Goal: Task Accomplishment & Management: Manage account settings

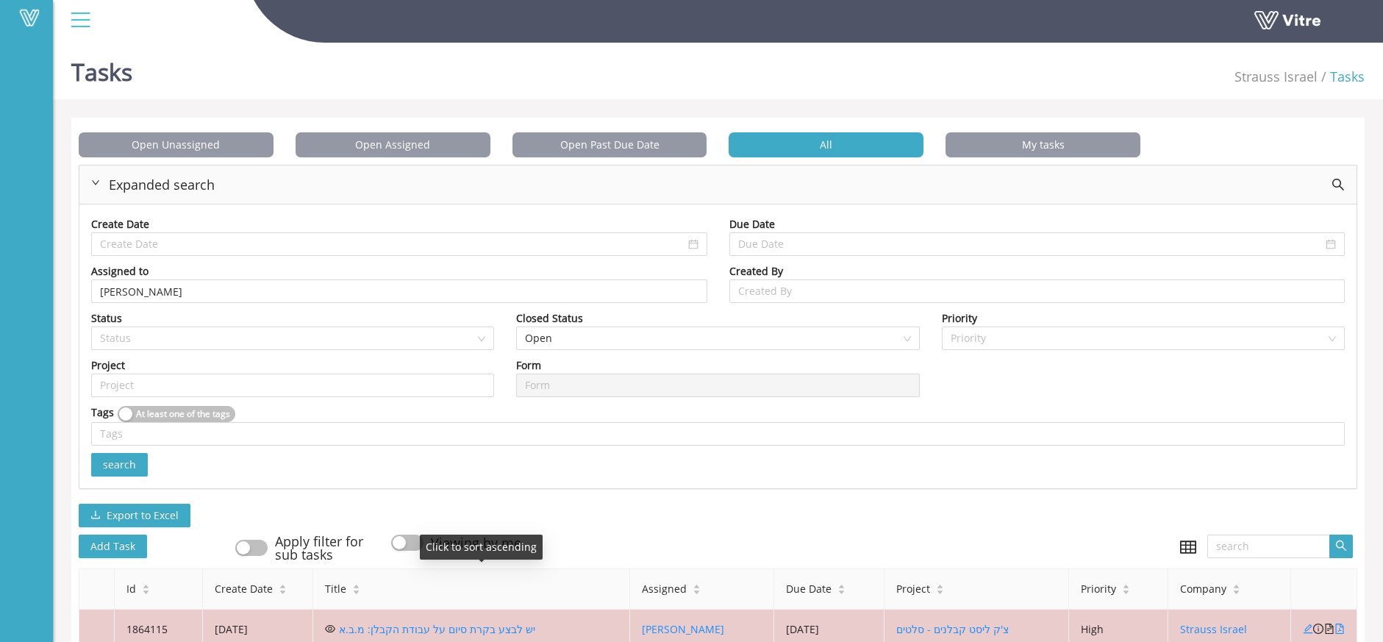
scroll to position [129, 0]
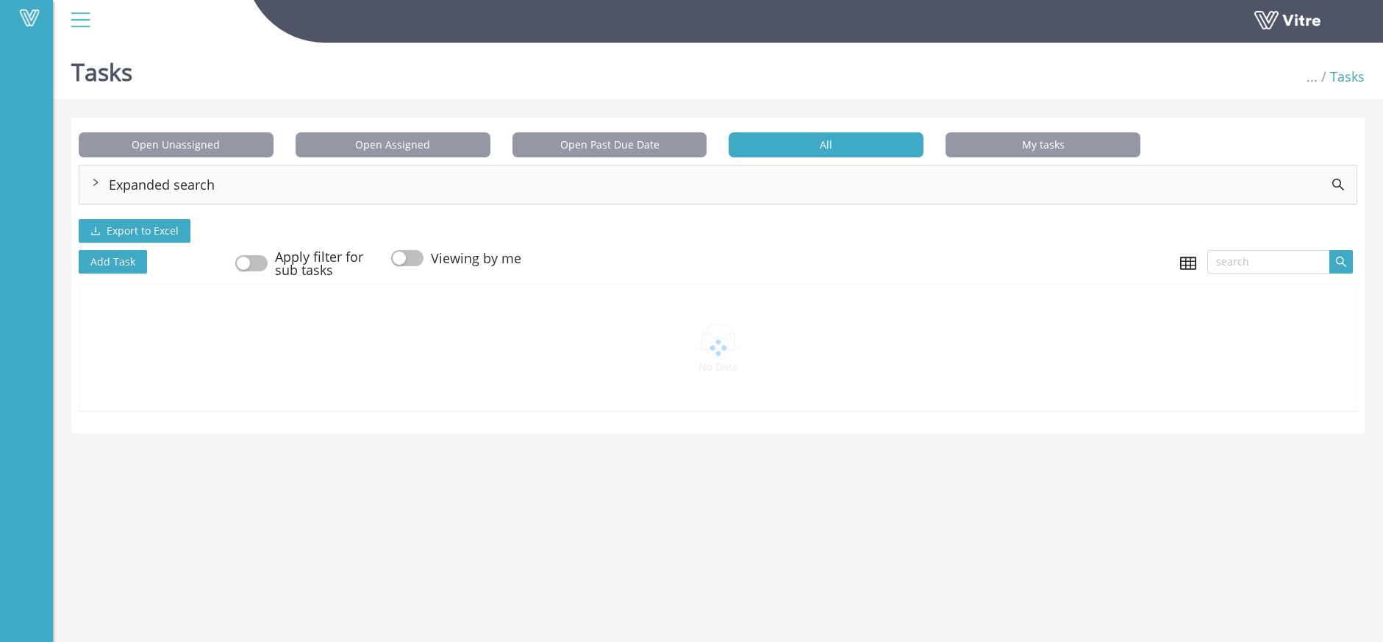
scroll to position [37, 0]
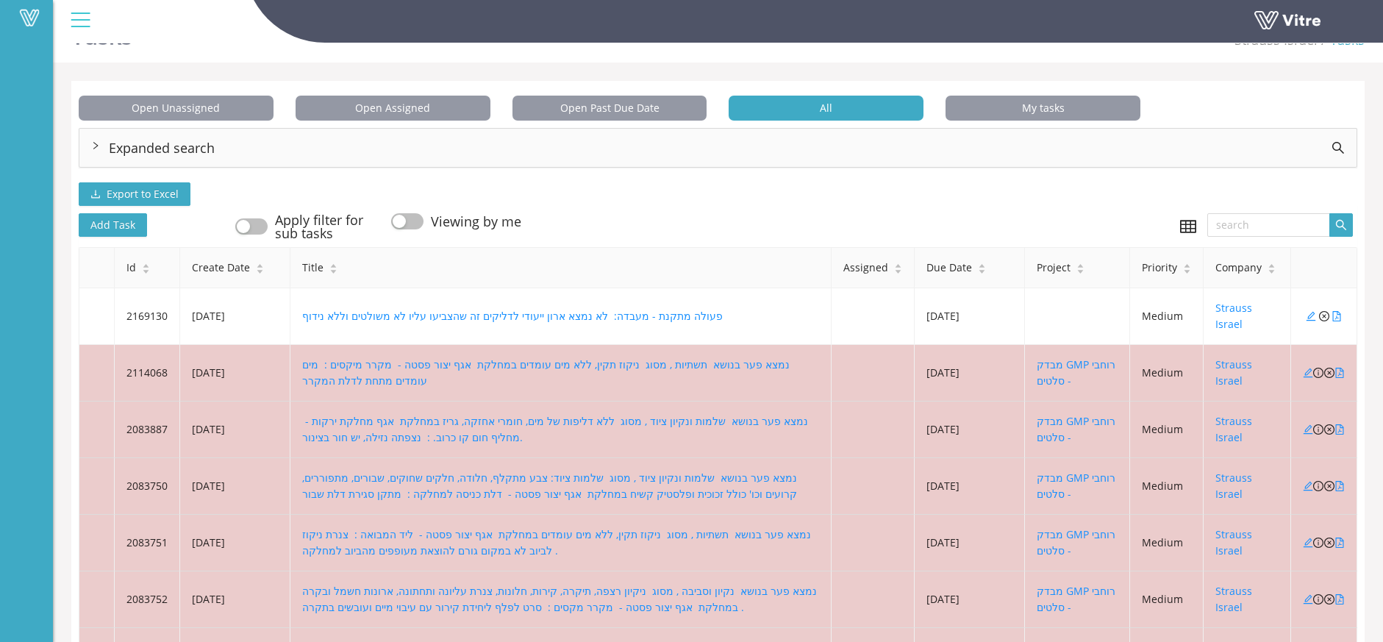
click at [213, 143] on div "Expanded search" at bounding box center [718, 148] width 1278 height 38
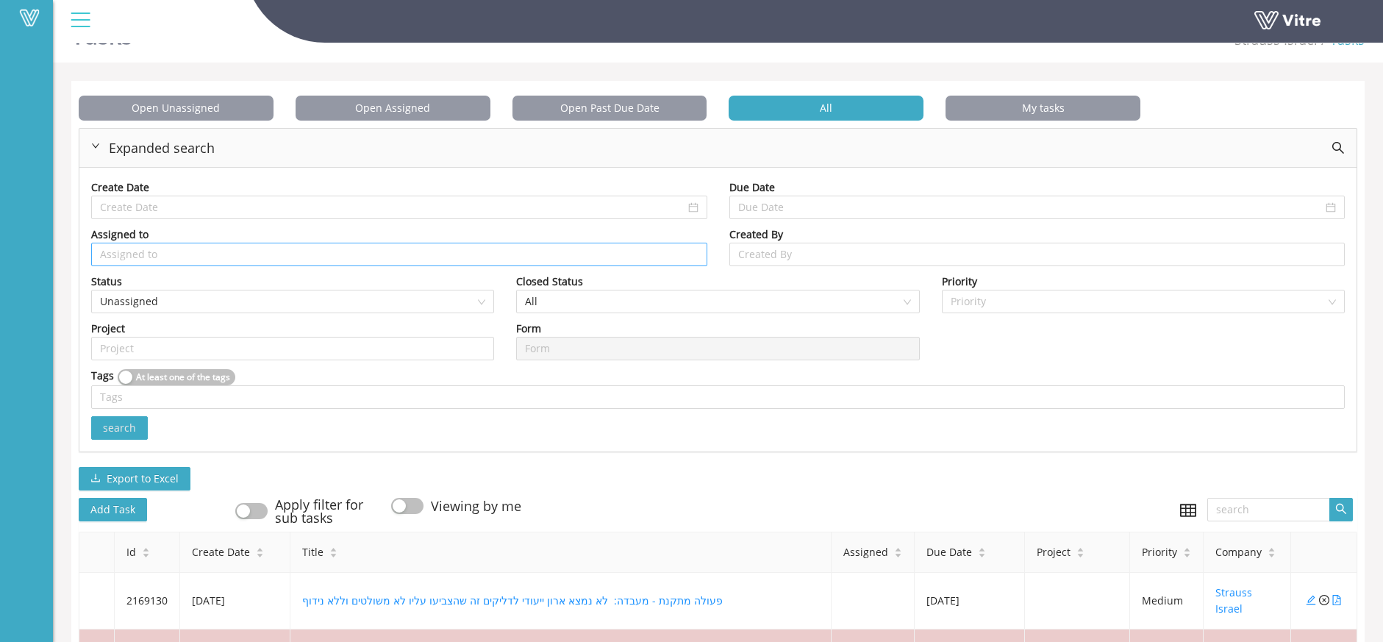
click at [232, 259] on input "search" at bounding box center [399, 254] width 599 height 22
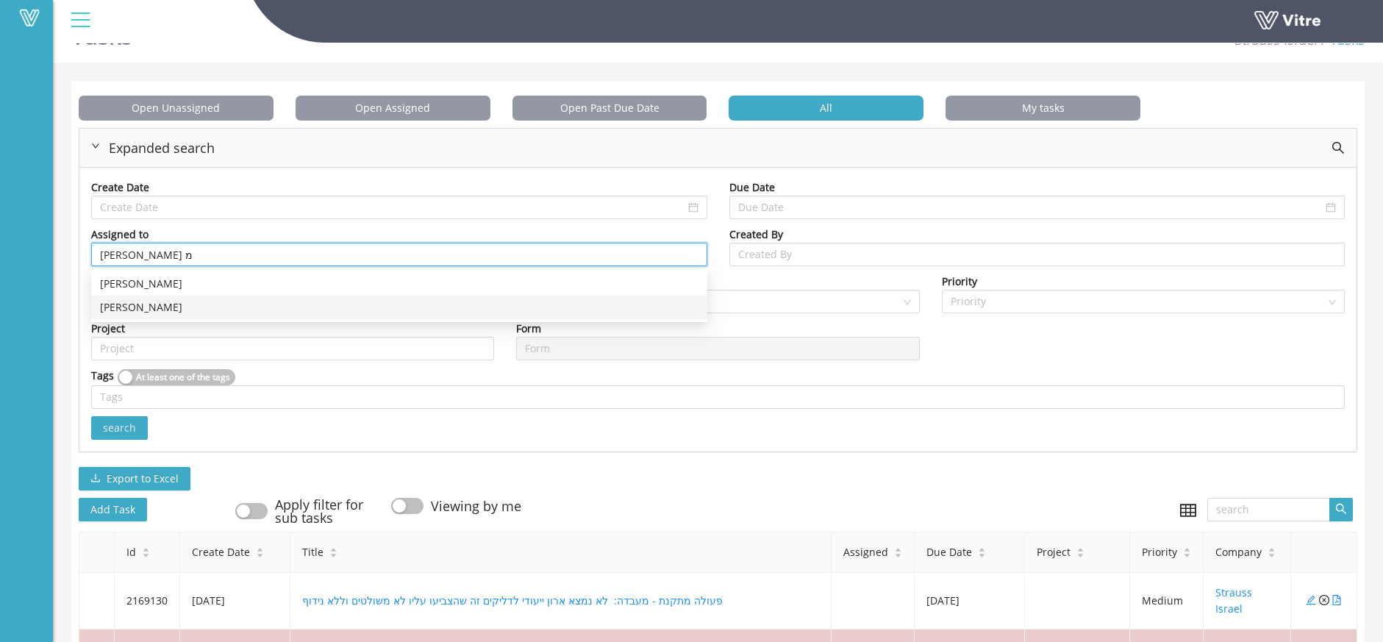
click at [149, 301] on div "[PERSON_NAME]" at bounding box center [399, 307] width 599 height 16
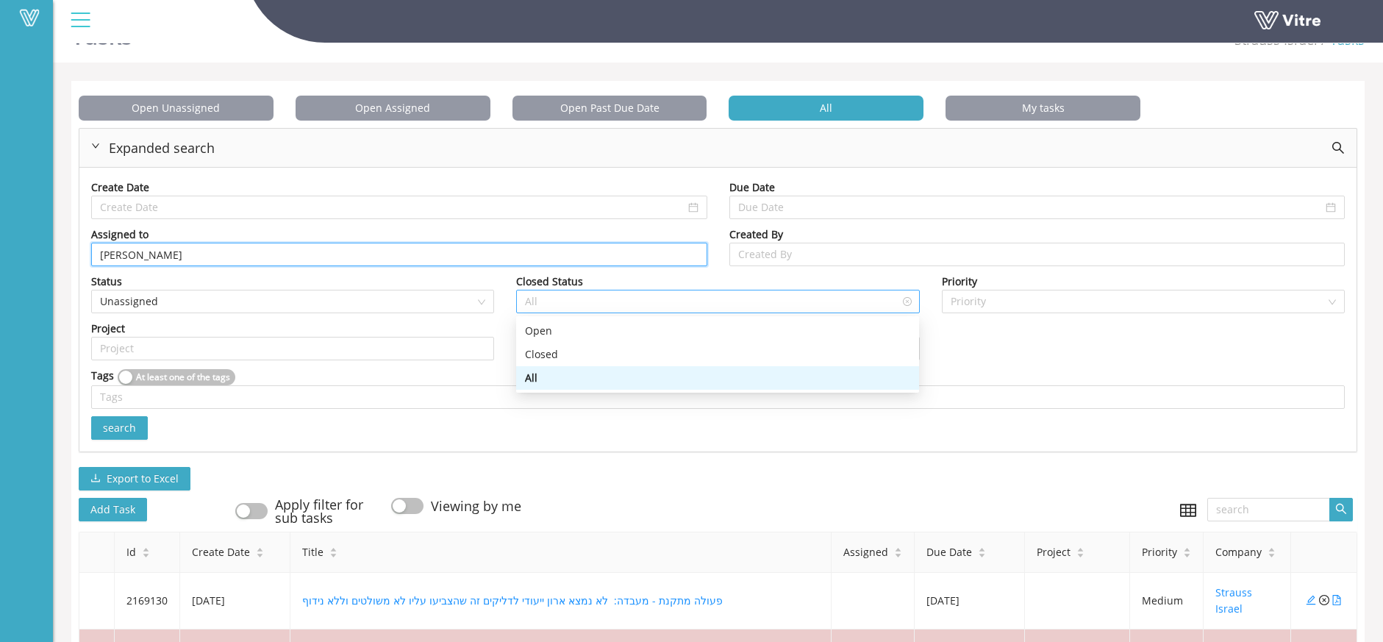
click at [799, 297] on span "All" at bounding box center [717, 302] width 385 height 22
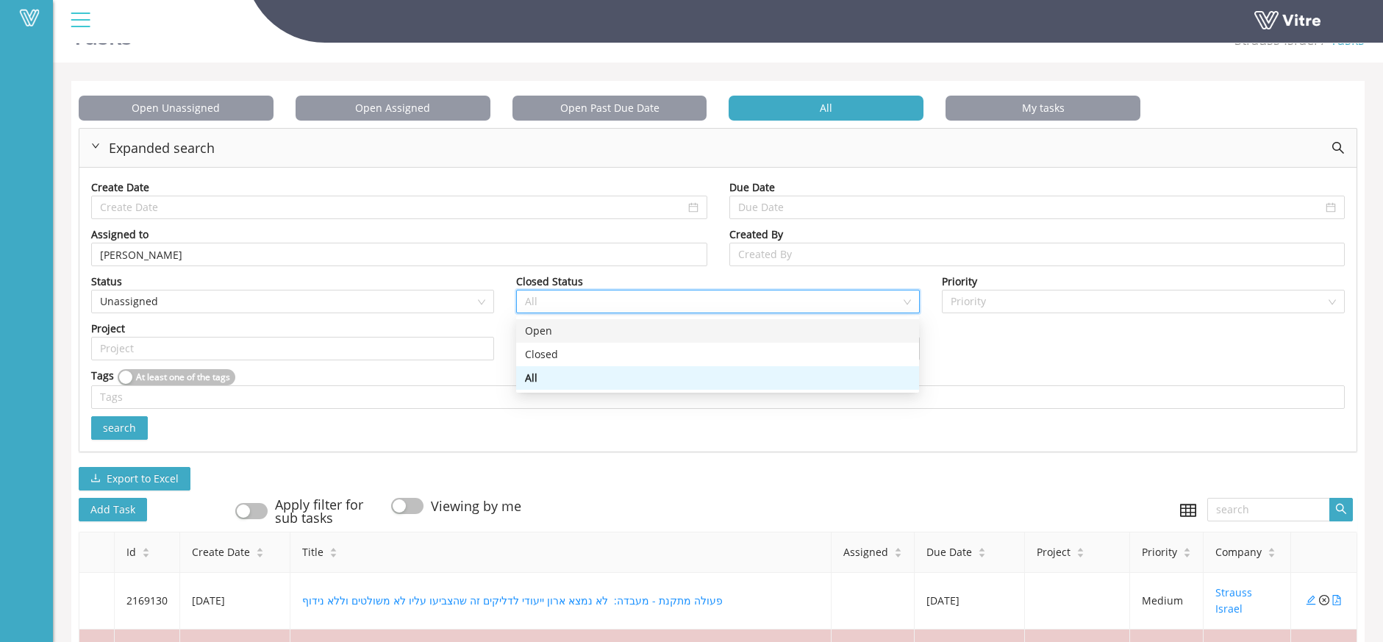
click at [760, 327] on div "Open" at bounding box center [717, 331] width 385 height 16
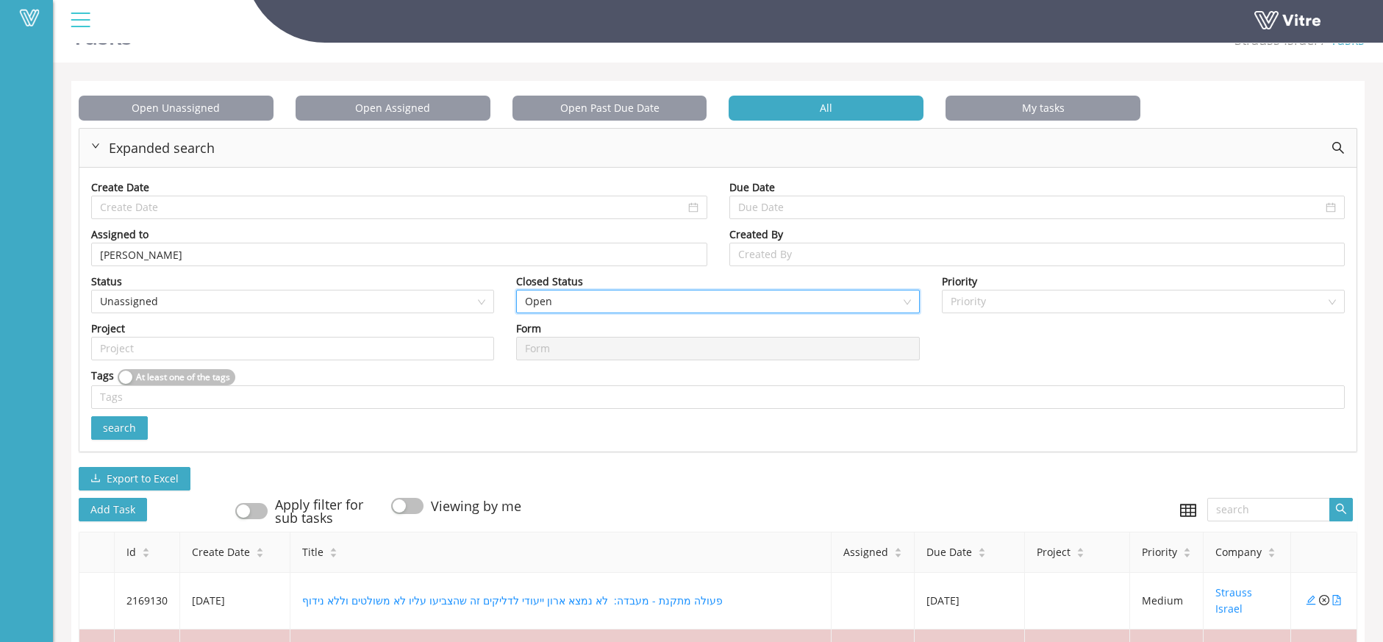
click at [134, 426] on span "search" at bounding box center [119, 428] width 33 height 16
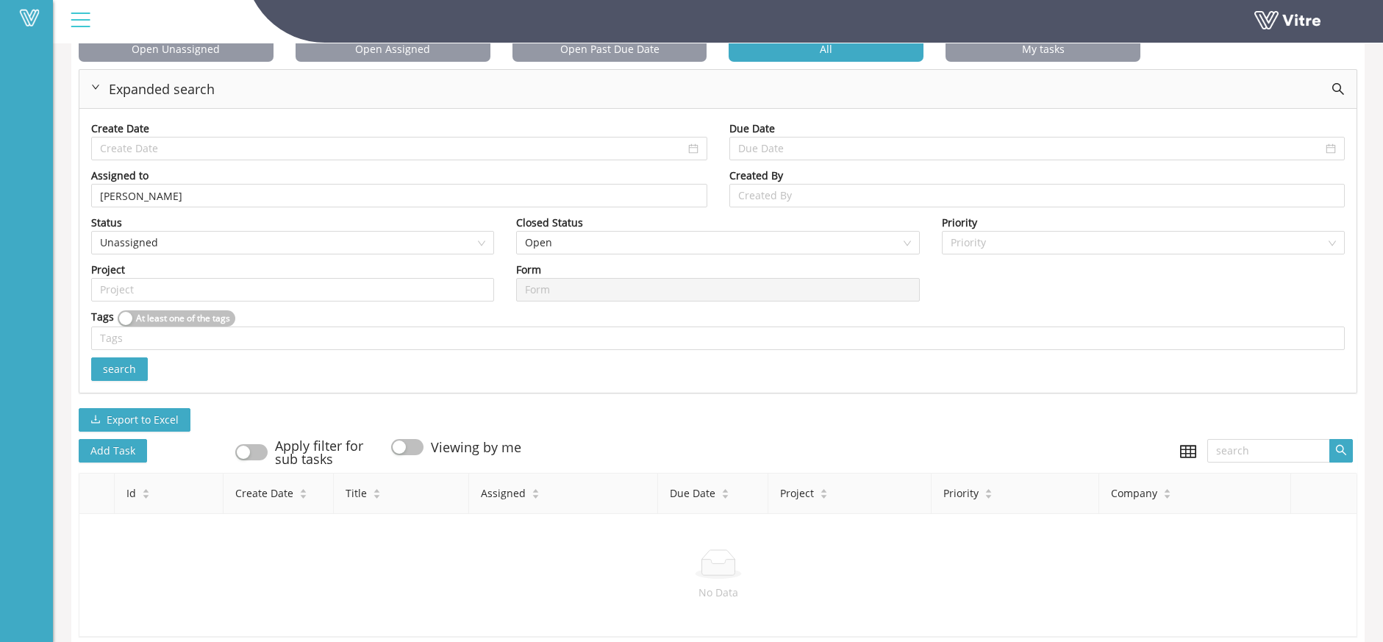
scroll to position [124, 0]
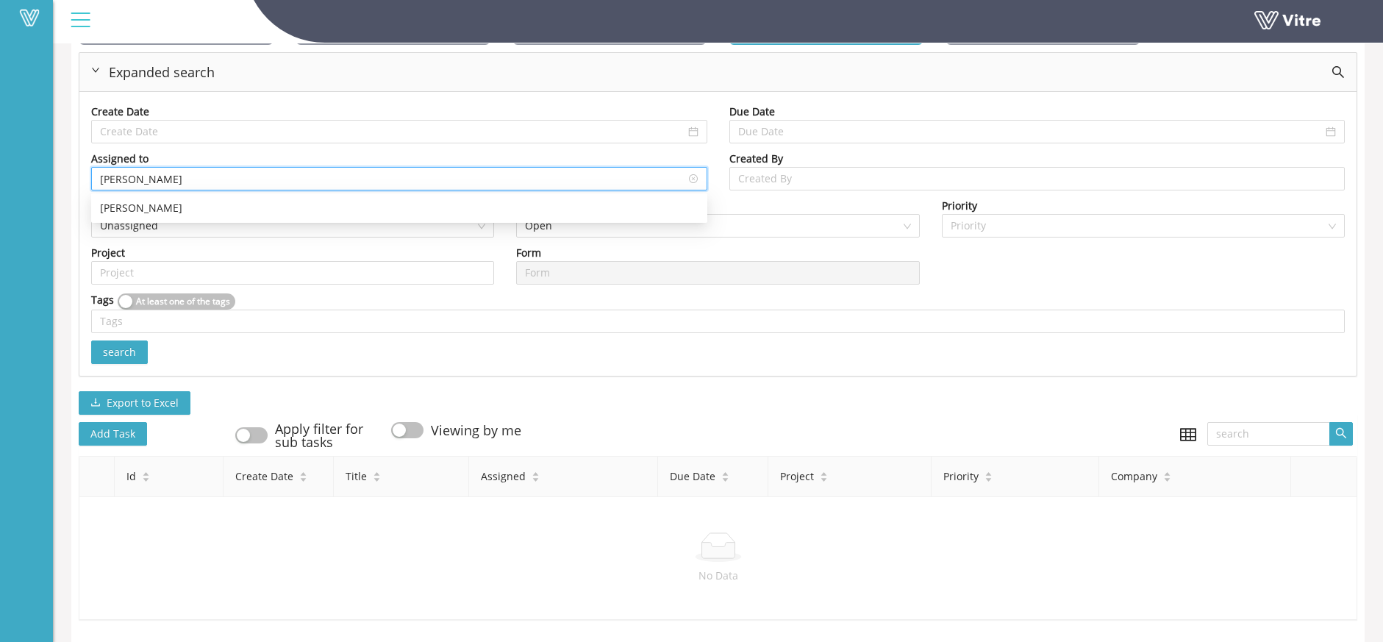
click at [137, 174] on input "[PERSON_NAME]" at bounding box center [399, 179] width 599 height 22
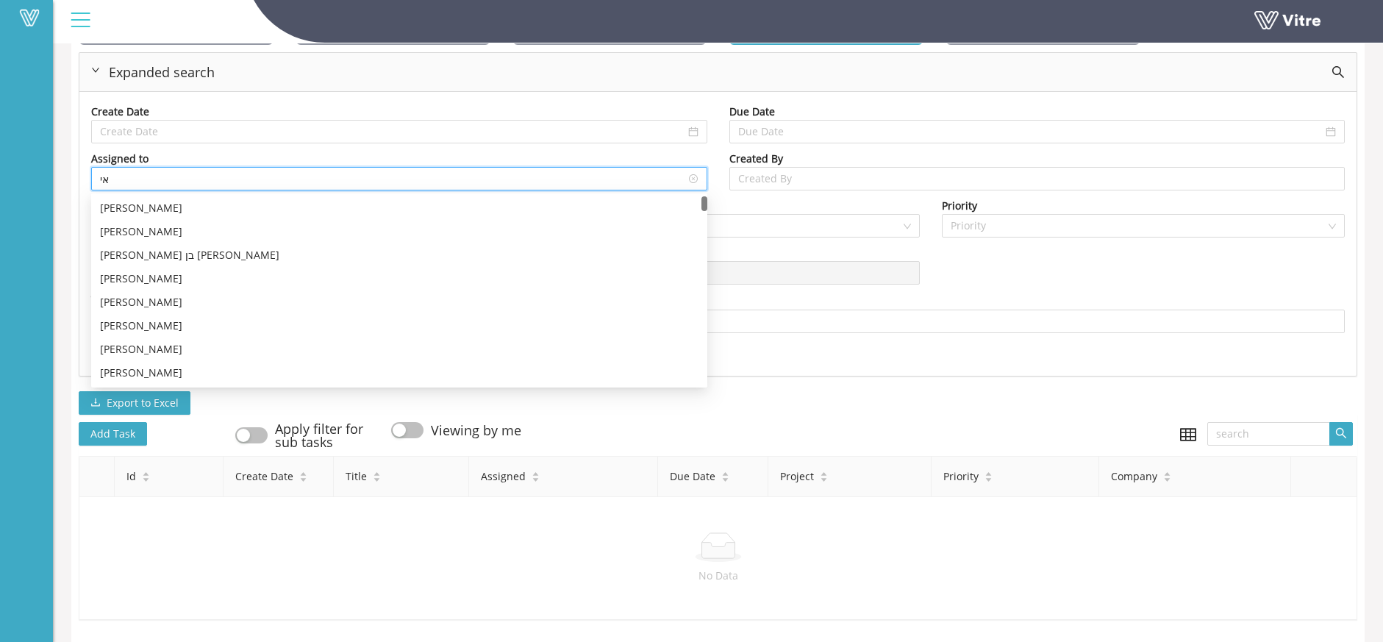
type input "א"
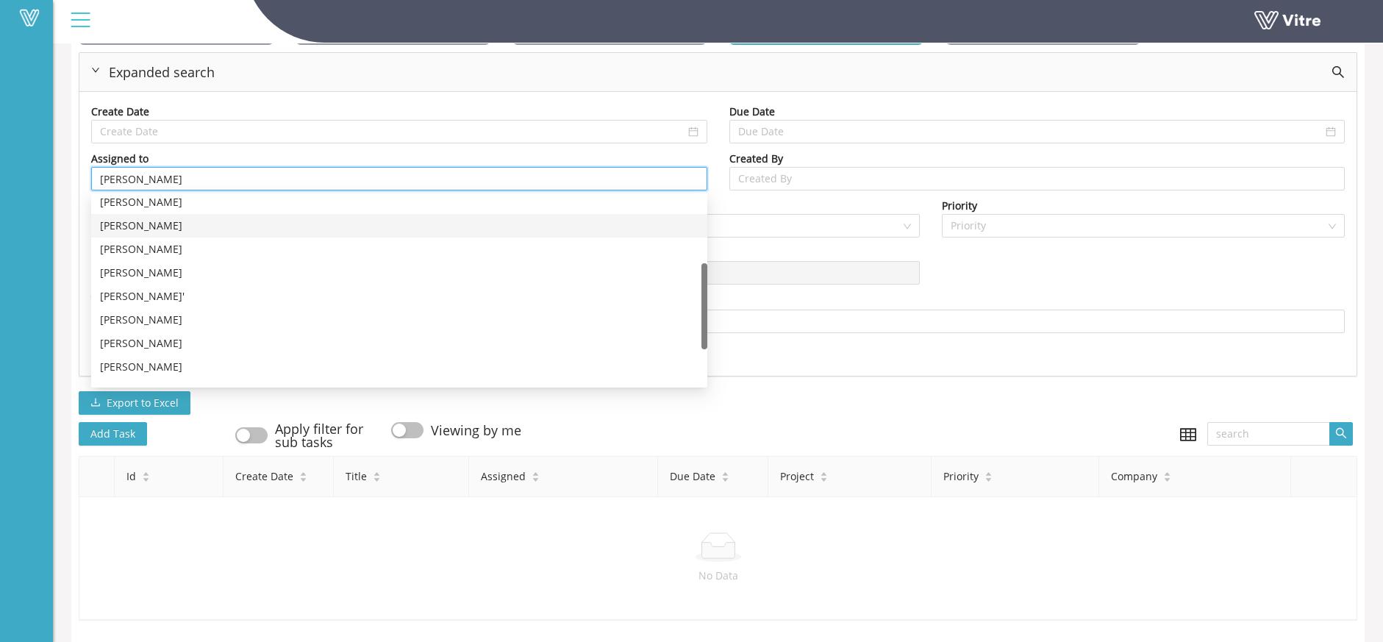
click at [146, 221] on div "[PERSON_NAME]" at bounding box center [399, 226] width 599 height 16
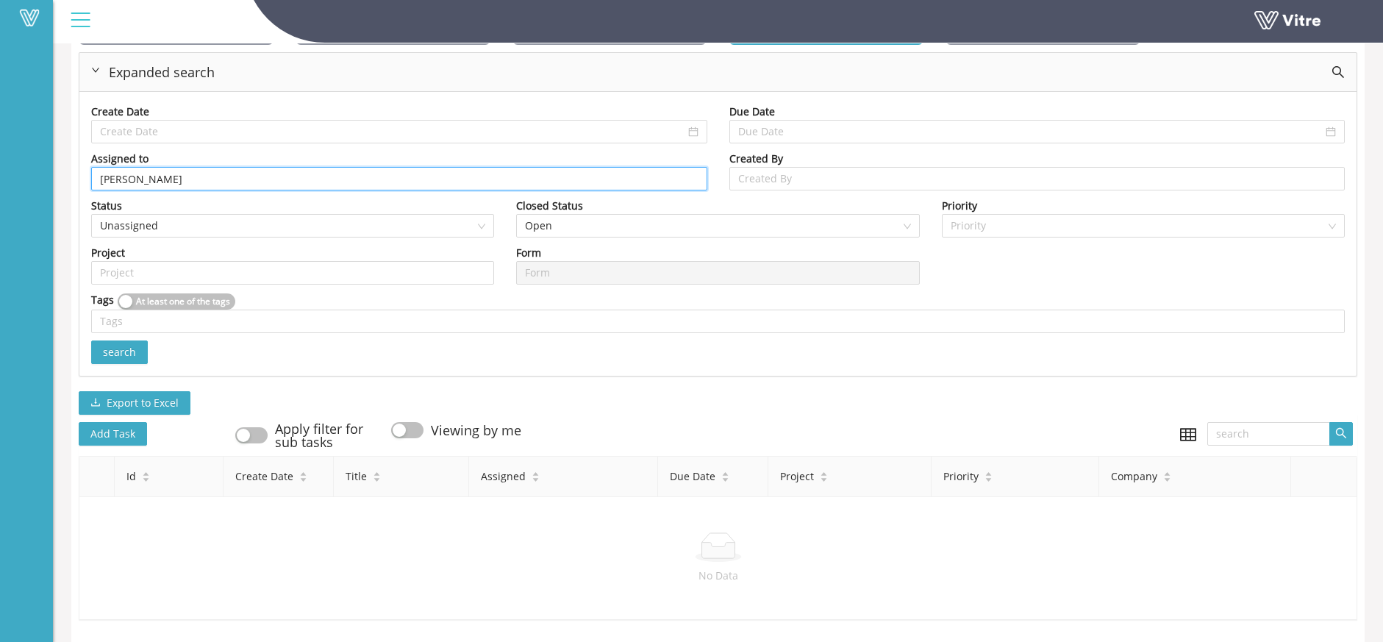
scroll to position [0, 0]
click at [128, 344] on span "search" at bounding box center [119, 352] width 33 height 16
drag, startPoint x: 197, startPoint y: 171, endPoint x: -9, endPoint y: 171, distance: 205.9
click at [0, 171] on html "Vitre Tasks Strauss Israel Tasks Open Unassigned Open Assigned Open Past Due Da…" at bounding box center [691, 208] width 1383 height 642
click at [146, 341] on button "search" at bounding box center [119, 353] width 57 height 24
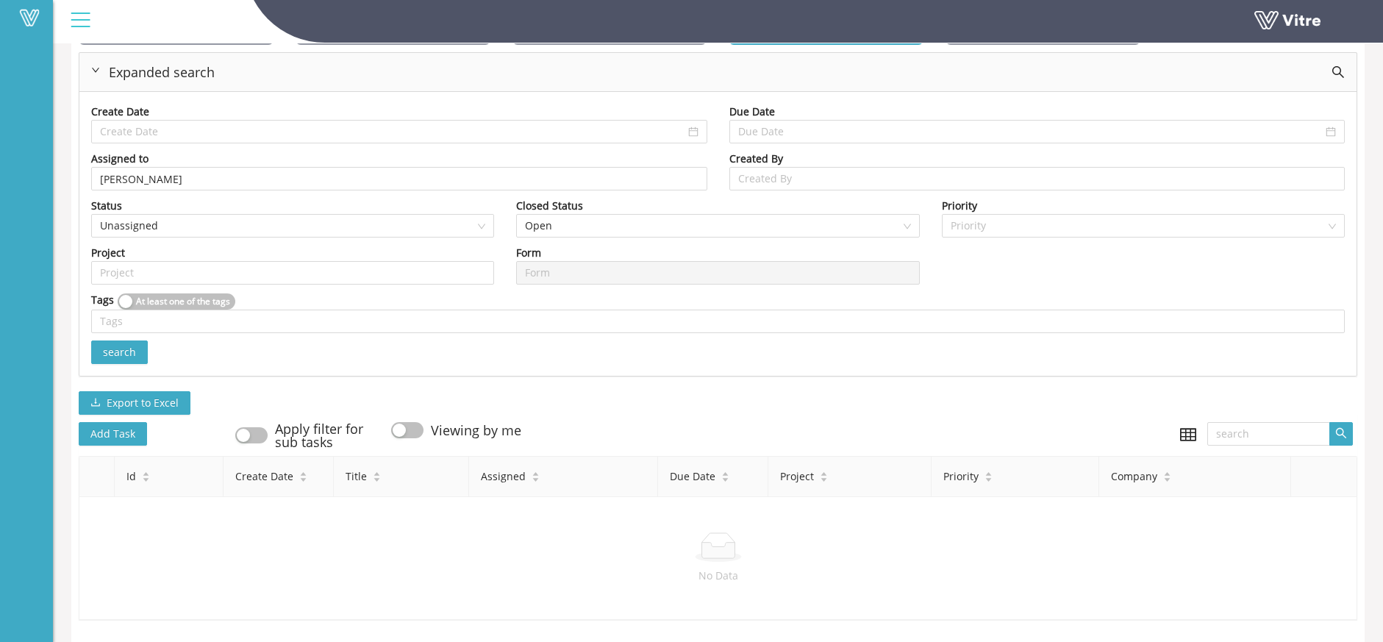
click at [135, 346] on span "search" at bounding box center [119, 352] width 33 height 16
click at [132, 172] on input "[PERSON_NAME]" at bounding box center [399, 179] width 599 height 22
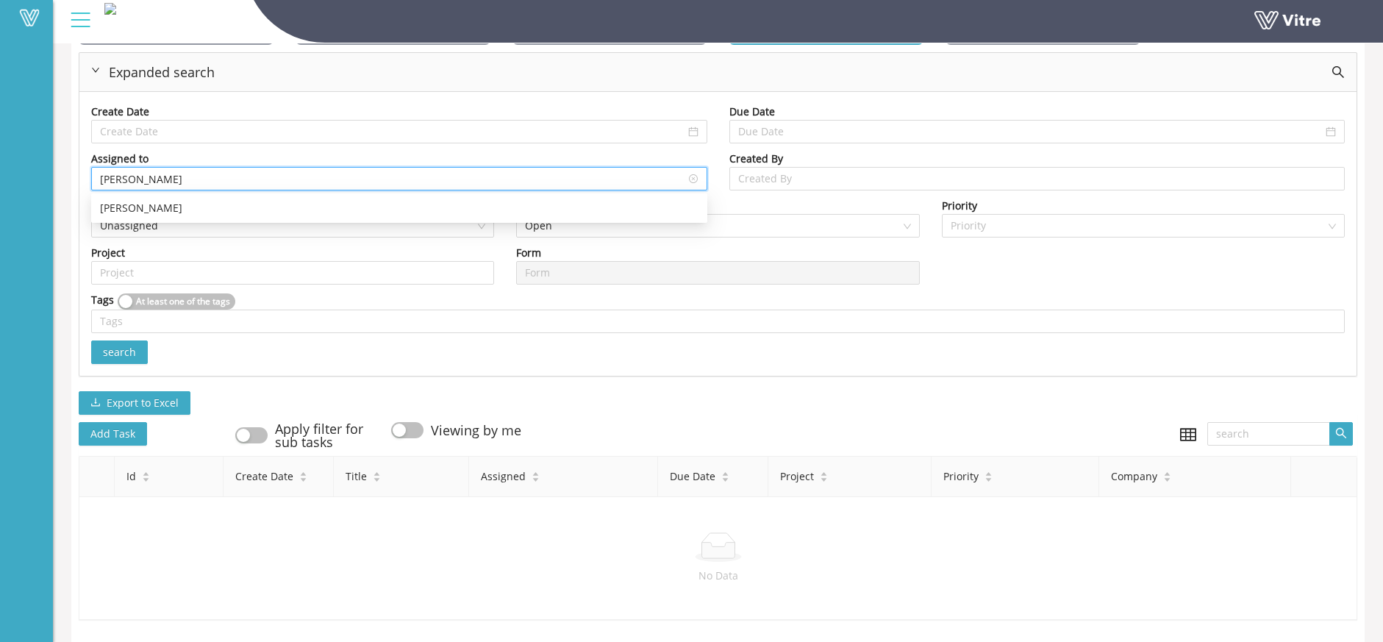
click at [132, 172] on input "[PERSON_NAME]" at bounding box center [399, 179] width 599 height 22
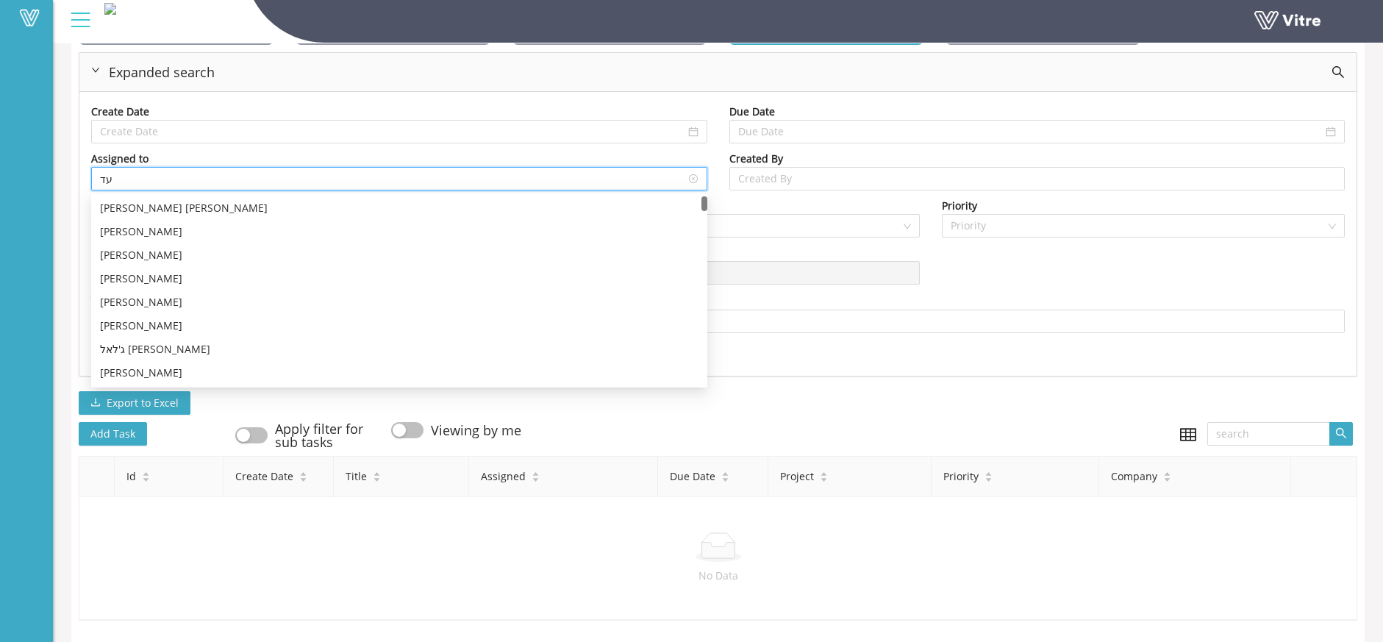
type input "ע"
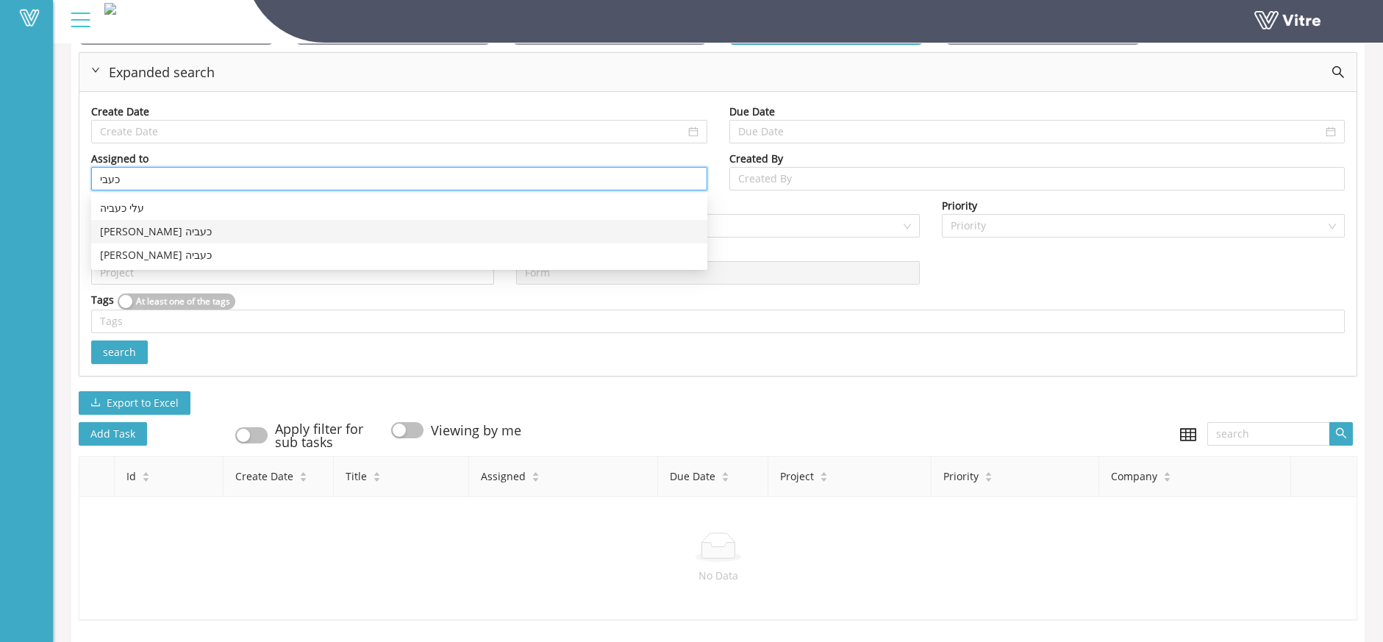
click at [157, 224] on div "[PERSON_NAME] כעביה" at bounding box center [399, 232] width 599 height 16
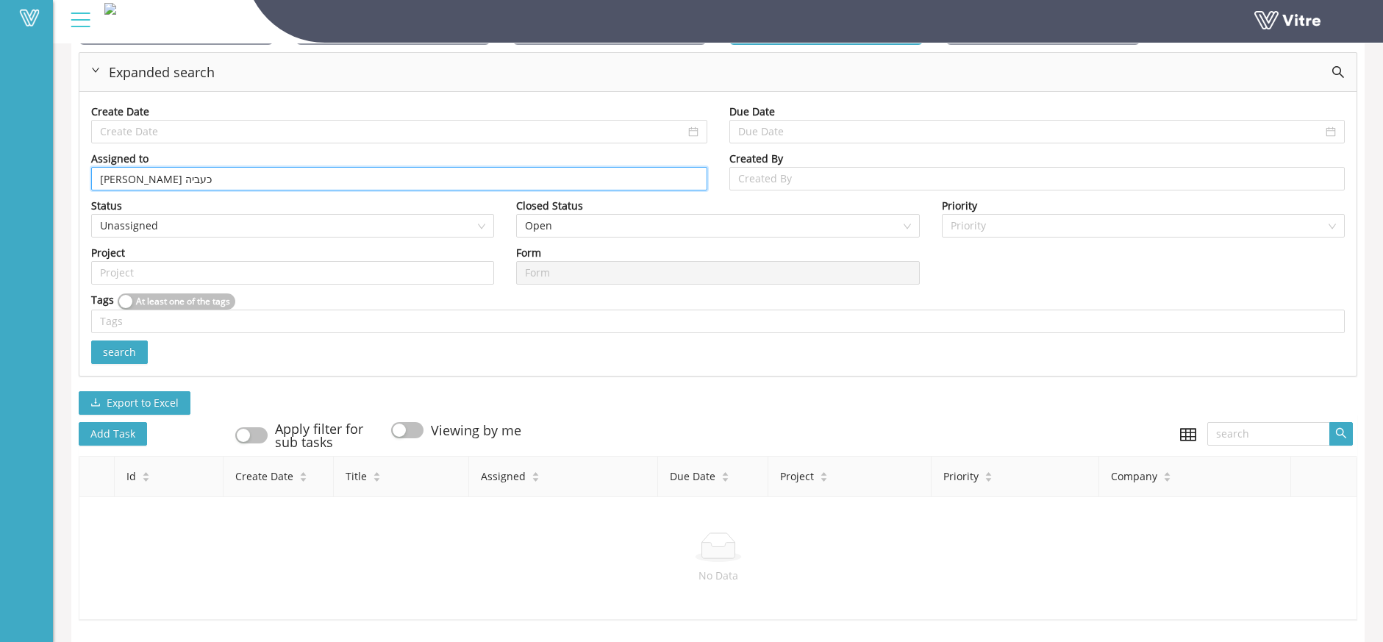
click at [141, 341] on button "search" at bounding box center [119, 353] width 57 height 24
click at [132, 168] on input "[PERSON_NAME] כעביה" at bounding box center [399, 179] width 599 height 22
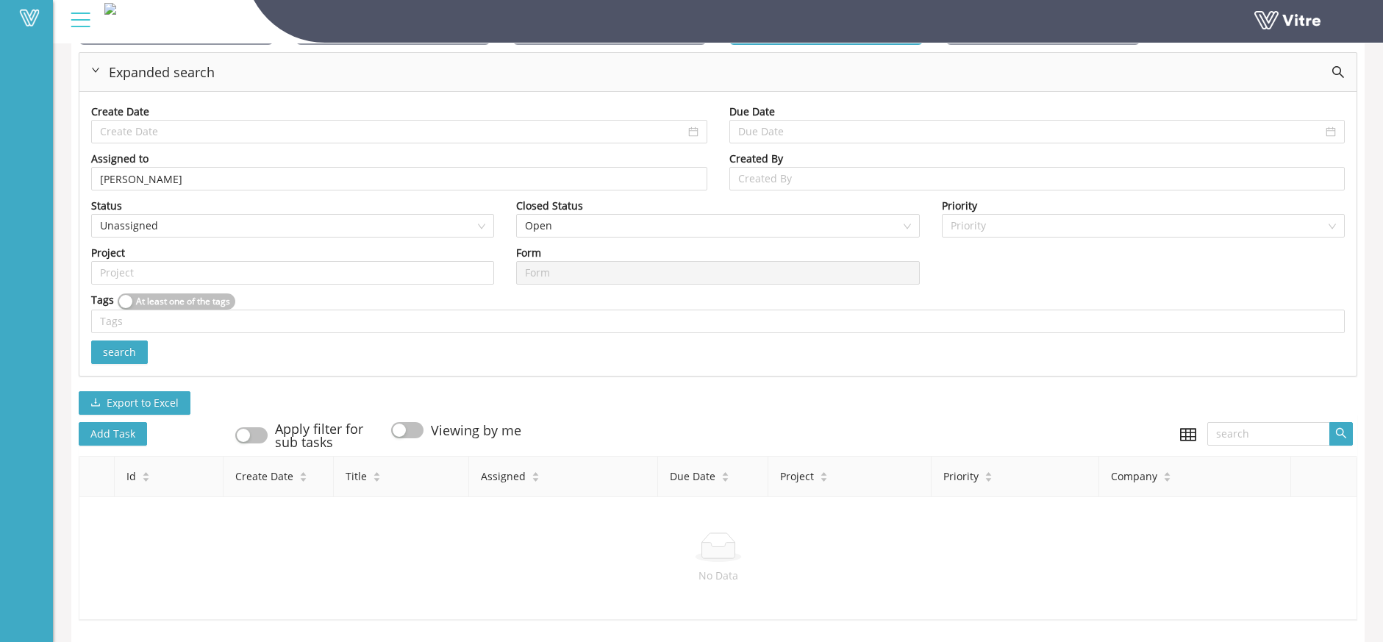
click at [132, 344] on span "search" at bounding box center [119, 352] width 33 height 16
click at [566, 215] on span "Open" at bounding box center [717, 226] width 385 height 22
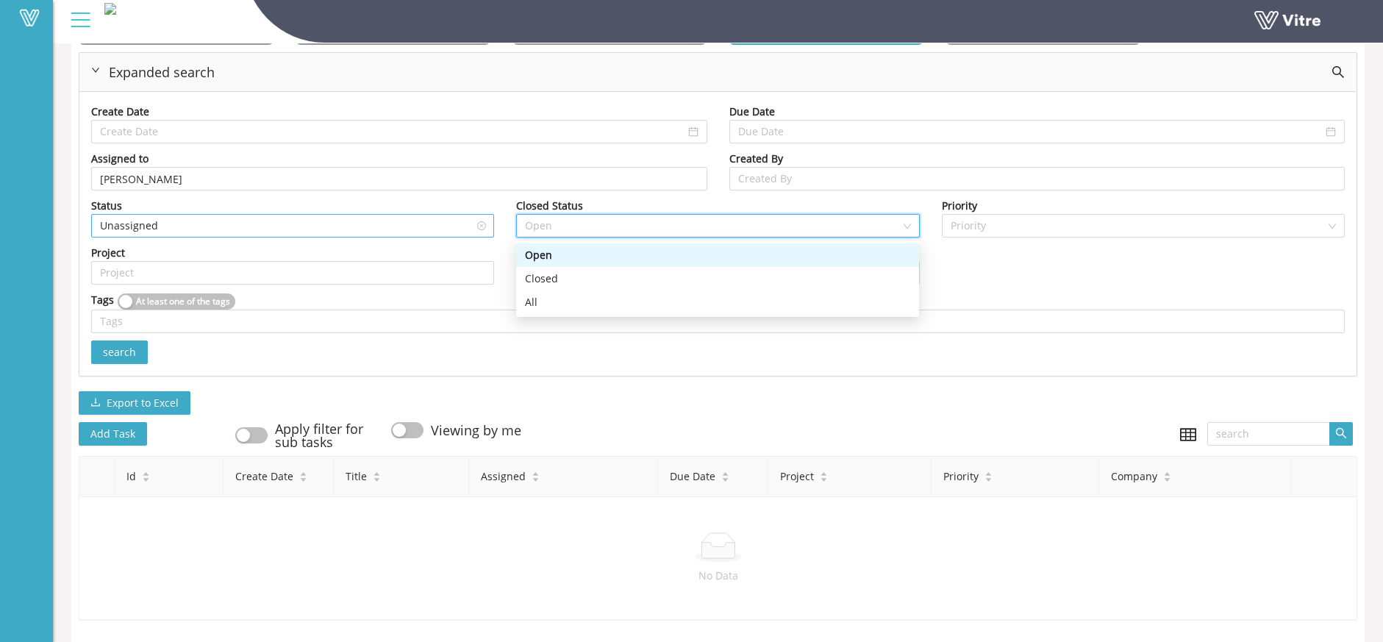
click at [384, 224] on span "Unassigned" at bounding box center [292, 226] width 385 height 22
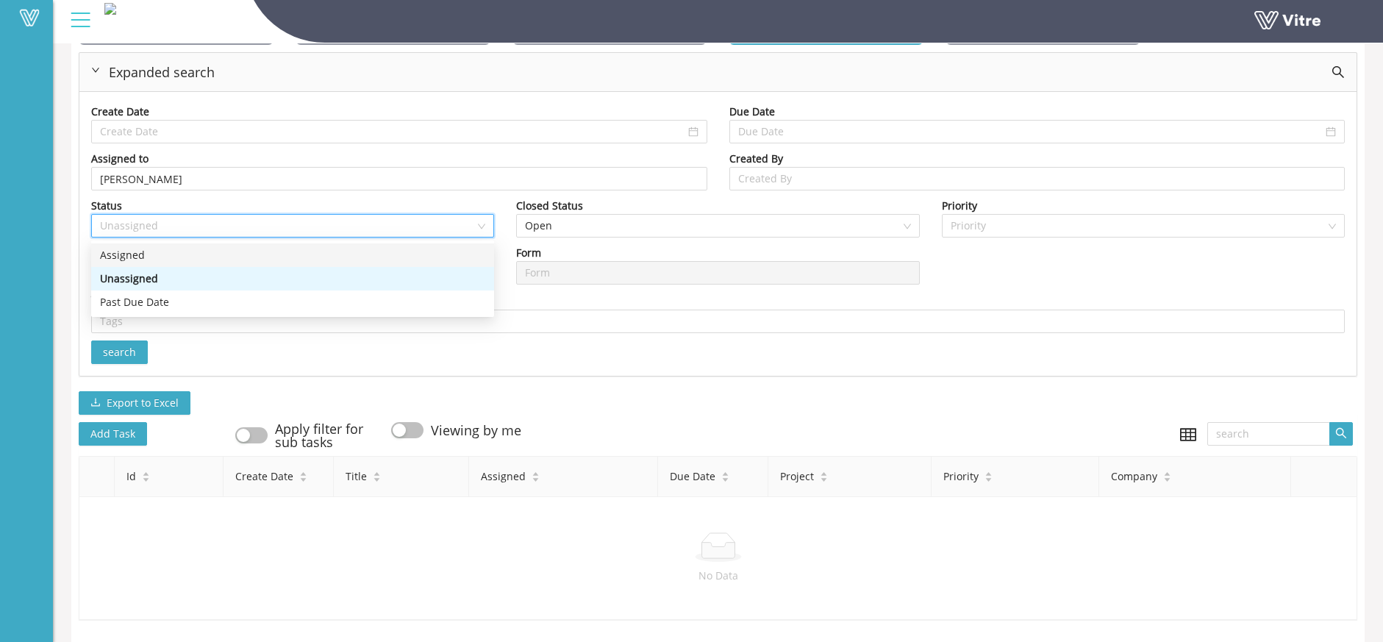
click at [320, 247] on div "Assigned" at bounding box center [292, 255] width 385 height 16
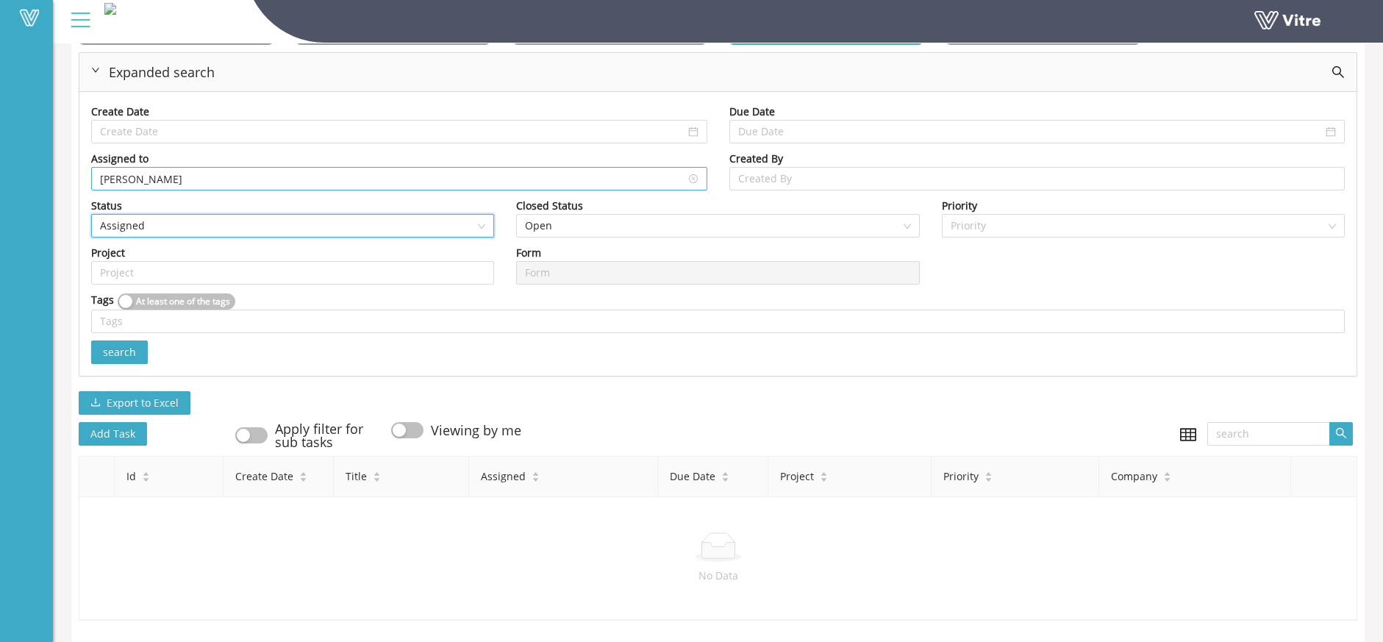
drag, startPoint x: 224, startPoint y: 165, endPoint x: 203, endPoint y: 165, distance: 21.3
click at [203, 168] on input "[PERSON_NAME]" at bounding box center [399, 179] width 599 height 22
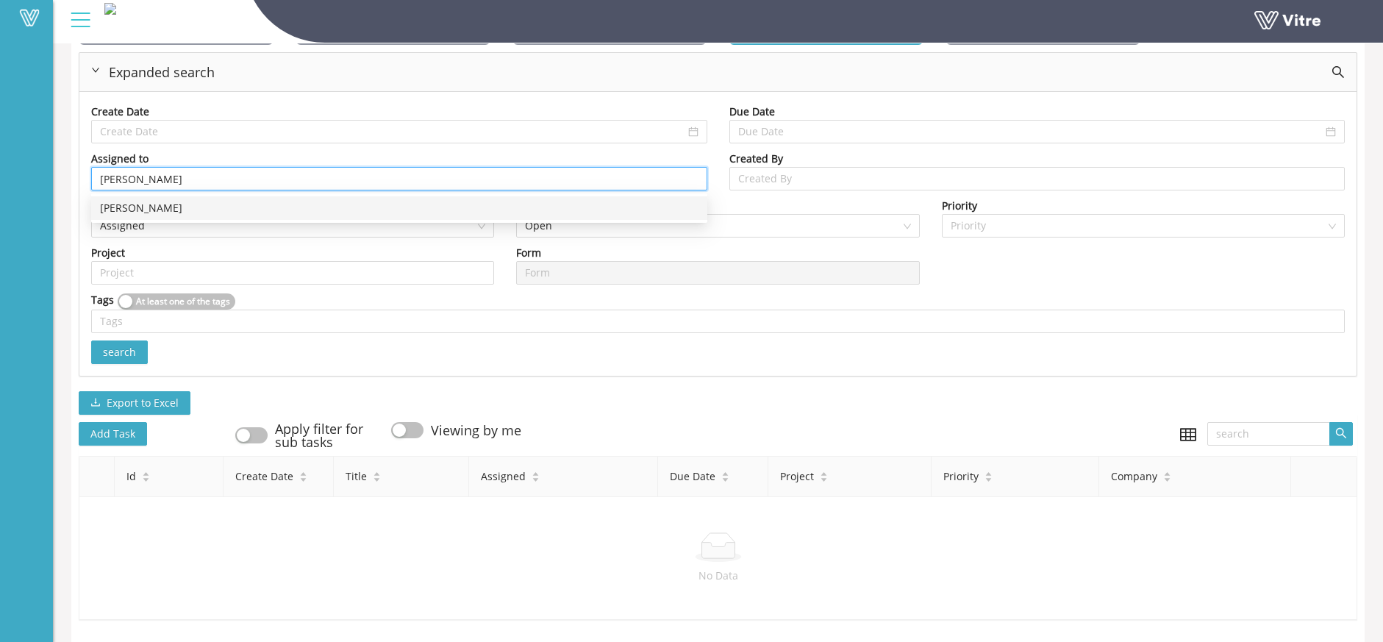
click at [139, 341] on button "search" at bounding box center [119, 353] width 57 height 24
drag, startPoint x: 213, startPoint y: 174, endPoint x: -9, endPoint y: 179, distance: 221.4
click at [0, 179] on html "Vitre Tasks Strauss Israel Tasks Open Unassigned Open Assigned Open Past Due Da…" at bounding box center [691, 208] width 1383 height 642
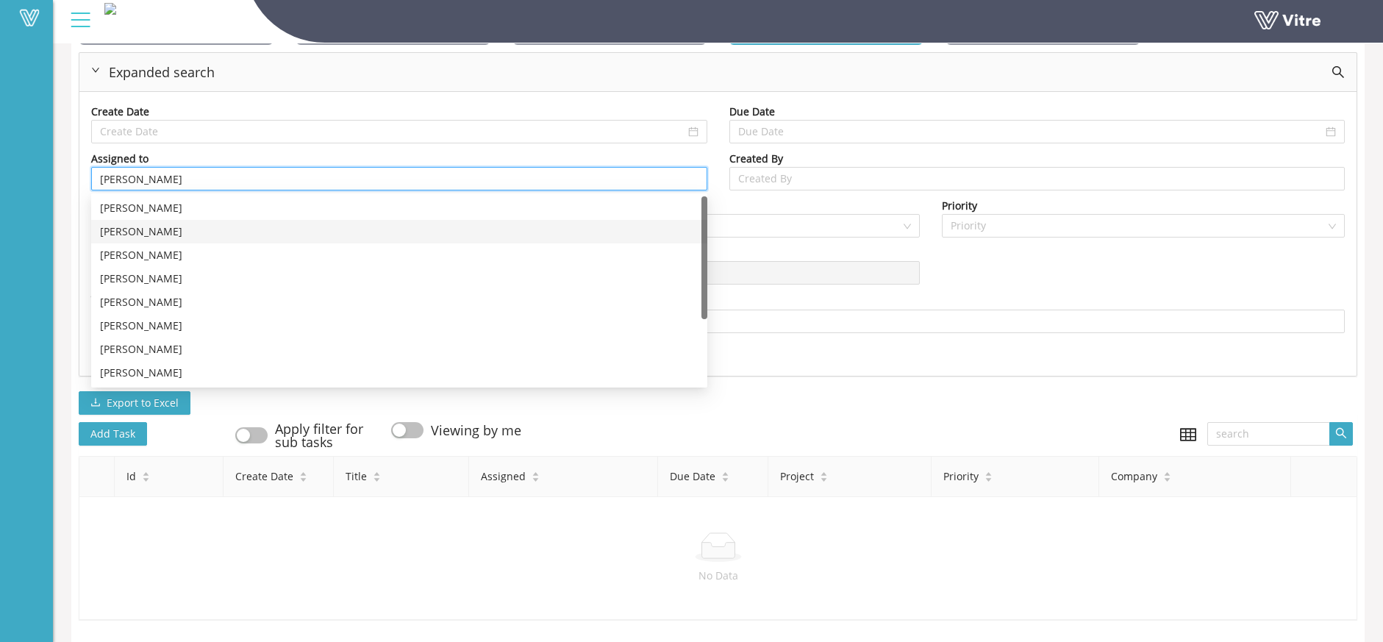
click at [138, 224] on div "[PERSON_NAME]" at bounding box center [399, 232] width 599 height 16
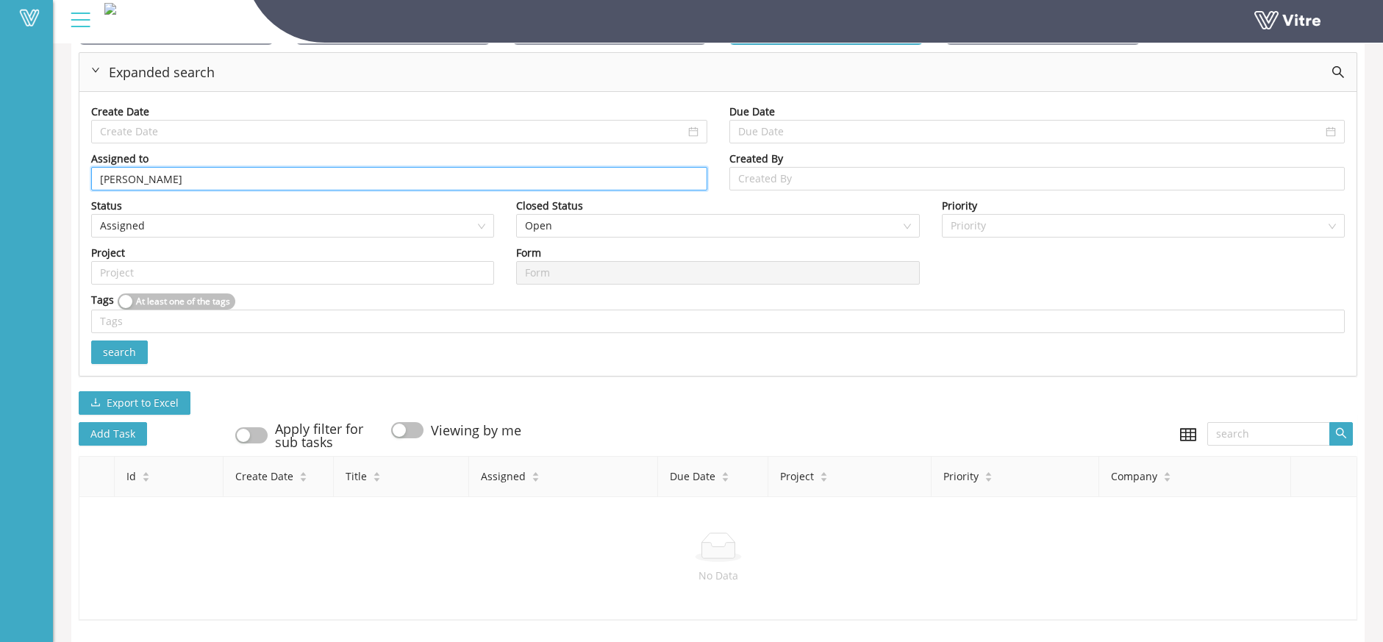
click at [125, 344] on span "search" at bounding box center [119, 352] width 33 height 16
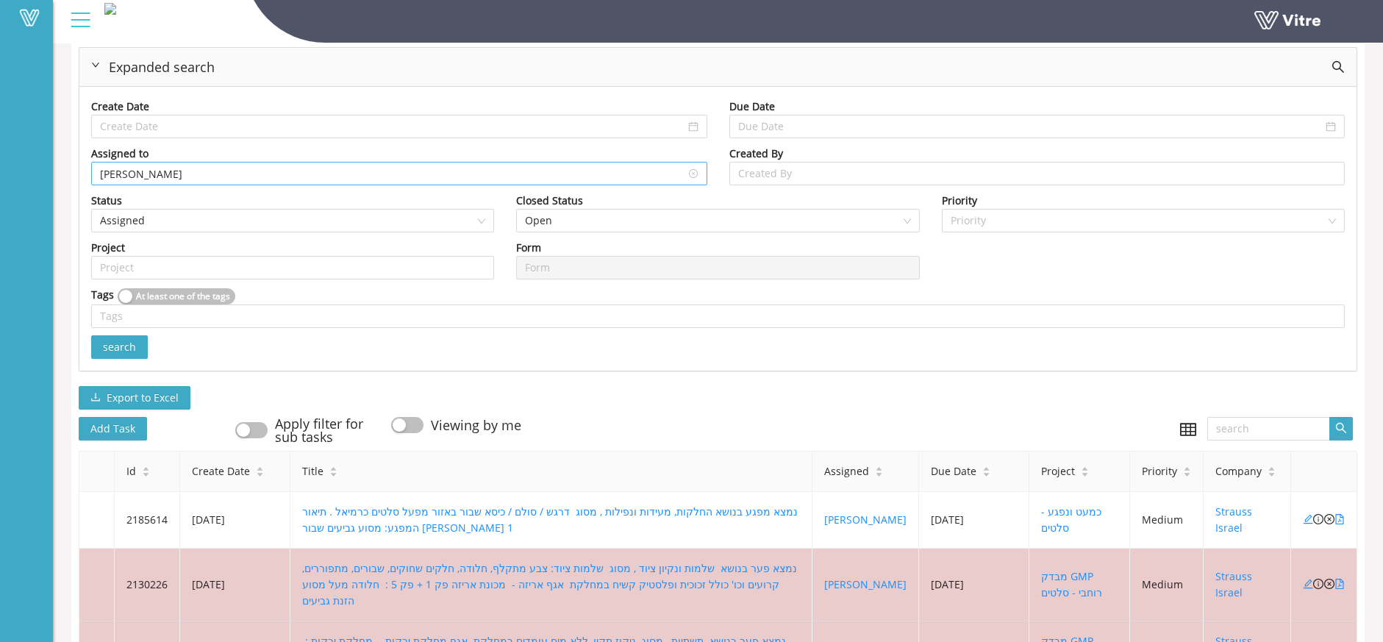
scroll to position [110, 0]
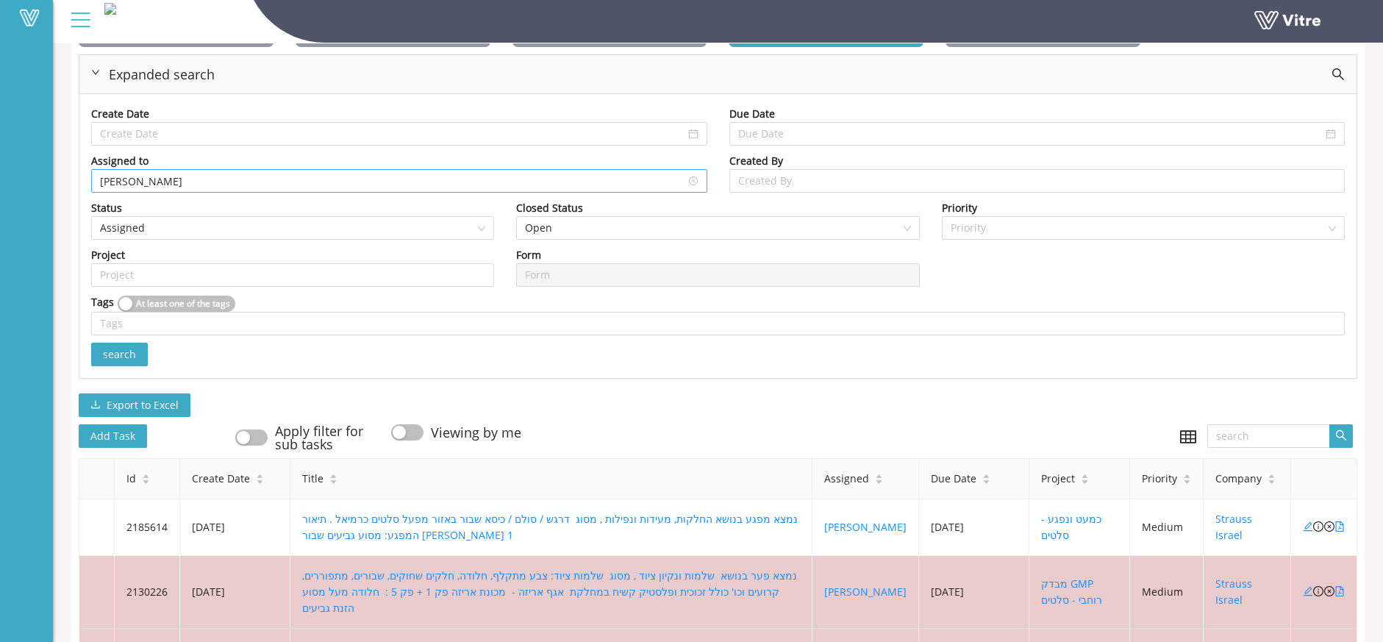
click at [146, 184] on input "[PERSON_NAME]" at bounding box center [399, 181] width 599 height 22
drag, startPoint x: 129, startPoint y: 349, endPoint x: 119, endPoint y: 349, distance: 9.6
click at [124, 349] on span "search" at bounding box center [119, 354] width 33 height 16
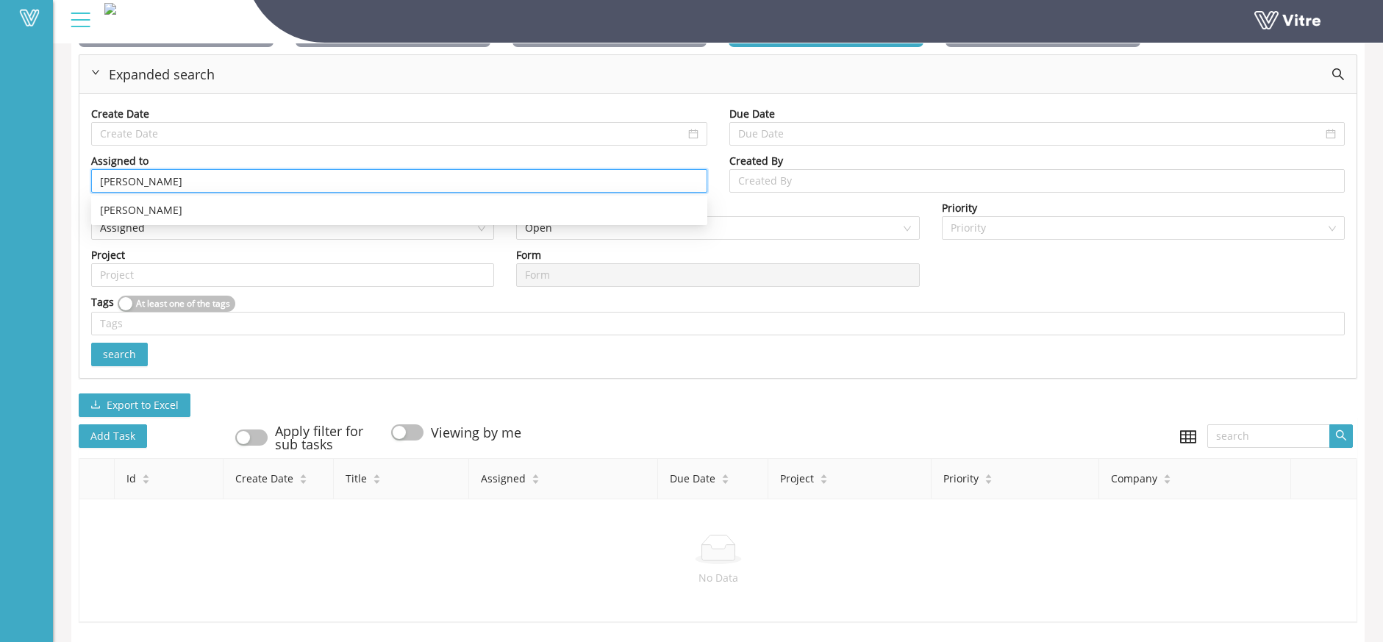
drag, startPoint x: 210, startPoint y: 182, endPoint x: -9, endPoint y: 178, distance: 218.5
click at [0, 178] on html "Vitre Tasks Strauss Israel Tasks Open Unassigned Open Assigned Open Past Due Da…" at bounding box center [691, 211] width 1383 height 642
click at [101, 205] on div "[PERSON_NAME]" at bounding box center [399, 210] width 599 height 16
click at [111, 349] on span "search" at bounding box center [119, 354] width 33 height 16
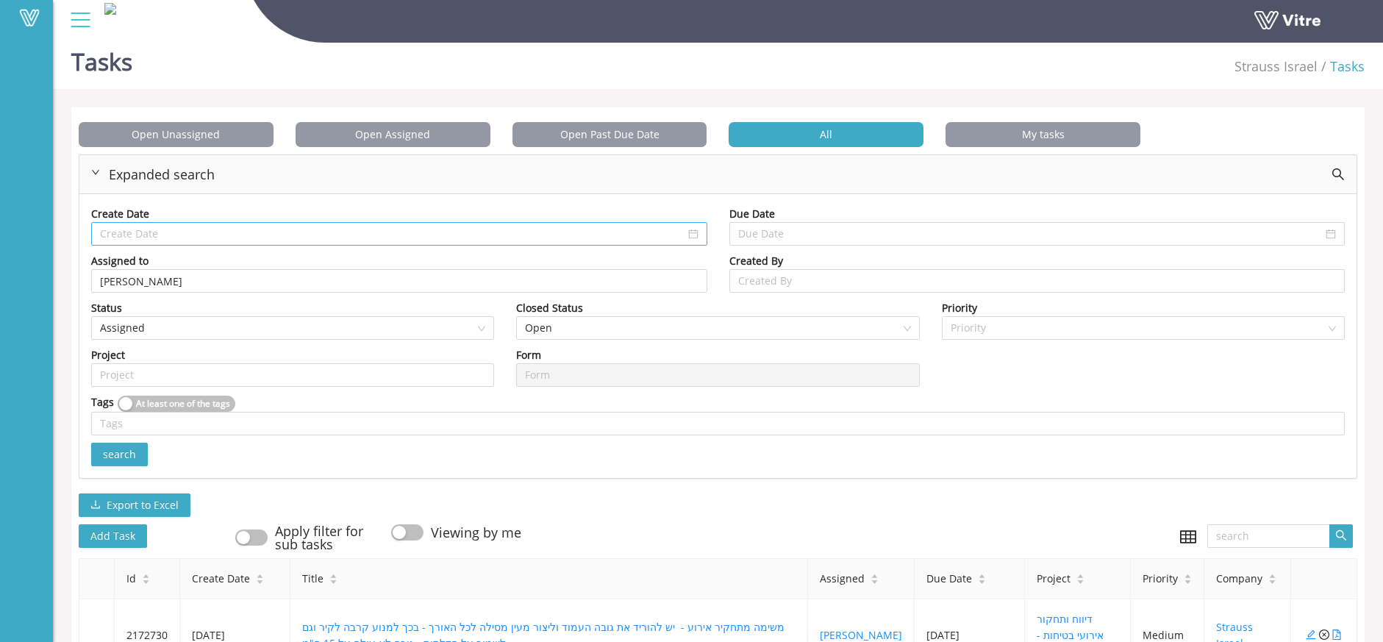
scroll to position [0, 0]
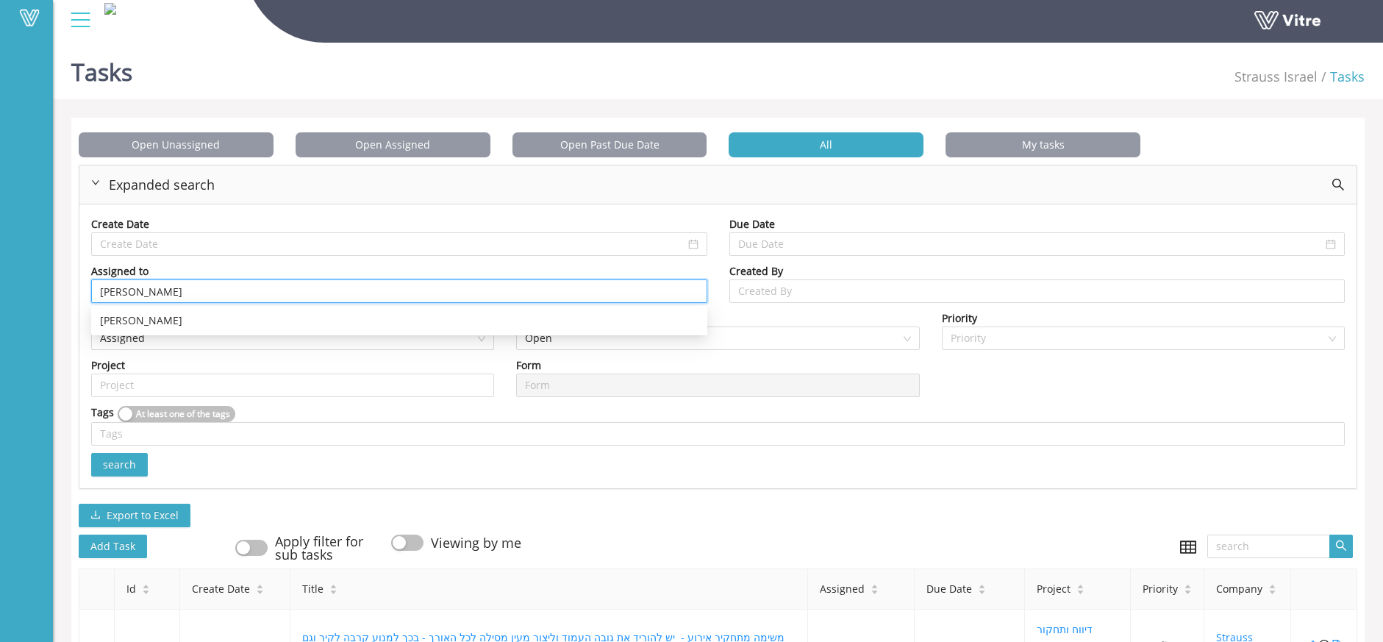
drag, startPoint x: 150, startPoint y: 293, endPoint x: 8, endPoint y: 298, distance: 142.0
click at [8, 298] on div "Vitre Tasks Strauss Israel Tasks Open Unassigned Open Assigned Open Past Due Da…" at bounding box center [691, 580] width 1383 height 1087
click at [144, 346] on div "[PERSON_NAME]" at bounding box center [399, 344] width 599 height 16
click at [129, 462] on span "search" at bounding box center [119, 465] width 33 height 16
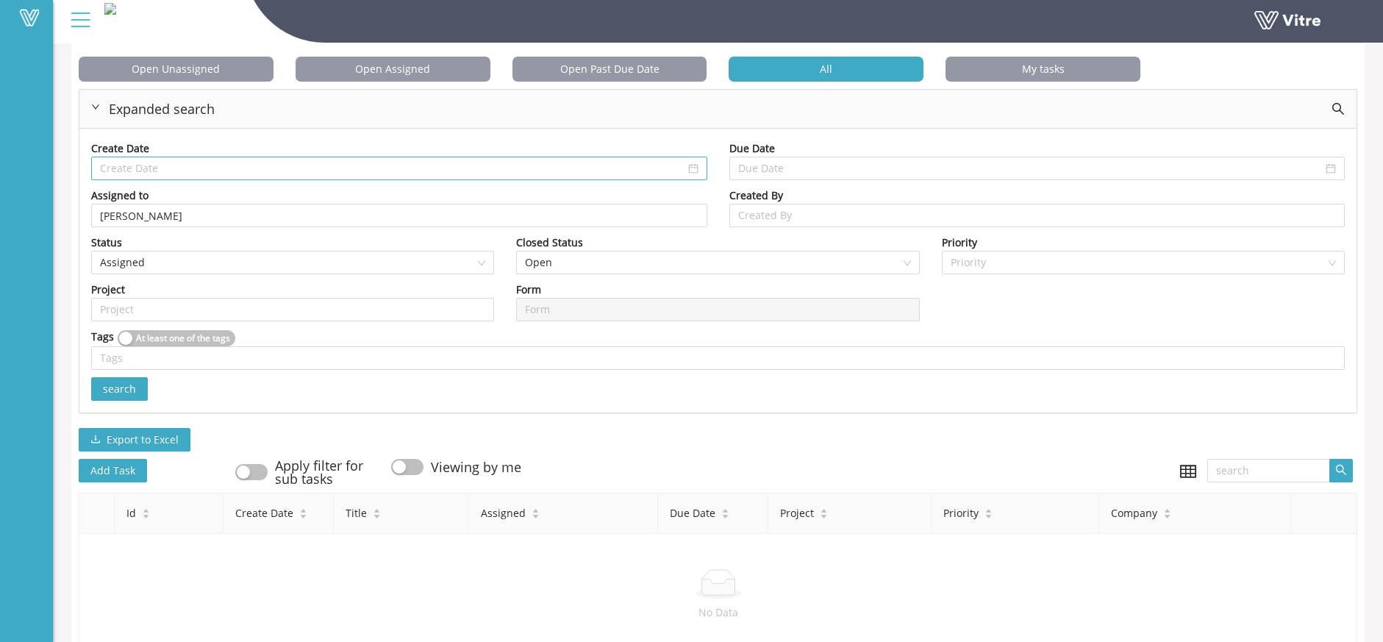
scroll to position [50, 0]
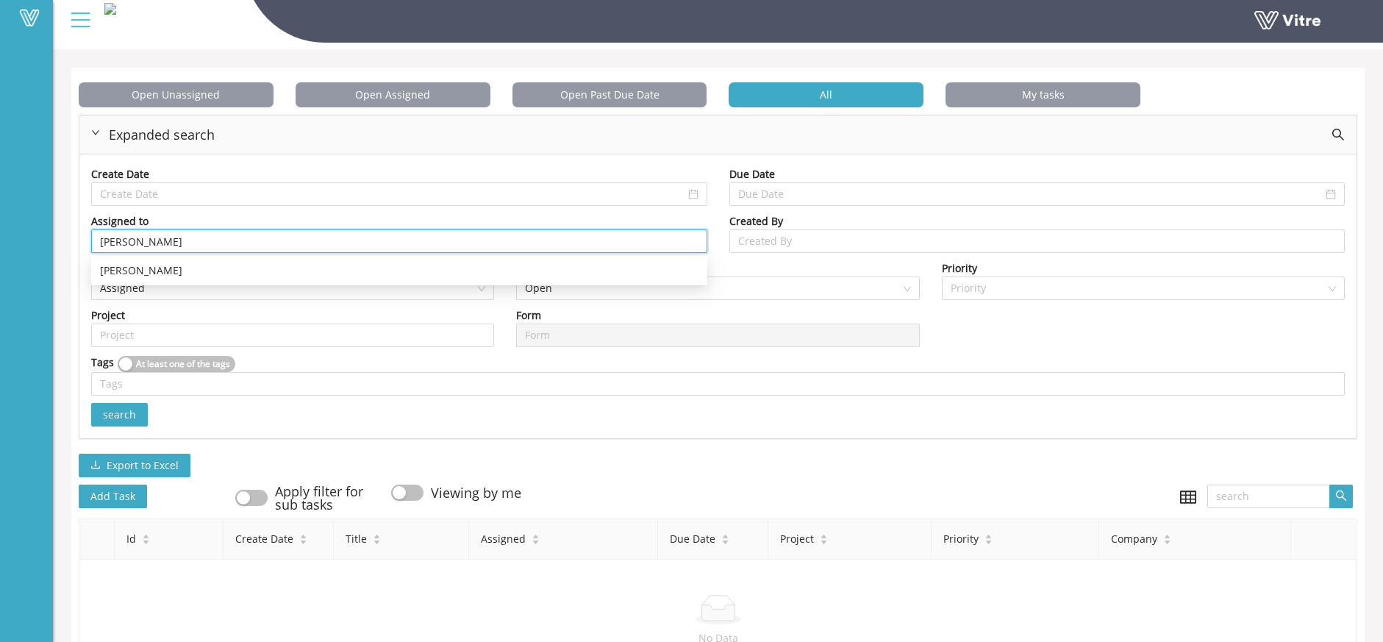
drag, startPoint x: 286, startPoint y: 246, endPoint x: -9, endPoint y: 263, distance: 295.4
click at [0, 263] on html "Vitre Tasks Strauss Israel Tasks Open Unassigned Open Assigned Open Past Due Da…" at bounding box center [691, 271] width 1383 height 642
drag, startPoint x: 88, startPoint y: 271, endPoint x: 97, endPoint y: 271, distance: 9.6
click at [97, 271] on div "Status Assigned" at bounding box center [292, 283] width 425 height 47
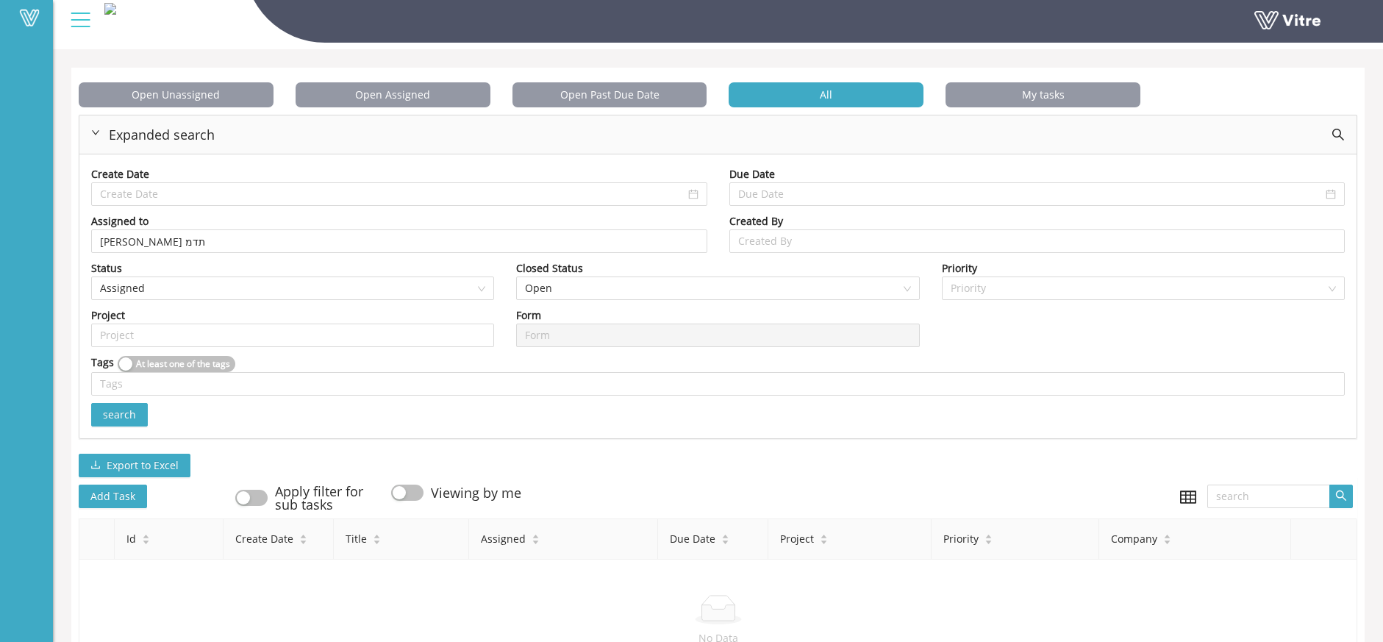
drag, startPoint x: 97, startPoint y: 271, endPoint x: 140, endPoint y: 271, distance: 43.4
click at [140, 271] on div "Status" at bounding box center [292, 268] width 403 height 16
click at [124, 247] on input "[PERSON_NAME] תדמ" at bounding box center [399, 241] width 599 height 22
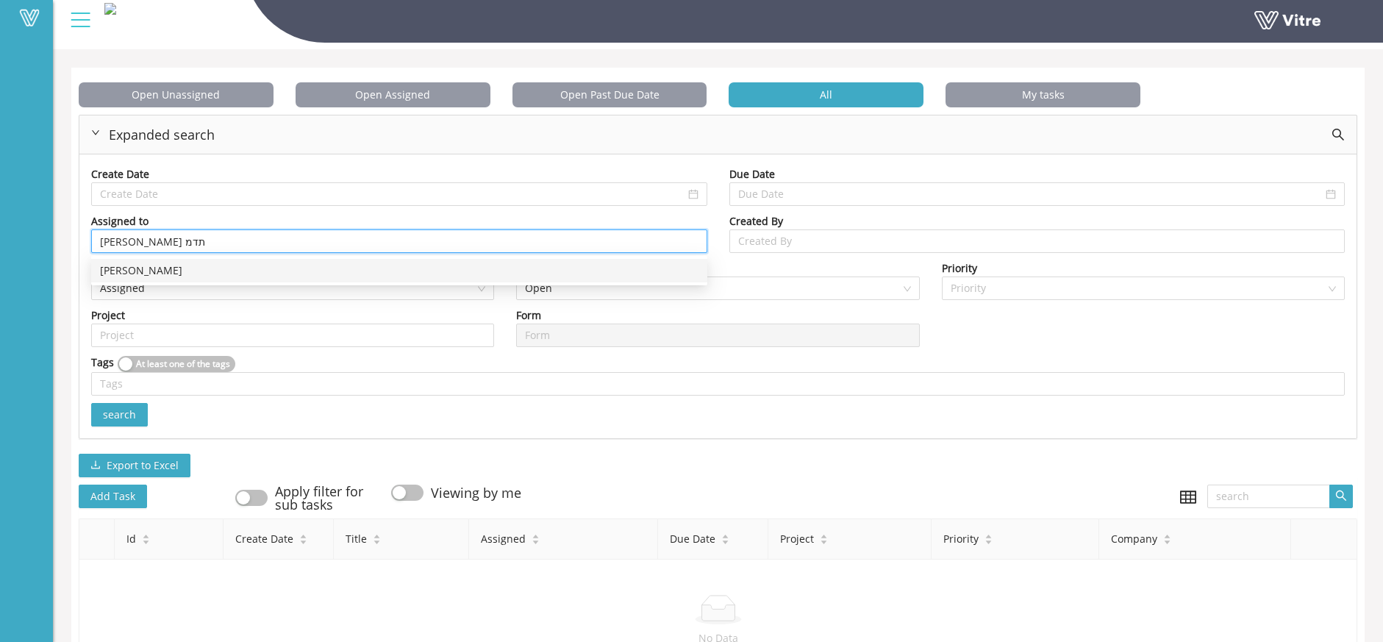
click at [103, 270] on div "[PERSON_NAME]" at bounding box center [399, 271] width 599 height 16
type input "[PERSON_NAME]"
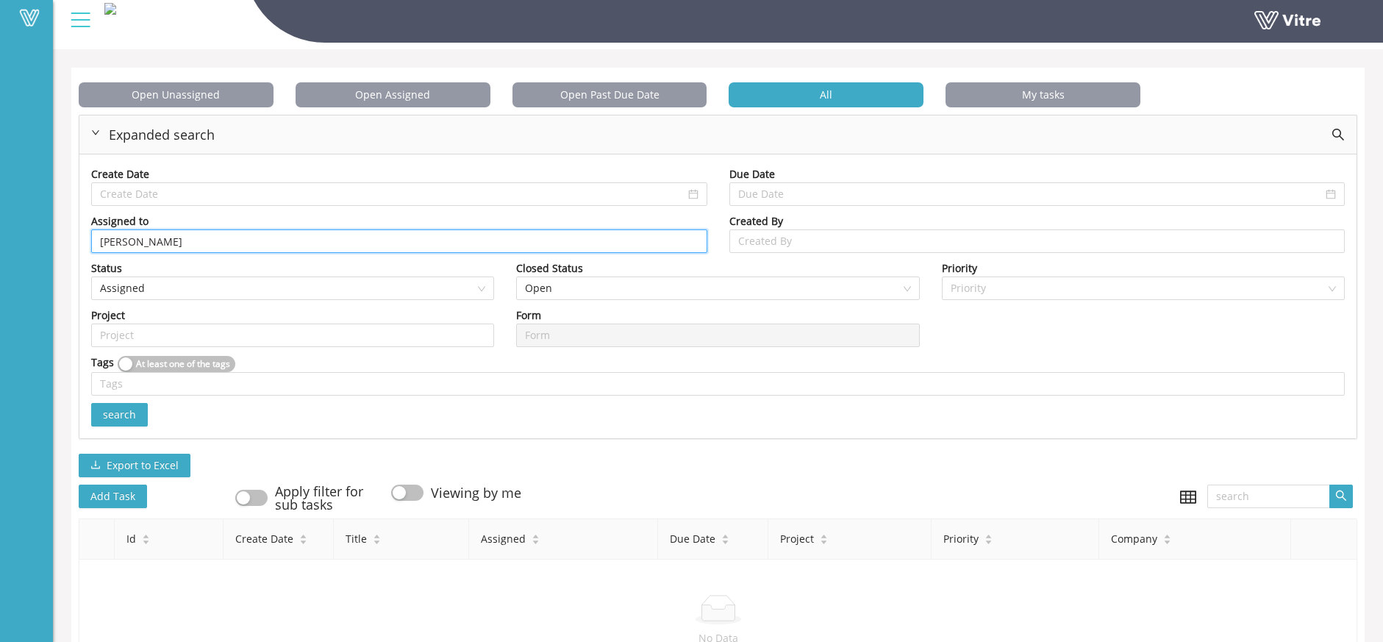
click at [133, 414] on span "search" at bounding box center [119, 415] width 33 height 16
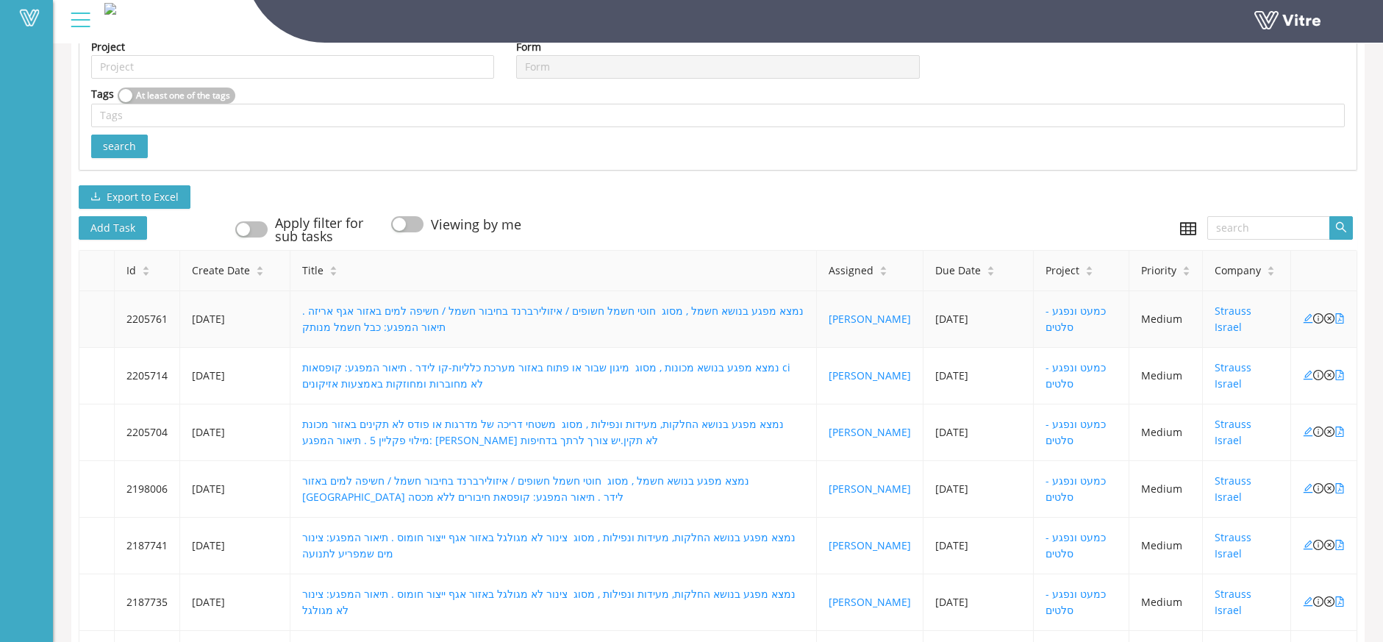
scroll to position [344, 0]
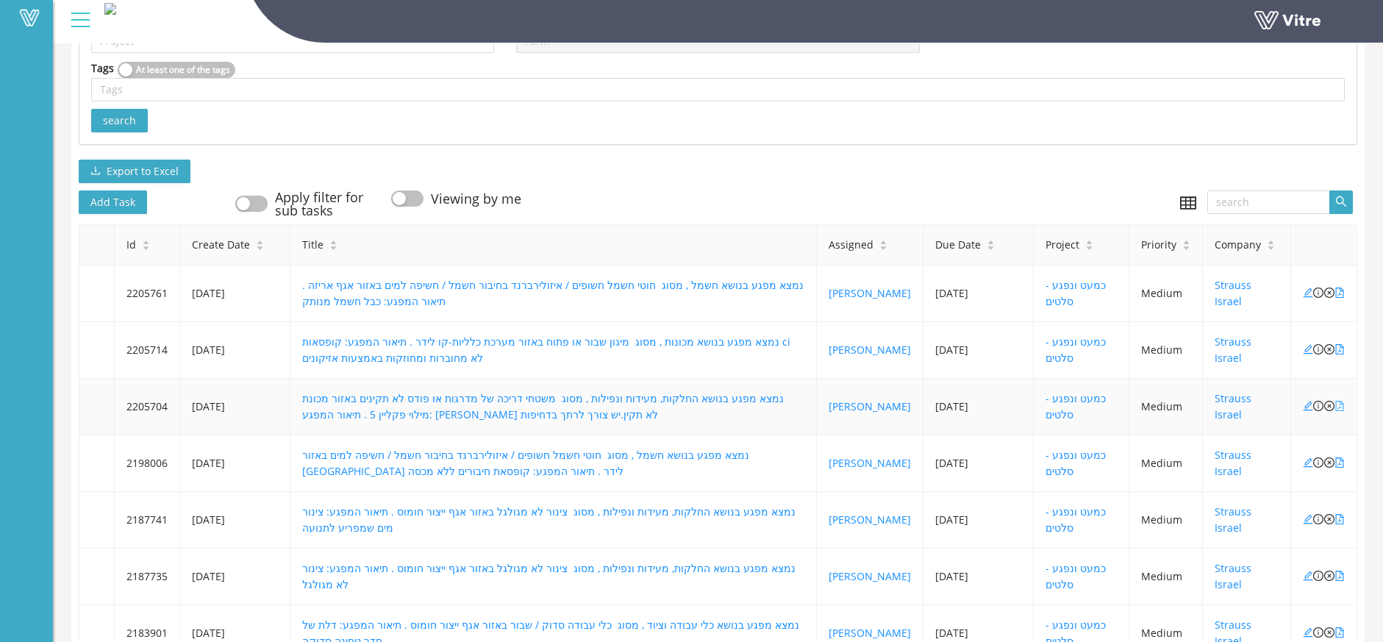
click at [1342, 410] on icon "file-pdf" at bounding box center [1340, 406] width 10 height 10
click at [1329, 462] on icon "close-circle" at bounding box center [1330, 462] width 10 height 10
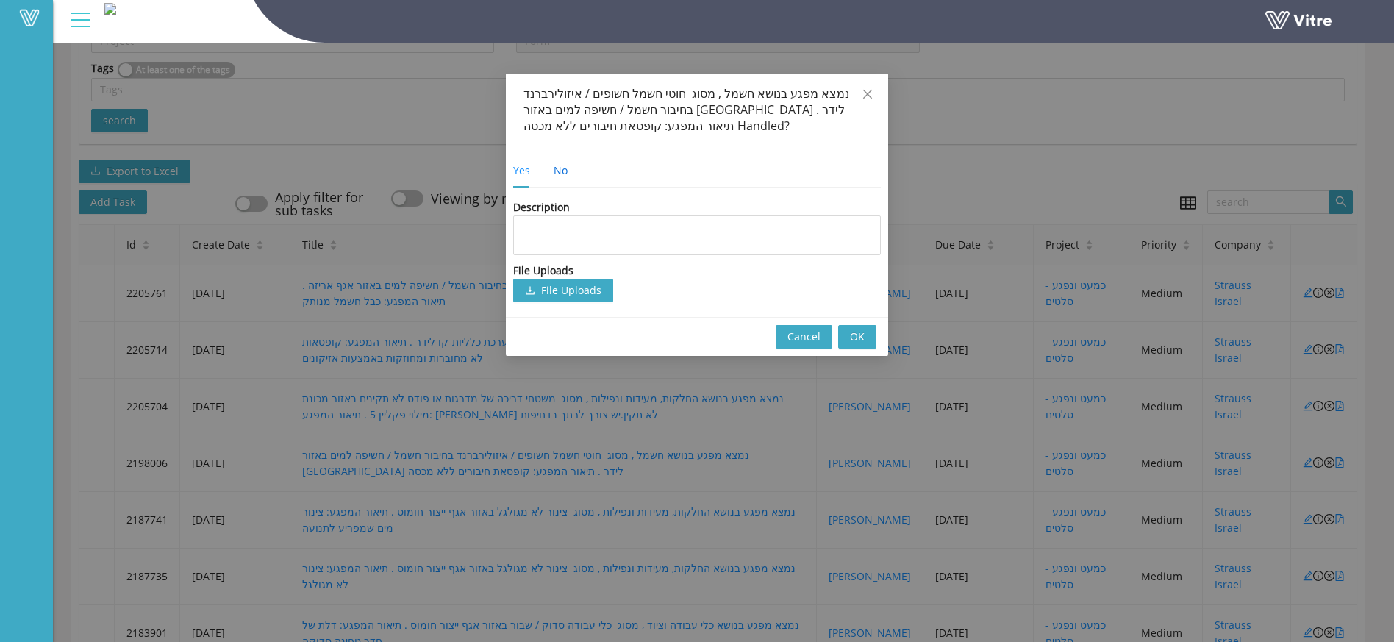
click at [561, 174] on div "No" at bounding box center [561, 171] width 14 height 16
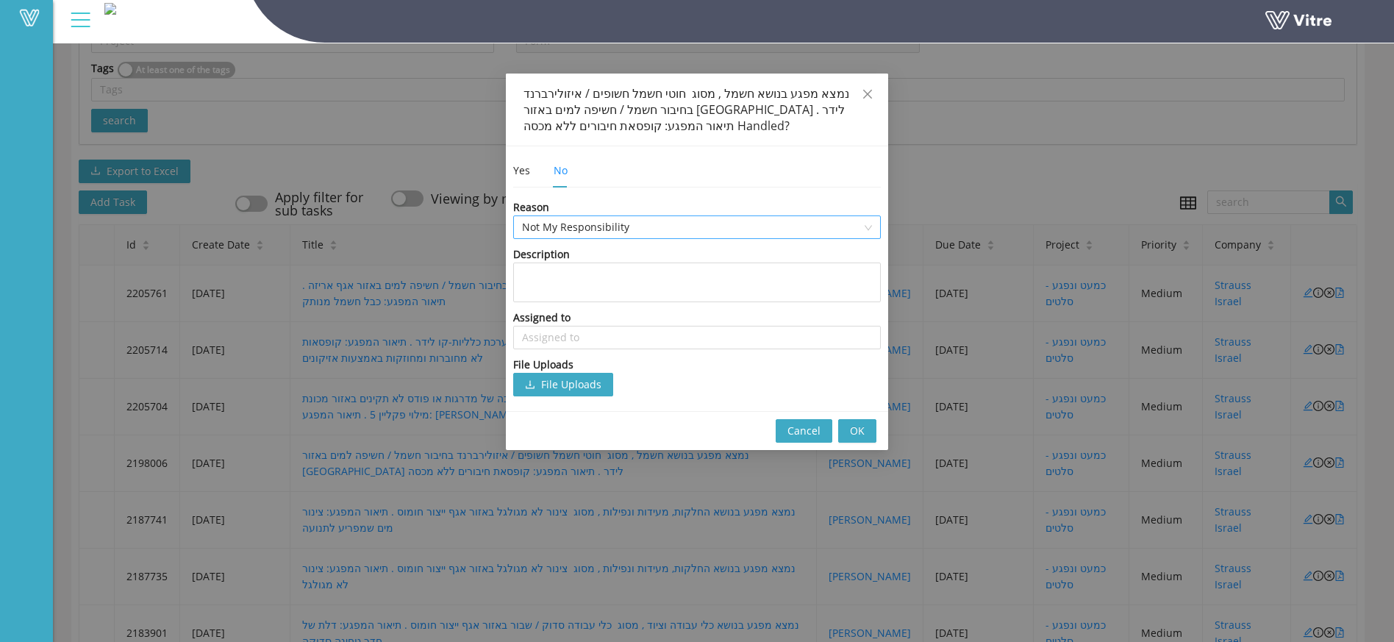
drag, startPoint x: 569, startPoint y: 210, endPoint x: 573, endPoint y: 224, distance: 14.7
click at [573, 224] on div "Reason Not My Responsibility" at bounding box center [697, 219] width 368 height 40
click at [576, 227] on span "Not My Responsibility" at bounding box center [697, 227] width 350 height 22
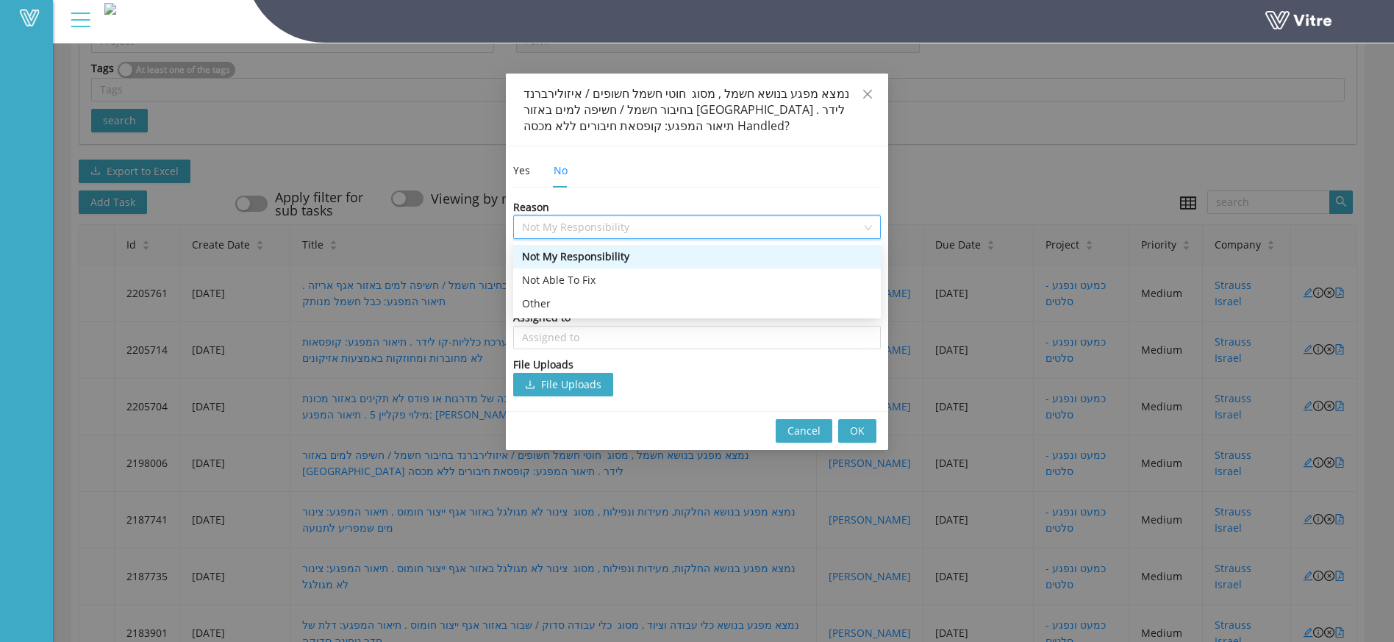
click at [582, 263] on div "Not My Responsibility" at bounding box center [697, 257] width 350 height 16
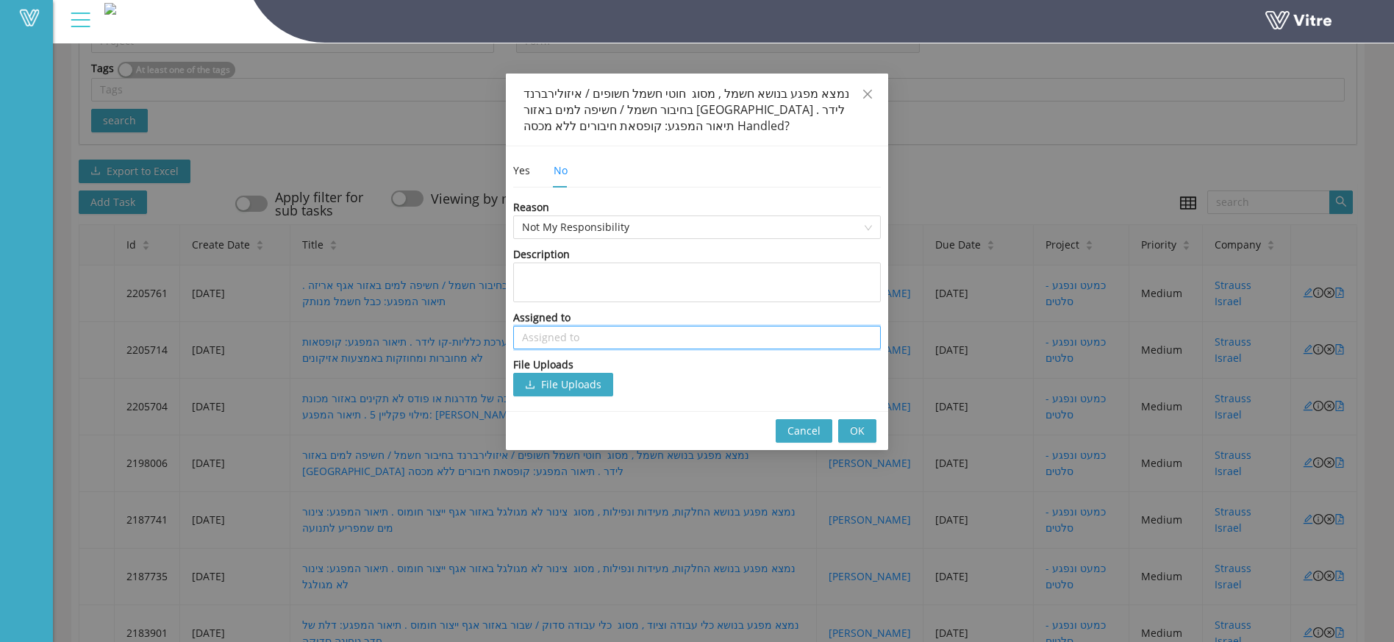
click at [592, 335] on input "search" at bounding box center [697, 338] width 350 height 22
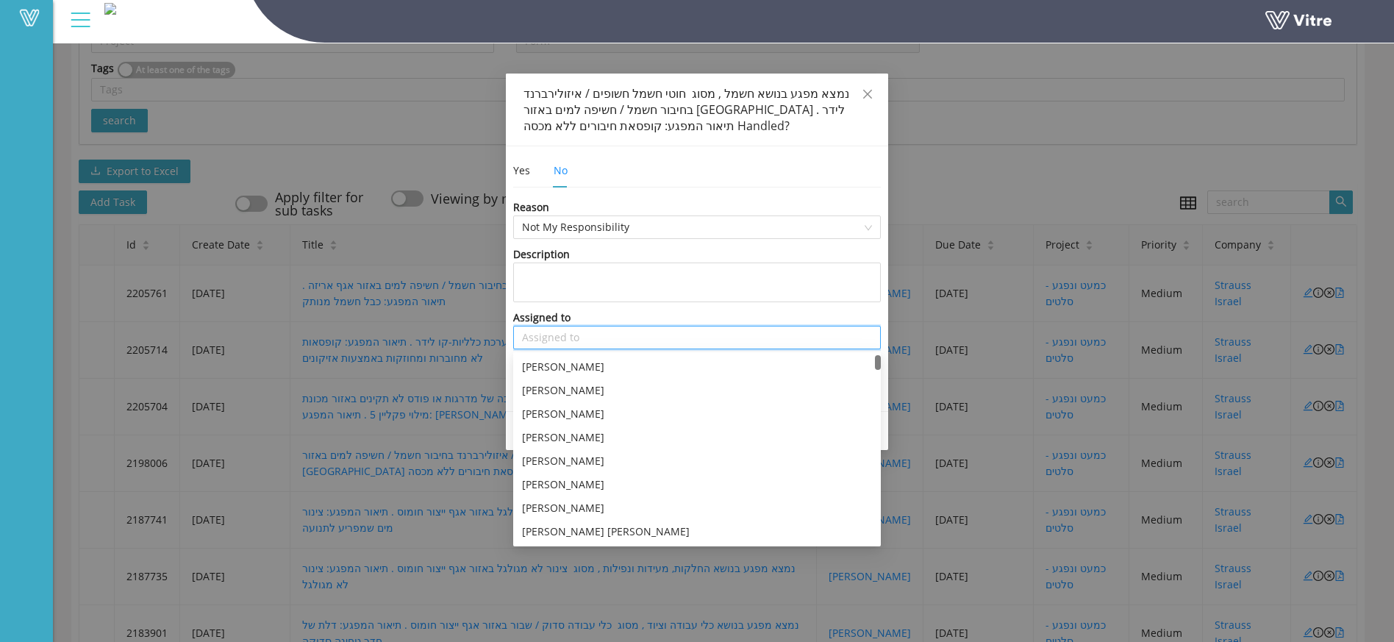
type input "I"
click at [562, 535] on div "[PERSON_NAME]" at bounding box center [697, 532] width 350 height 16
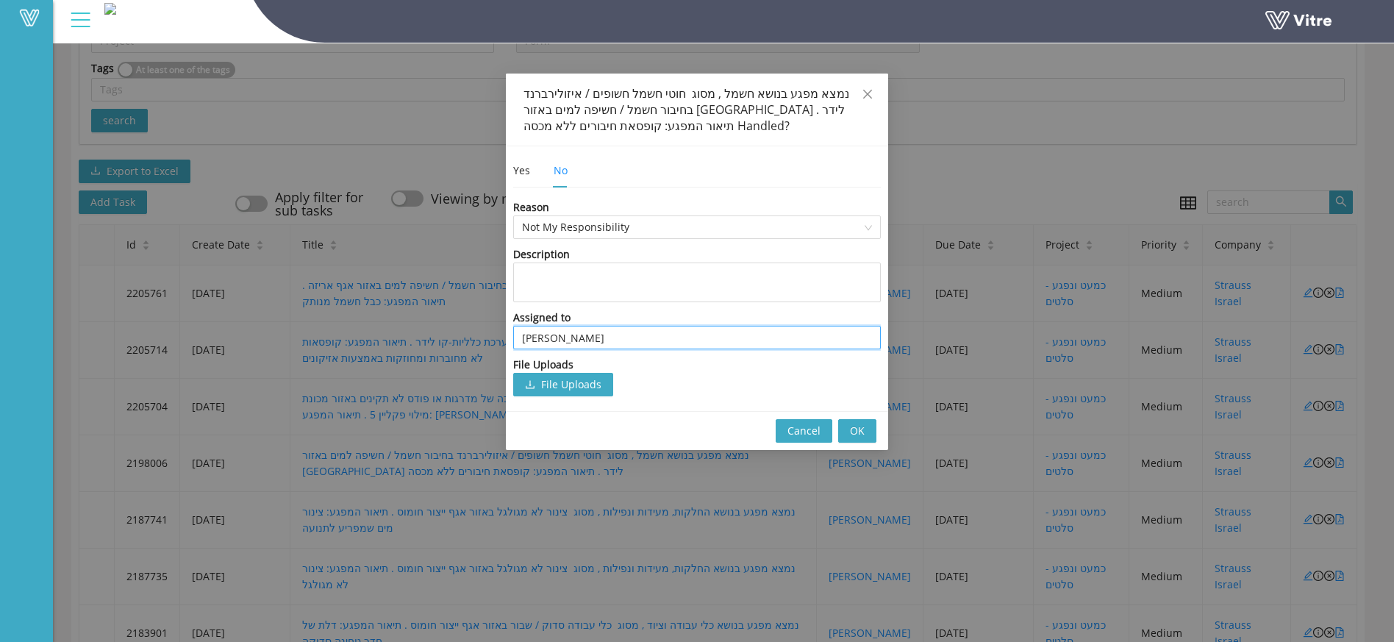
type input "[PERSON_NAME]"
click at [855, 436] on span "OK" at bounding box center [857, 431] width 15 height 16
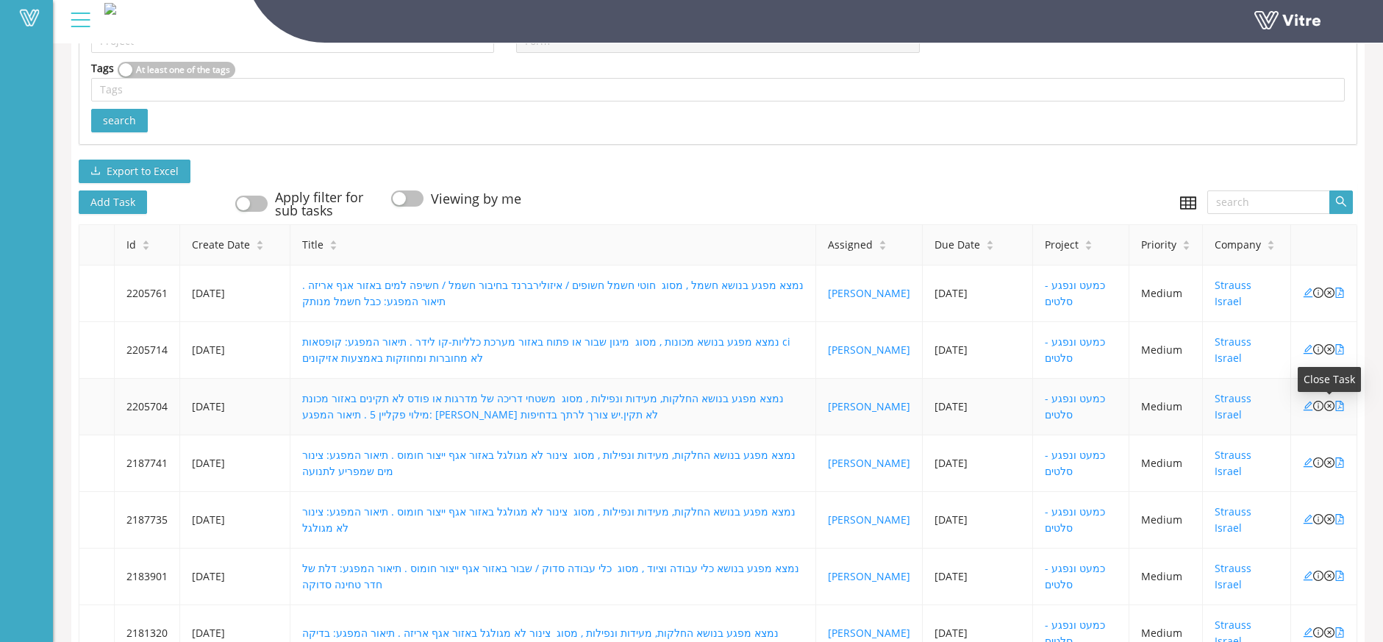
click at [1330, 407] on icon "close-circle" at bounding box center [1330, 406] width 10 height 10
type input "3948"
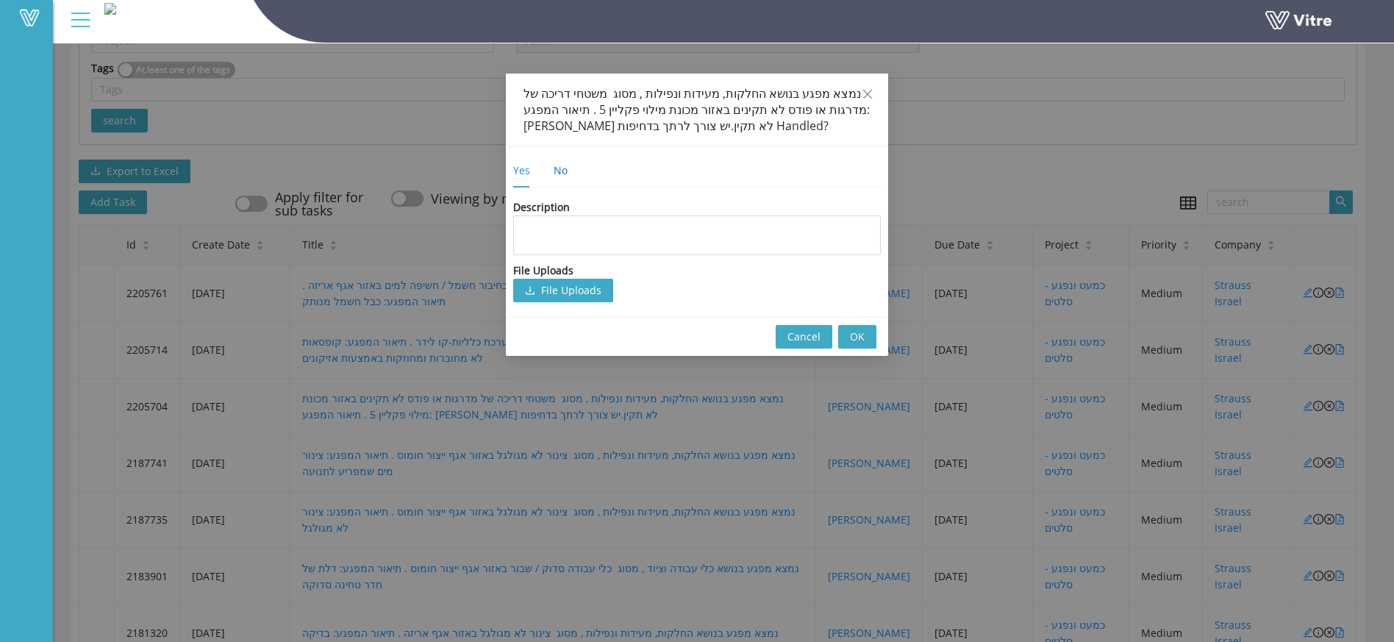
click at [564, 178] on div "No" at bounding box center [561, 171] width 14 height 16
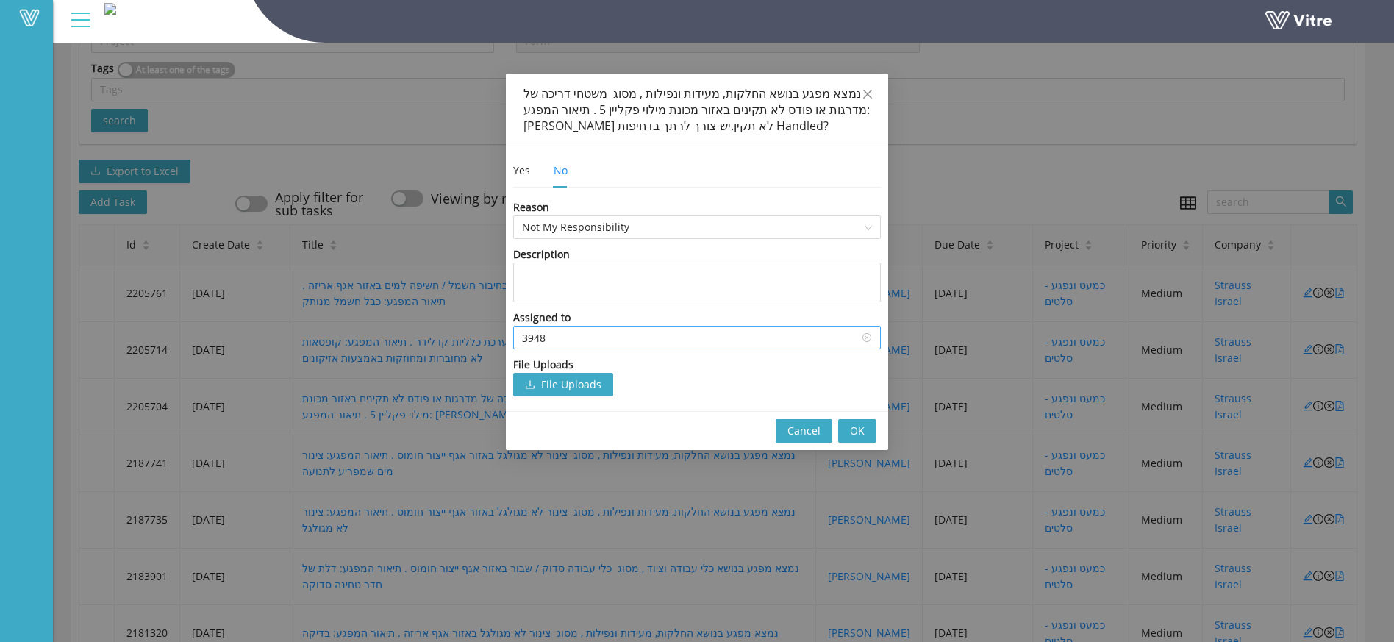
click at [582, 338] on input "3948" at bounding box center [697, 338] width 350 height 22
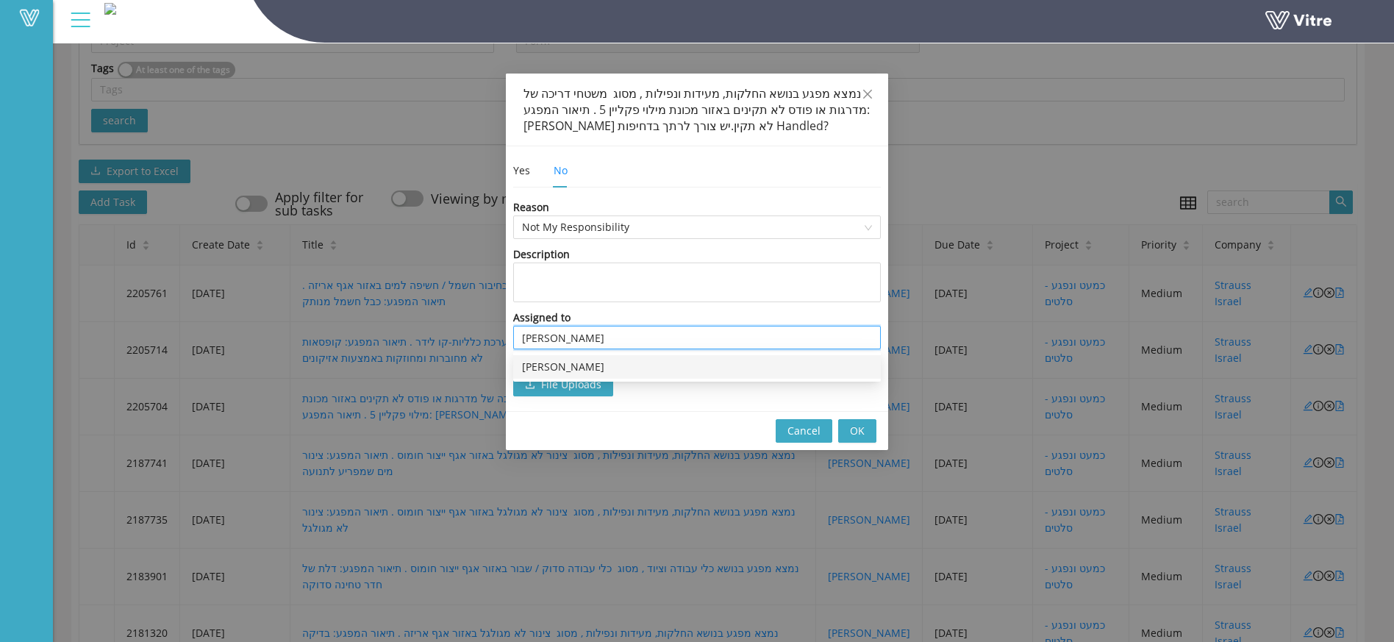
click at [561, 355] on div "[PERSON_NAME]" at bounding box center [697, 367] width 368 height 24
type input "[PERSON_NAME]"
click at [856, 429] on span "OK" at bounding box center [857, 431] width 15 height 16
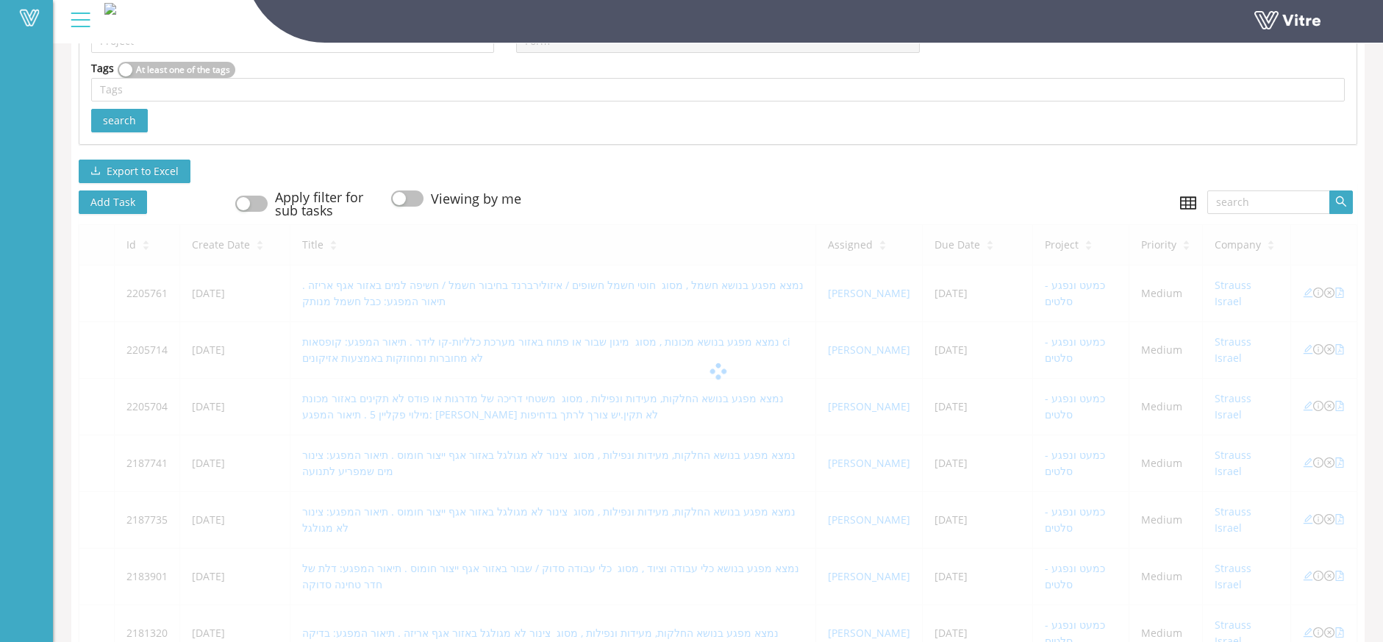
scroll to position [614, 0]
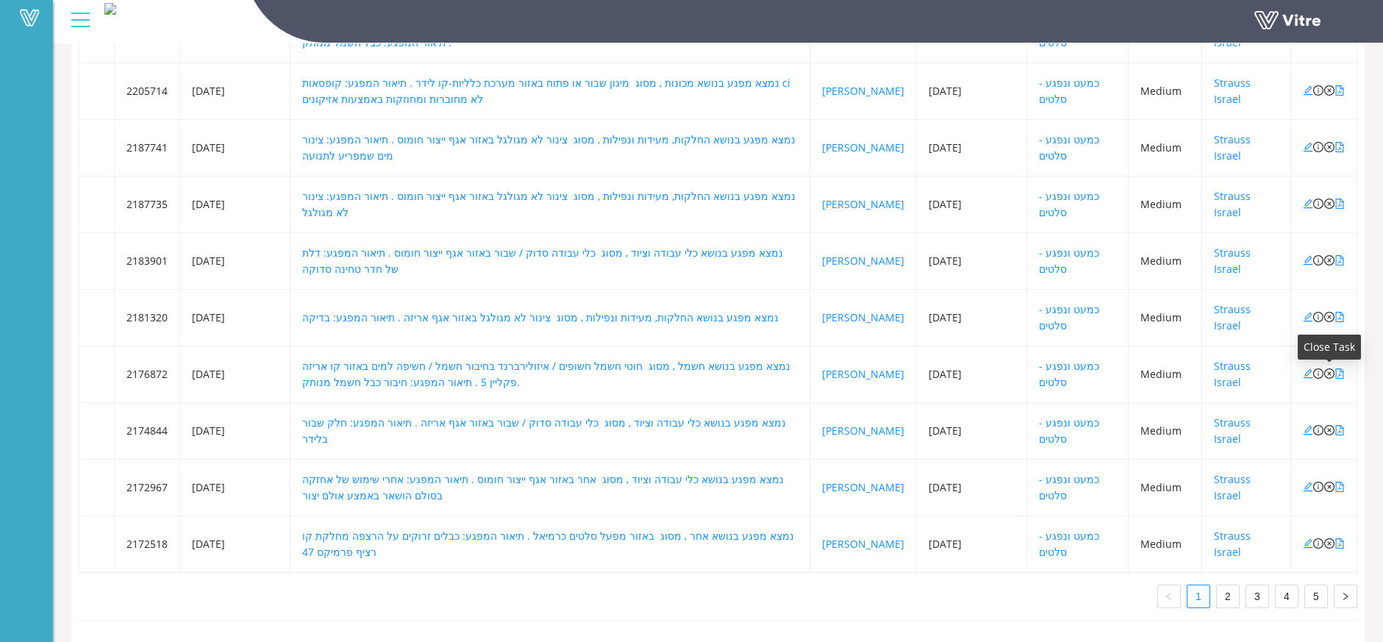
click at [1329, 368] on icon "close-circle" at bounding box center [1330, 373] width 10 height 10
type input "73907"
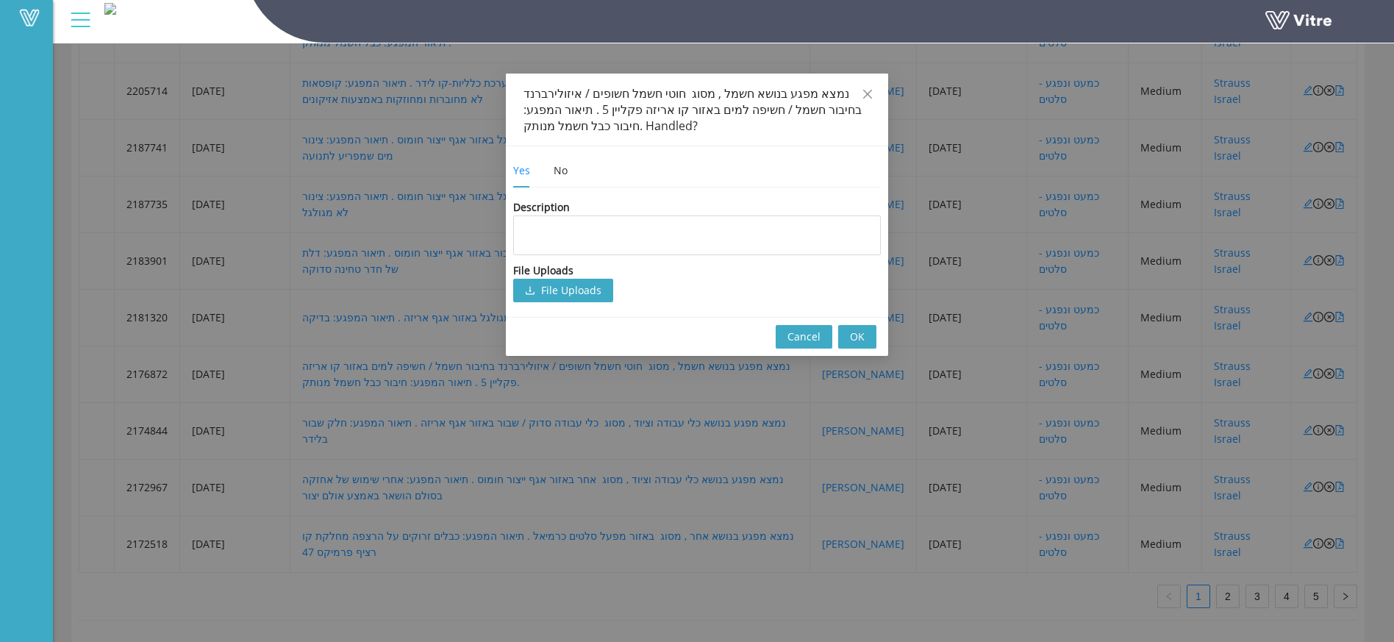
click at [563, 192] on div "Yes No Description File Uploads File Uploads Reason Not My Responsibility Descr…" at bounding box center [697, 232] width 368 height 156
click at [555, 176] on div "No" at bounding box center [561, 171] width 14 height 16
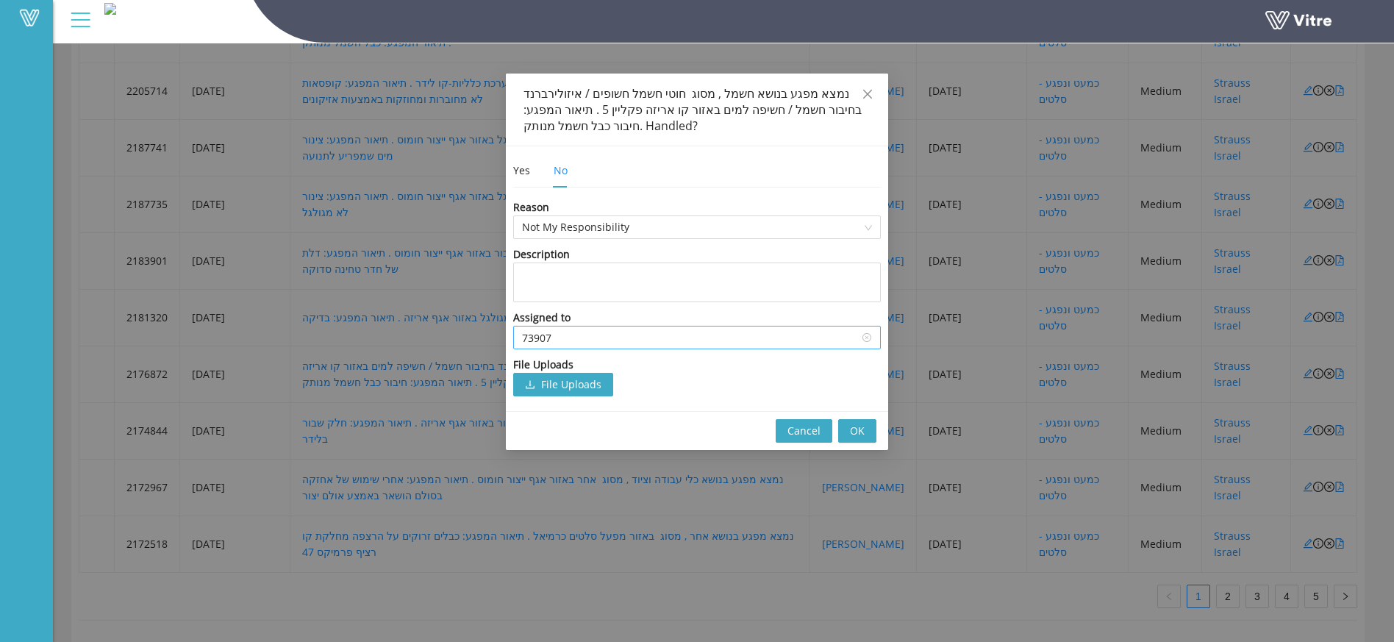
click at [598, 333] on input "73907" at bounding box center [697, 338] width 350 height 22
drag, startPoint x: 598, startPoint y: 333, endPoint x: 328, endPoint y: 338, distance: 270.0
click at [329, 338] on div "נמצא מפגע בנושא חשמל , מסוג חוטי חשמל חשופים / איזולירברנד בחיבור חשמל / חשיפה …" at bounding box center [697, 321] width 1394 height 642
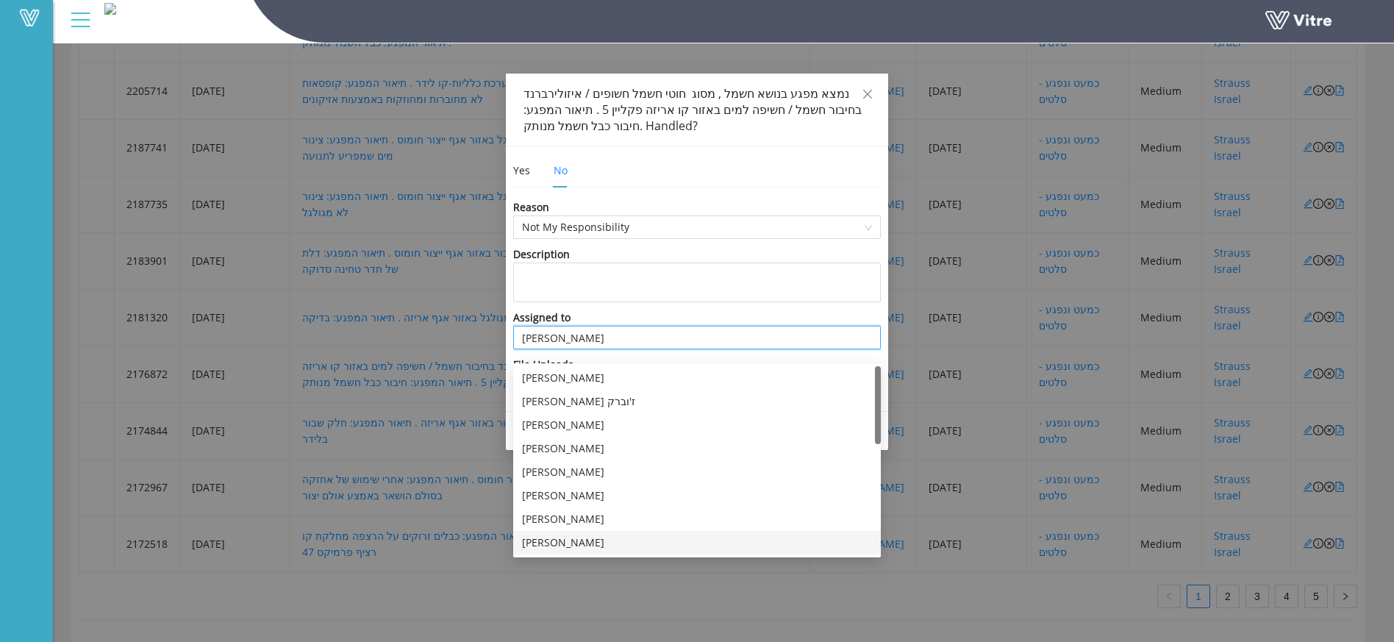
click at [538, 535] on div "[PERSON_NAME]" at bounding box center [697, 543] width 350 height 16
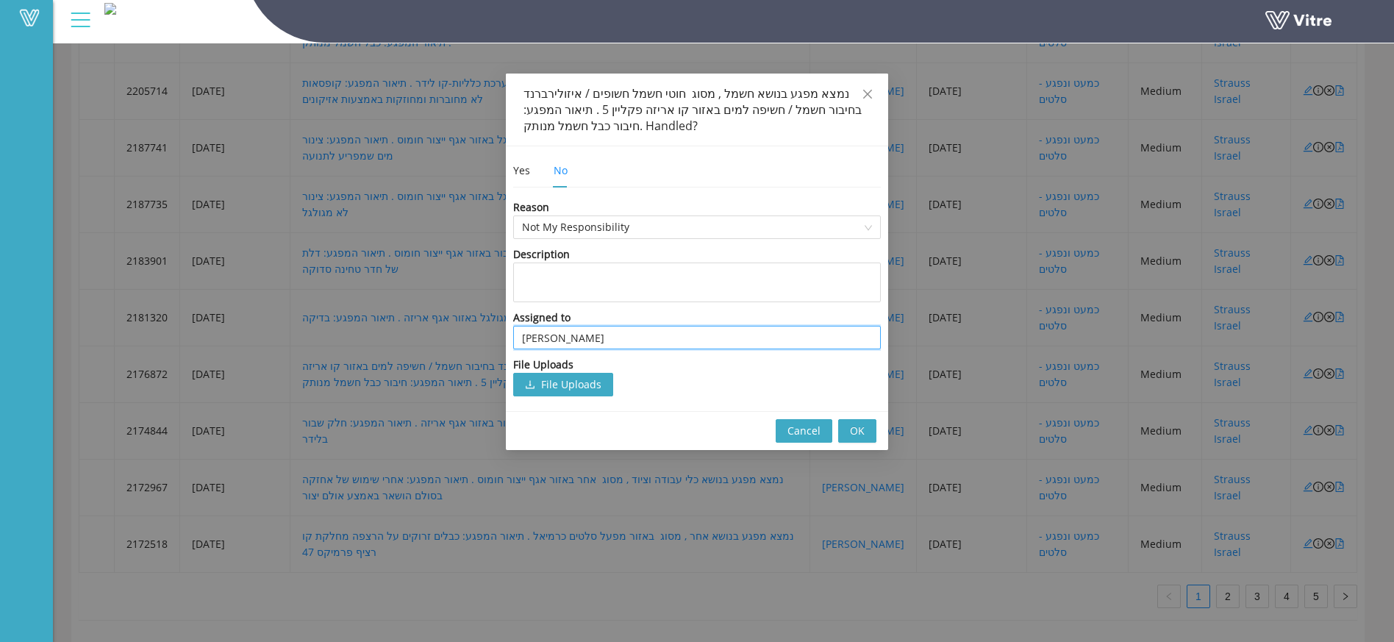
type input "[PERSON_NAME]"
drag, startPoint x: 852, startPoint y: 432, endPoint x: 859, endPoint y: 431, distance: 7.4
click at [853, 432] on span "OK" at bounding box center [857, 431] width 15 height 16
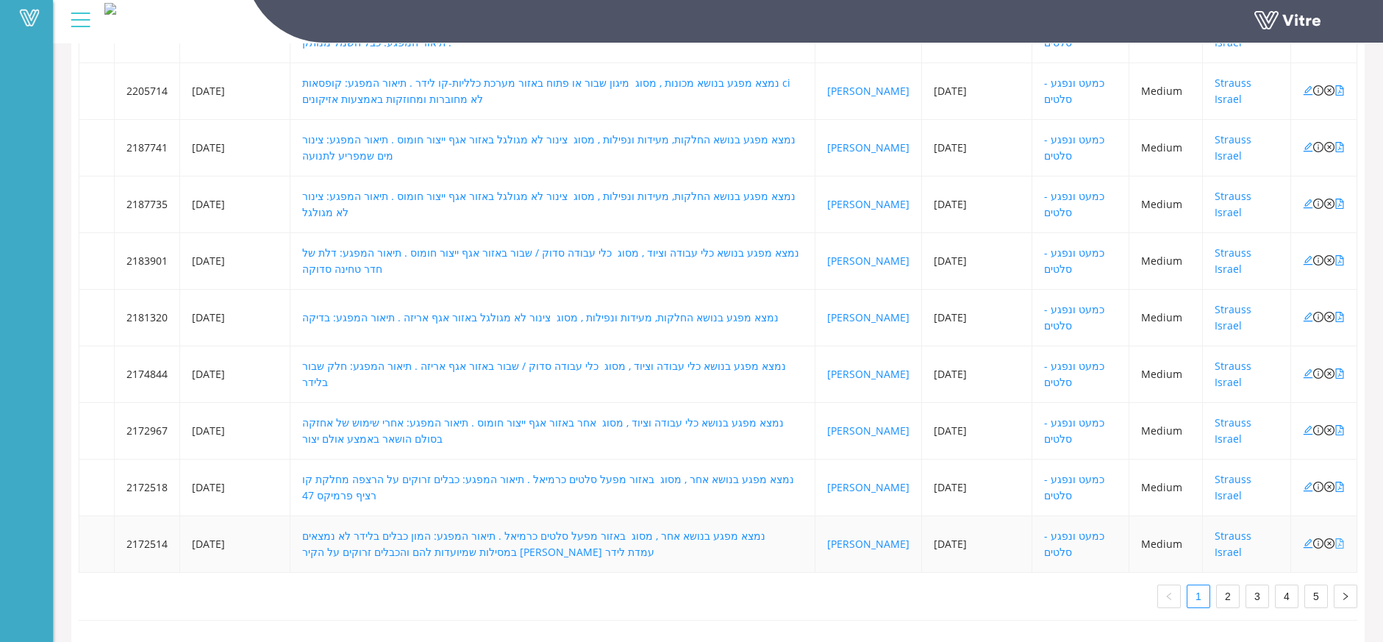
click at [1342, 538] on icon "file-pdf" at bounding box center [1340, 543] width 10 height 10
click at [1328, 538] on icon "close-circle" at bounding box center [1330, 543] width 10 height 10
type input "3948"
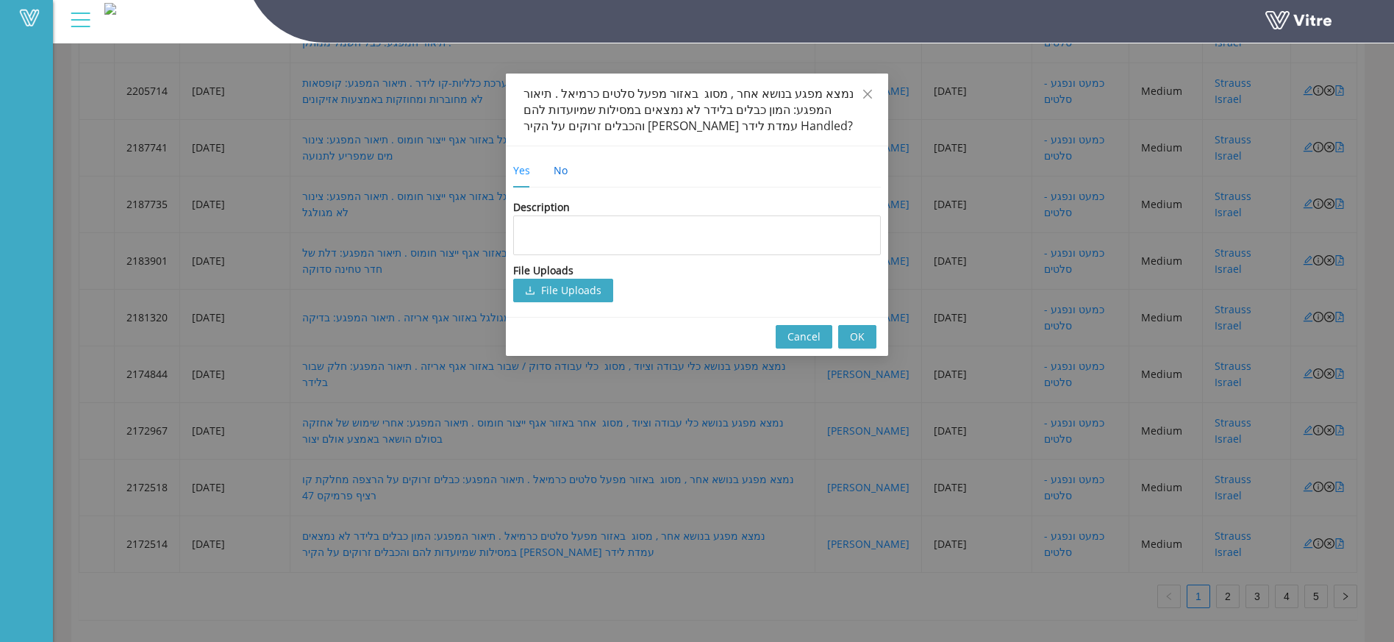
click at [557, 172] on div "No" at bounding box center [561, 171] width 14 height 16
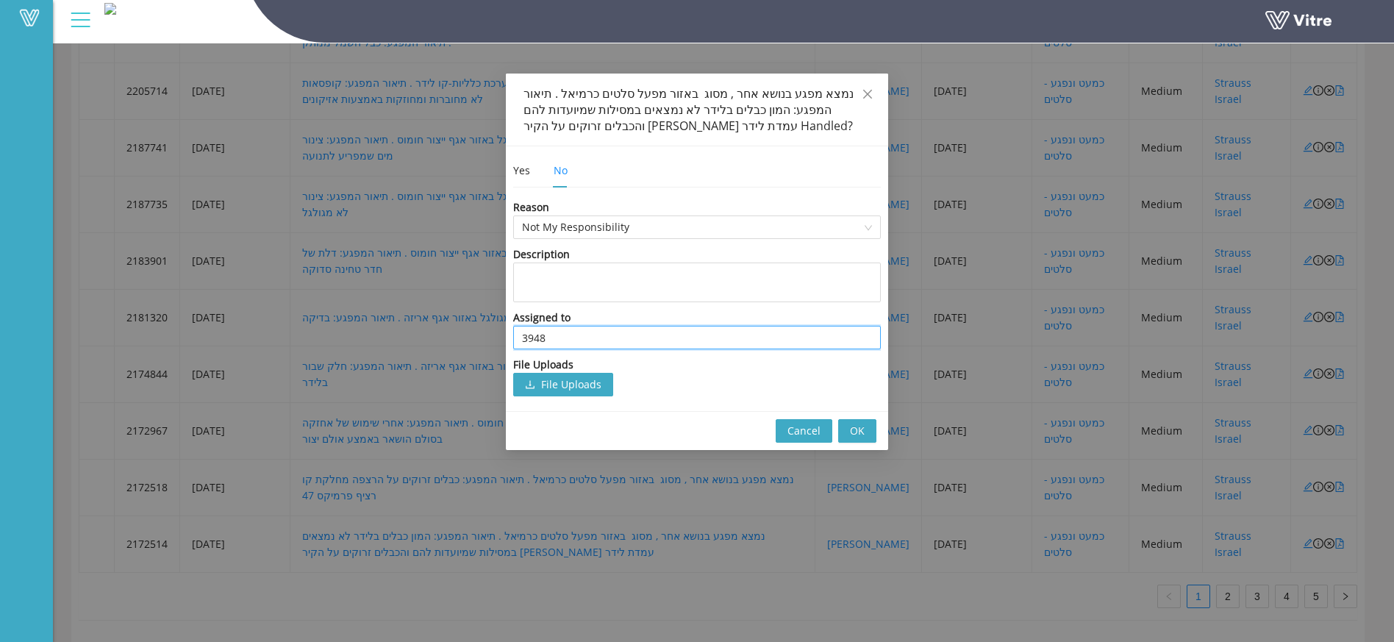
drag, startPoint x: 603, startPoint y: 344, endPoint x: 297, endPoint y: 346, distance: 306.0
click at [298, 346] on div "נמצא מפגע בנושא אחר , מסוג באזור מפעל סלטים כרמיאל . תיאור המפגע: המון כבלים בל…" at bounding box center [697, 321] width 1394 height 642
click at [680, 366] on div "[PERSON_NAME]" at bounding box center [697, 378] width 368 height 24
type input "[PERSON_NAME]"
drag, startPoint x: 891, startPoint y: 430, endPoint x: 864, endPoint y: 430, distance: 26.5
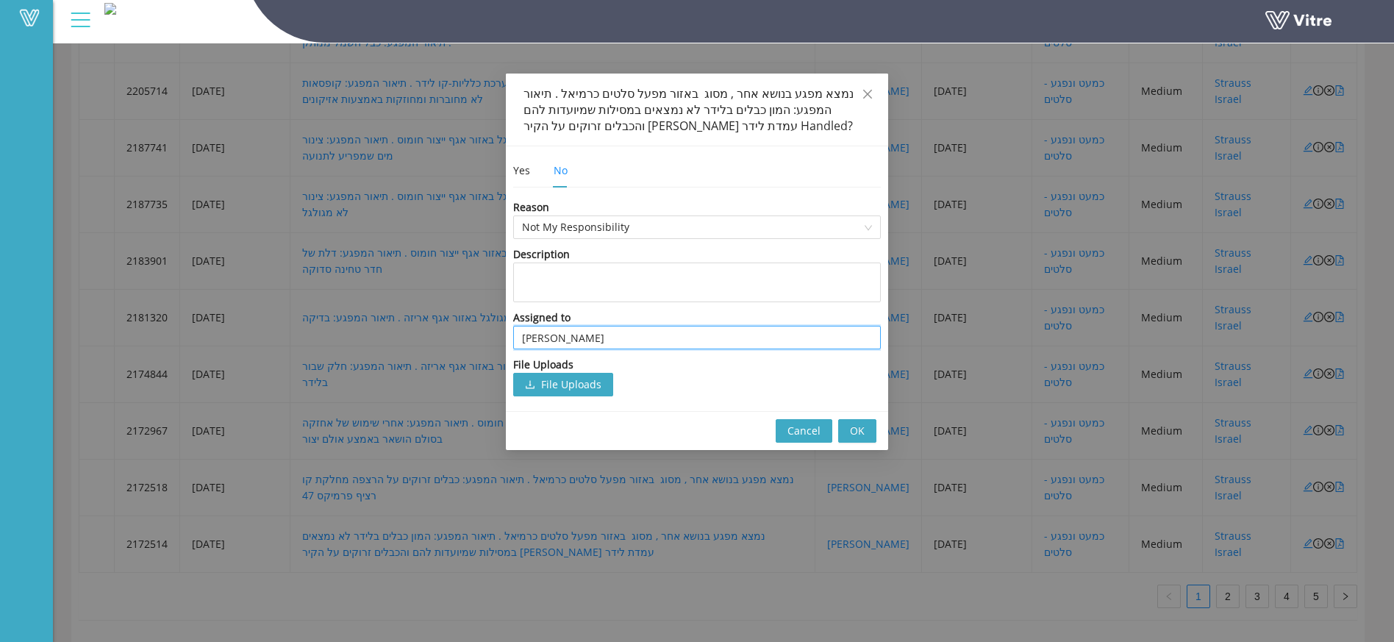
click at [889, 430] on div "נמצא מפגע בנושא אחר , מסוג באזור מפעל סלטים כרמיאל . תיאור המפגע: המון כבלים בל…" at bounding box center [697, 321] width 1394 height 642
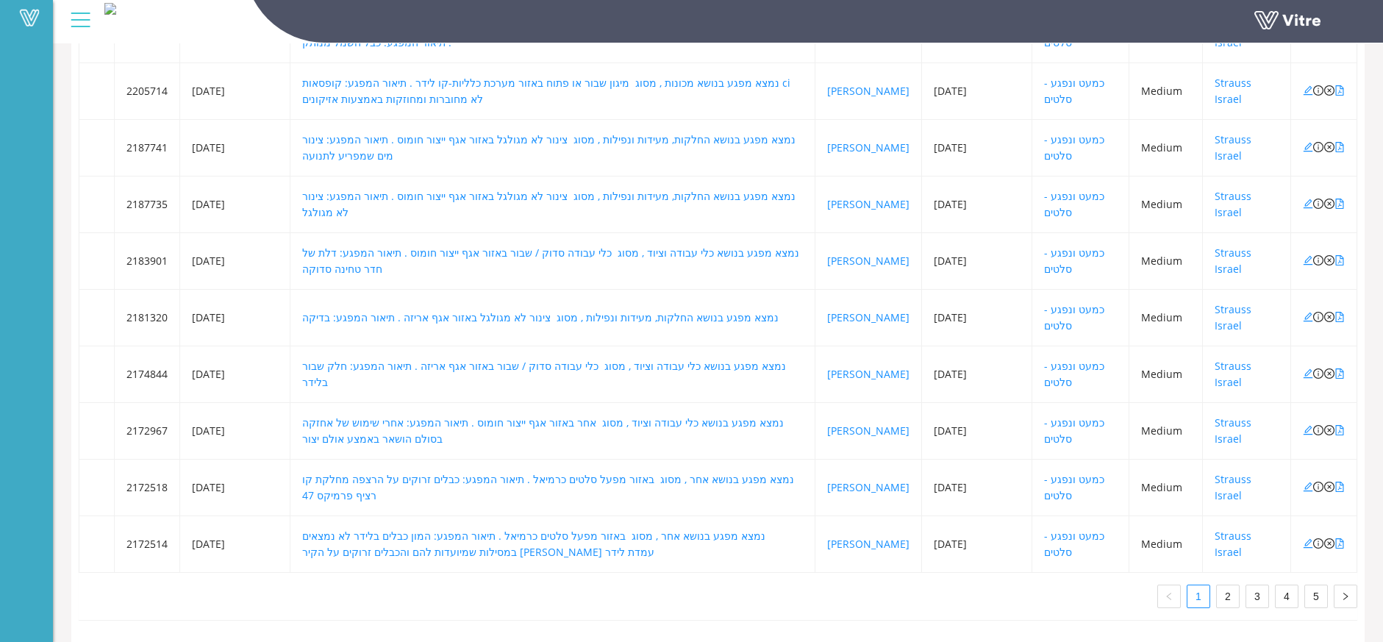
click at [1330, 538] on icon "close-circle" at bounding box center [1330, 543] width 10 height 10
type input "73907"
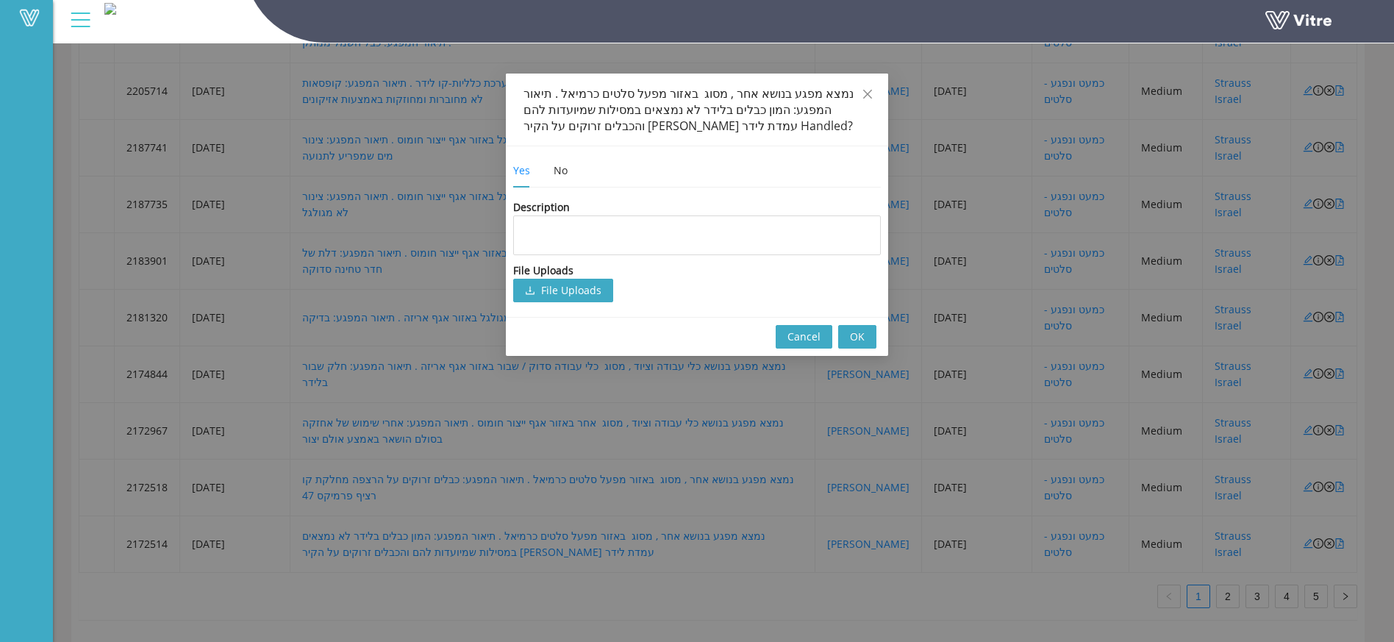
click at [552, 174] on div "Yes No" at bounding box center [552, 171] width 78 height 34
click at [560, 177] on div "No" at bounding box center [561, 171] width 14 height 16
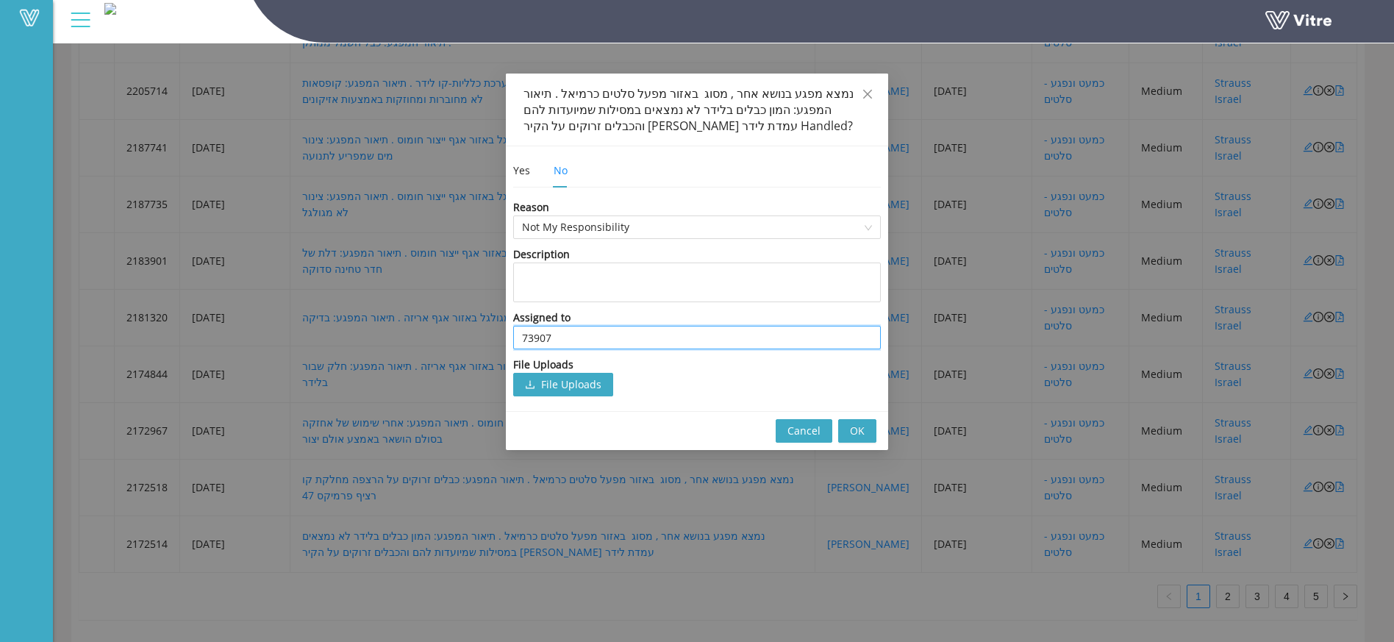
drag, startPoint x: 577, startPoint y: 343, endPoint x: 271, endPoint y: 346, distance: 305.2
click at [271, 346] on div "נמצא מפגע בנושא אחר , מסוג באזור מפעל סלטים כרמיאל . תיאור המפגע: המון כבלים בל…" at bounding box center [697, 321] width 1394 height 642
click at [780, 370] on div "[PERSON_NAME]" at bounding box center [697, 378] width 350 height 16
click at [627, 339] on input "[PERSON_NAME]" at bounding box center [697, 338] width 350 height 22
click at [573, 370] on div "[PERSON_NAME]" at bounding box center [697, 378] width 350 height 16
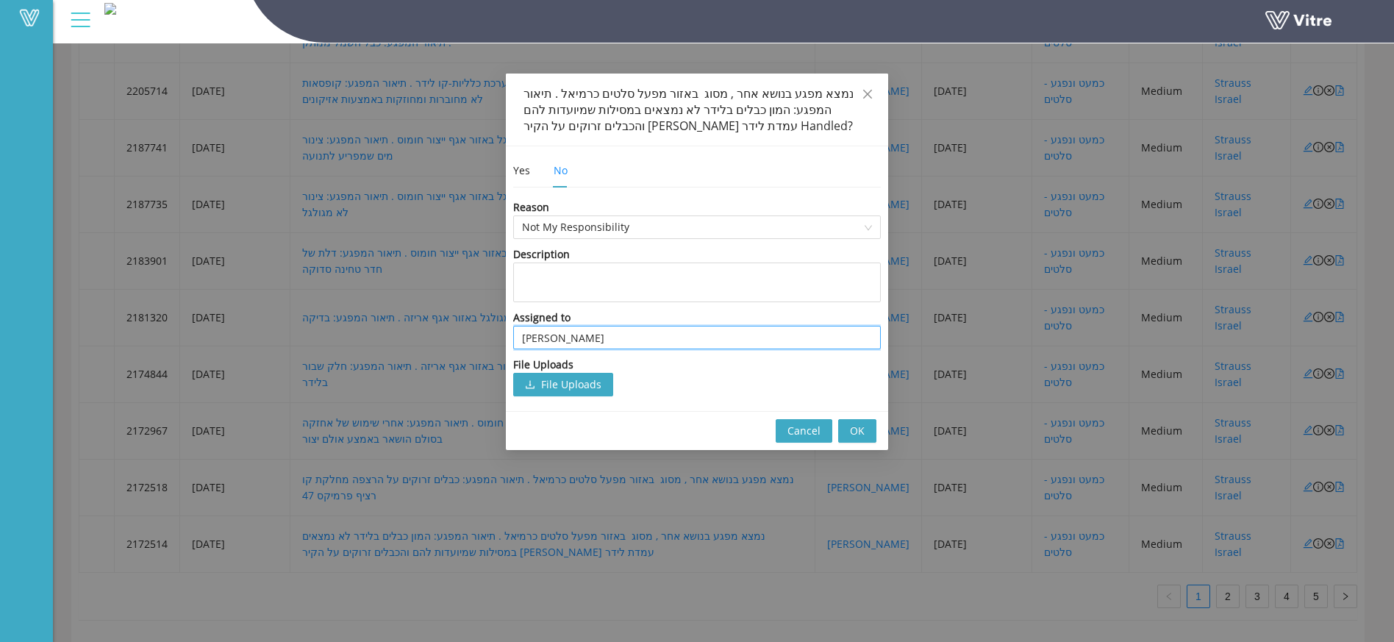
type input "[PERSON_NAME]"
click at [876, 427] on button "OK" at bounding box center [857, 431] width 38 height 24
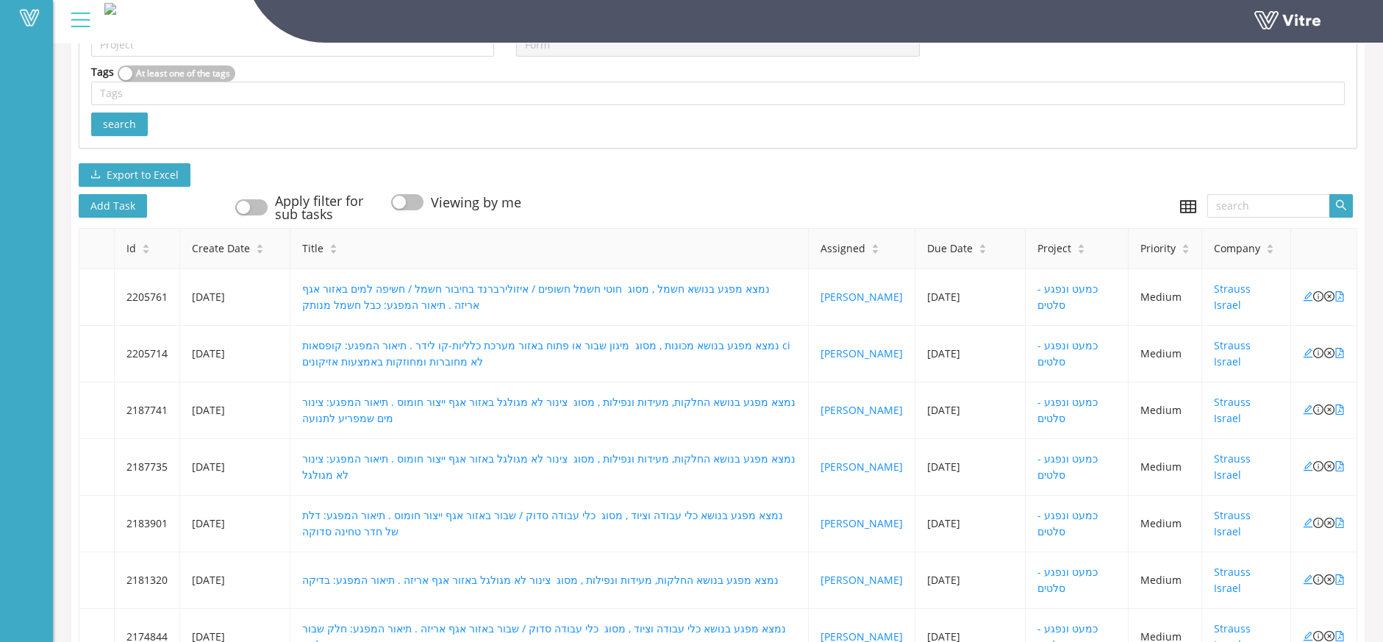
scroll to position [0, 0]
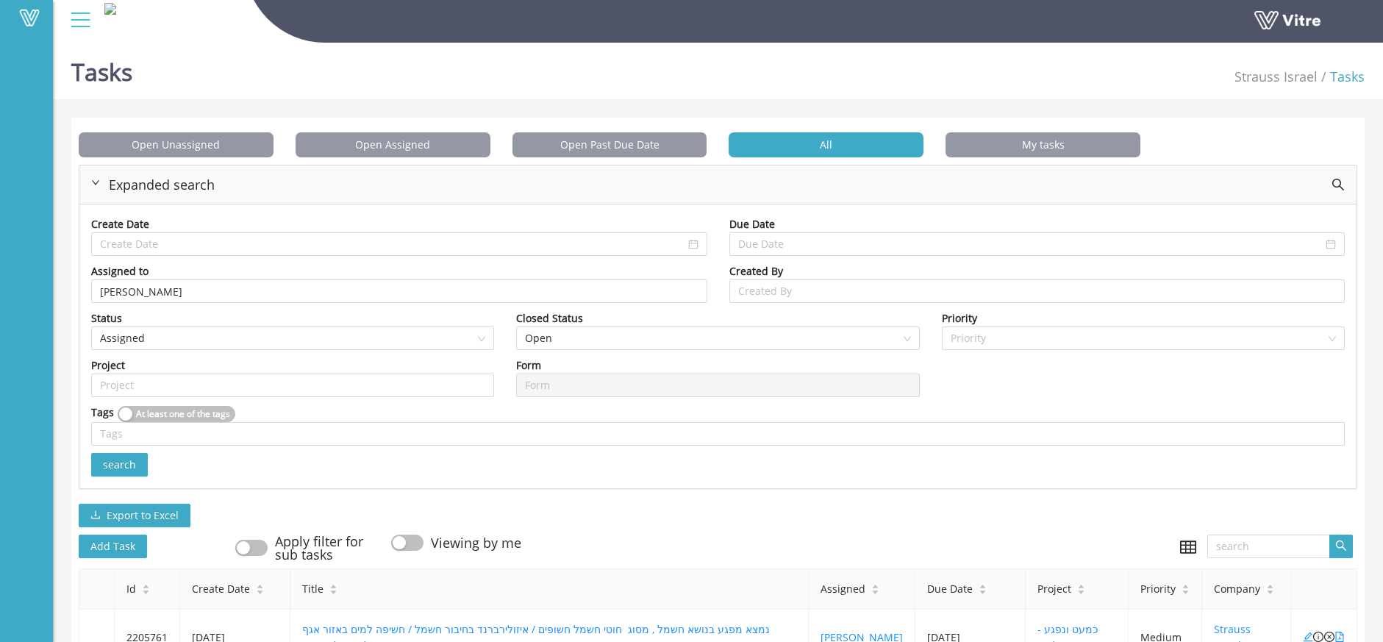
drag, startPoint x: 151, startPoint y: 288, endPoint x: -9, endPoint y: 301, distance: 160.1
click at [0, 301] on html "Vitre Tasks Strauss Israel Tasks Open Unassigned Open Assigned Open Past Due Da…" at bounding box center [691, 321] width 1383 height 642
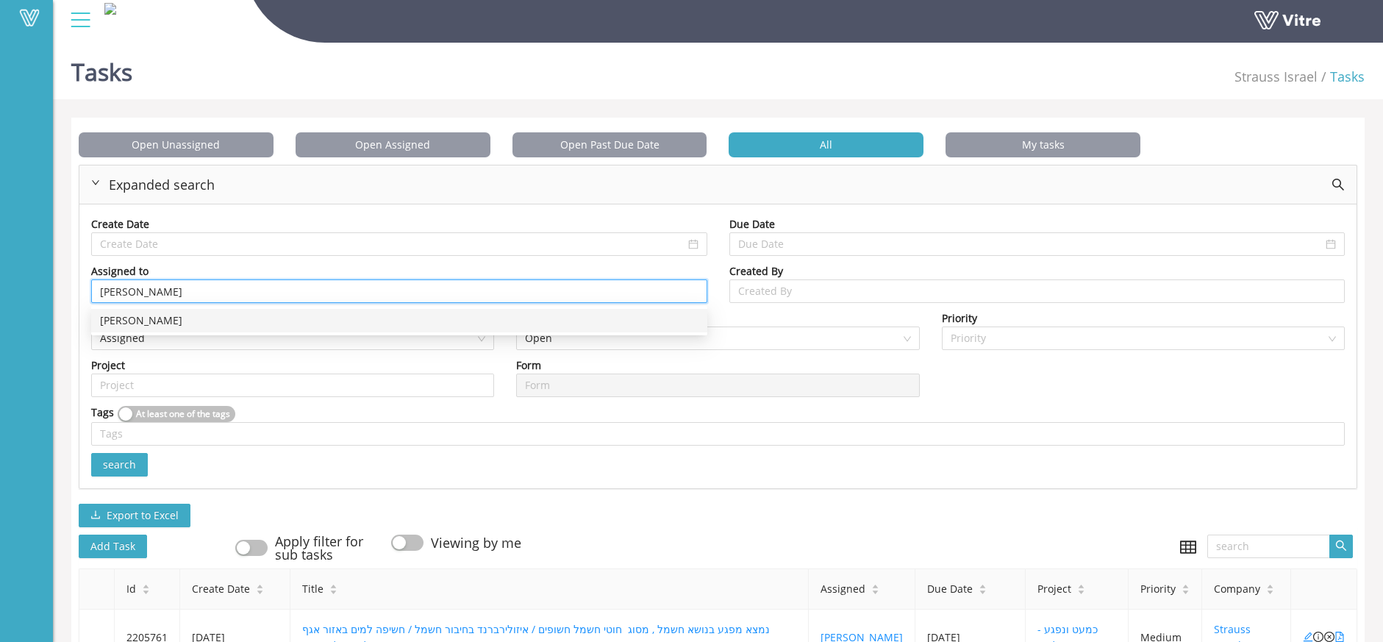
click at [154, 316] on div "[PERSON_NAME]" at bounding box center [399, 321] width 599 height 16
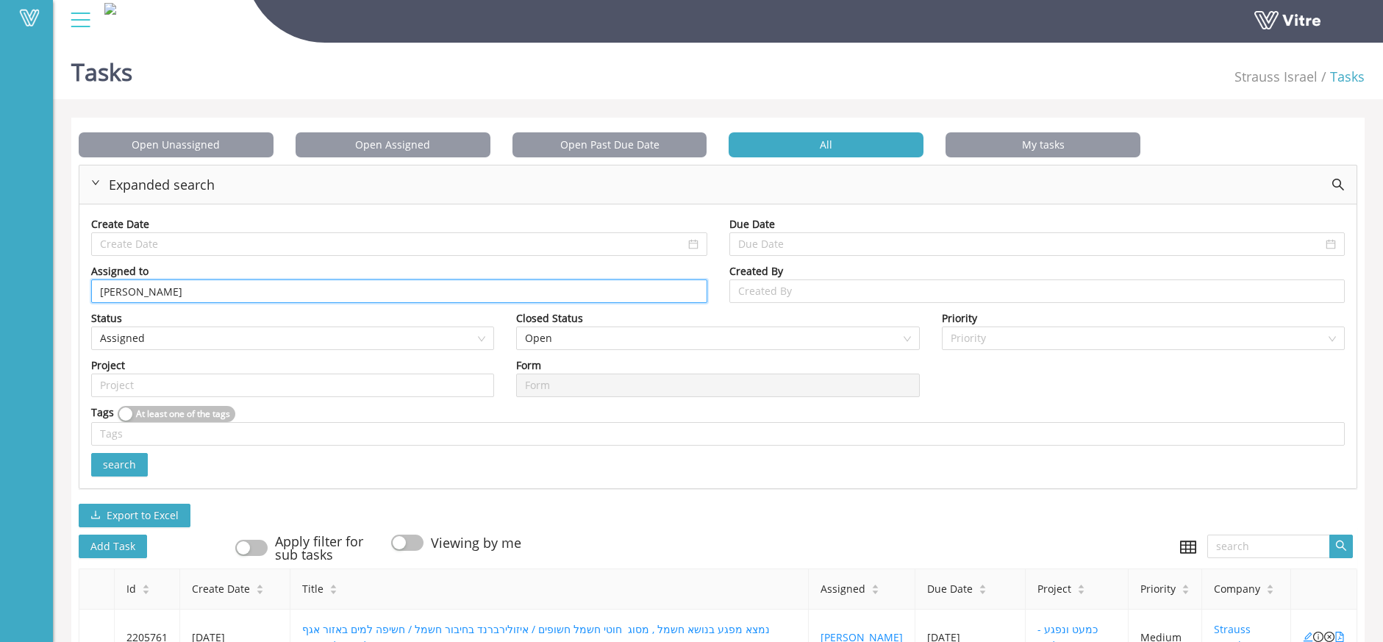
type input "[PERSON_NAME]"
click at [98, 478] on div "Create Date Due Date Assigned to [PERSON_NAME] [PERSON_NAME] Created By Created…" at bounding box center [718, 345] width 1278 height 283
click at [101, 465] on button "search" at bounding box center [119, 465] width 57 height 24
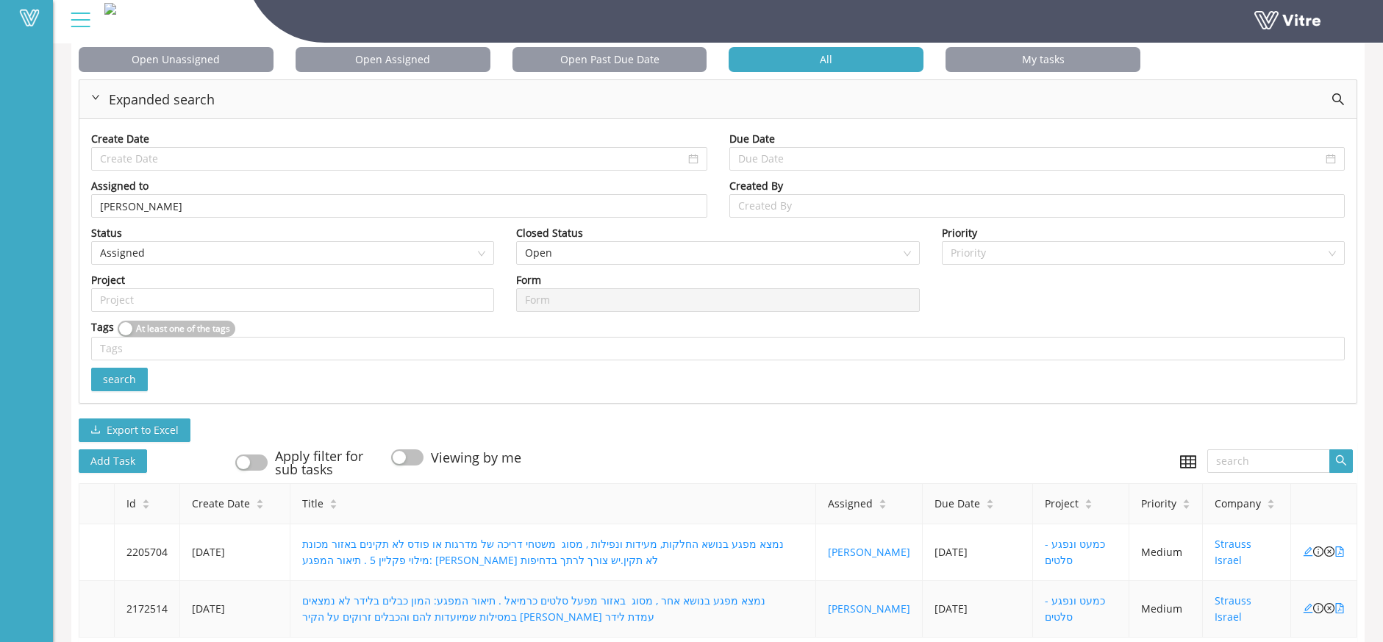
scroll to position [161, 0]
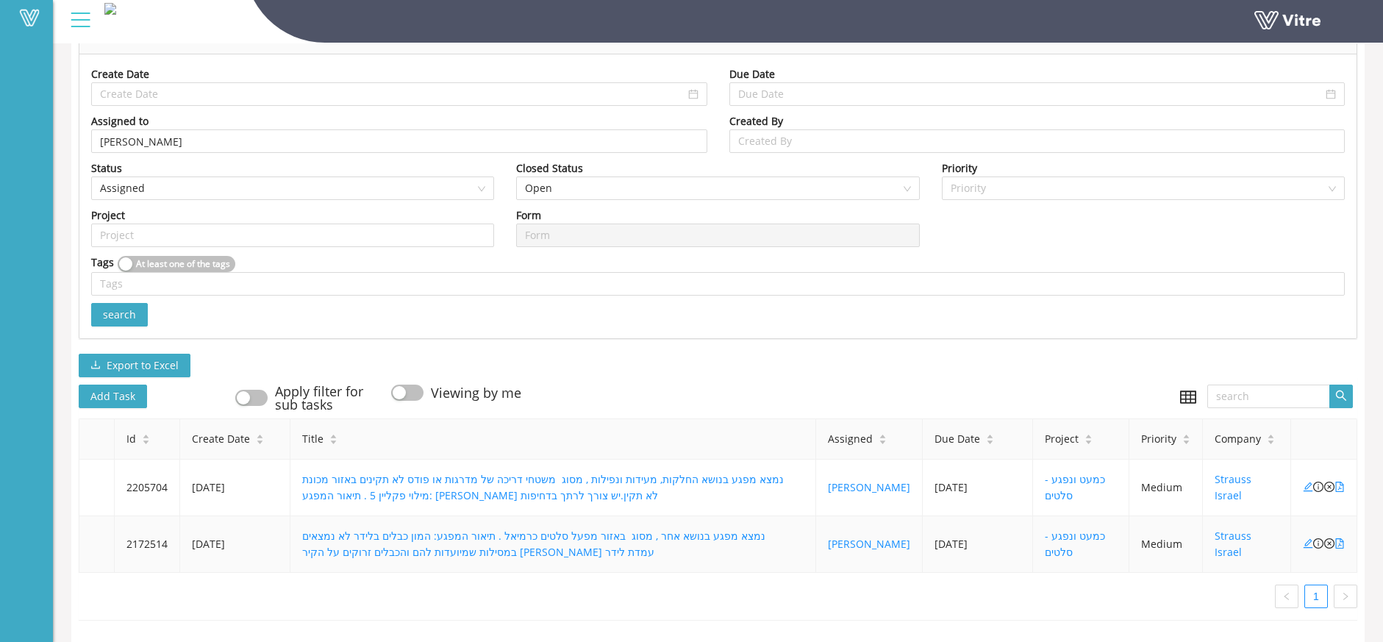
click at [1333, 538] on icon "close-circle" at bounding box center [1330, 543] width 10 height 10
type input "73907"
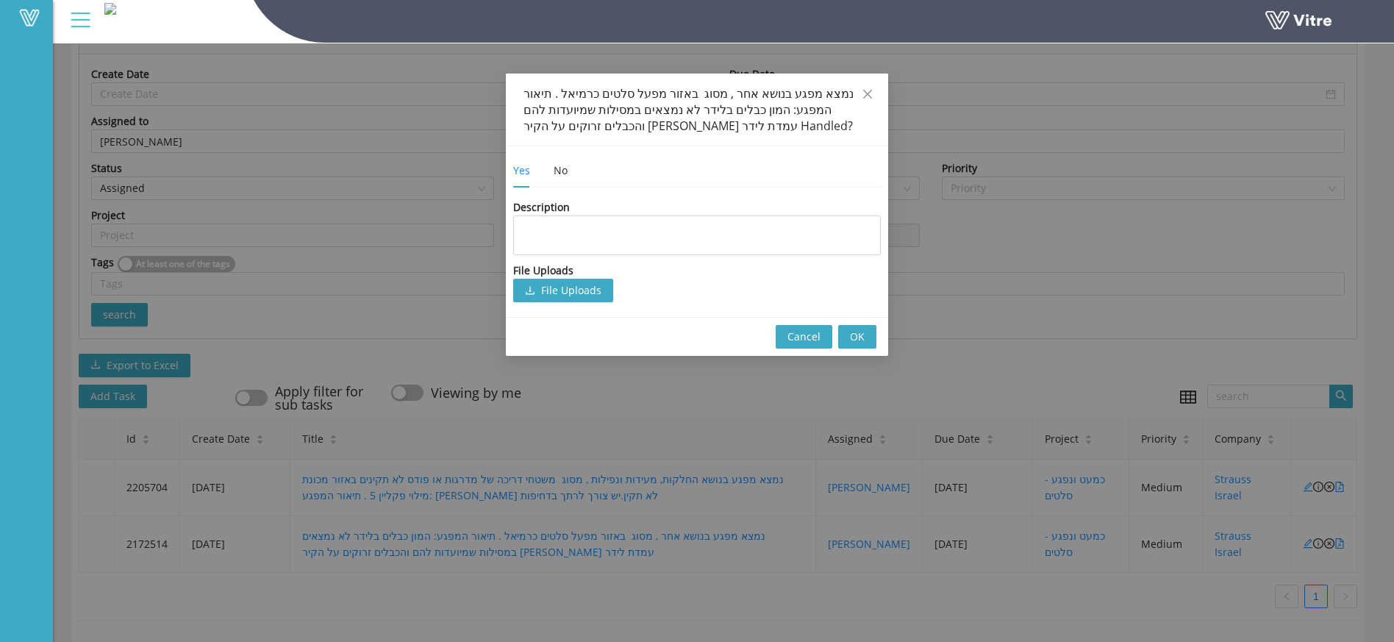
click at [575, 180] on div "Yes No" at bounding box center [552, 171] width 78 height 34
click at [571, 178] on div "Yes No" at bounding box center [552, 171] width 78 height 34
click at [566, 175] on div "No" at bounding box center [561, 171] width 14 height 16
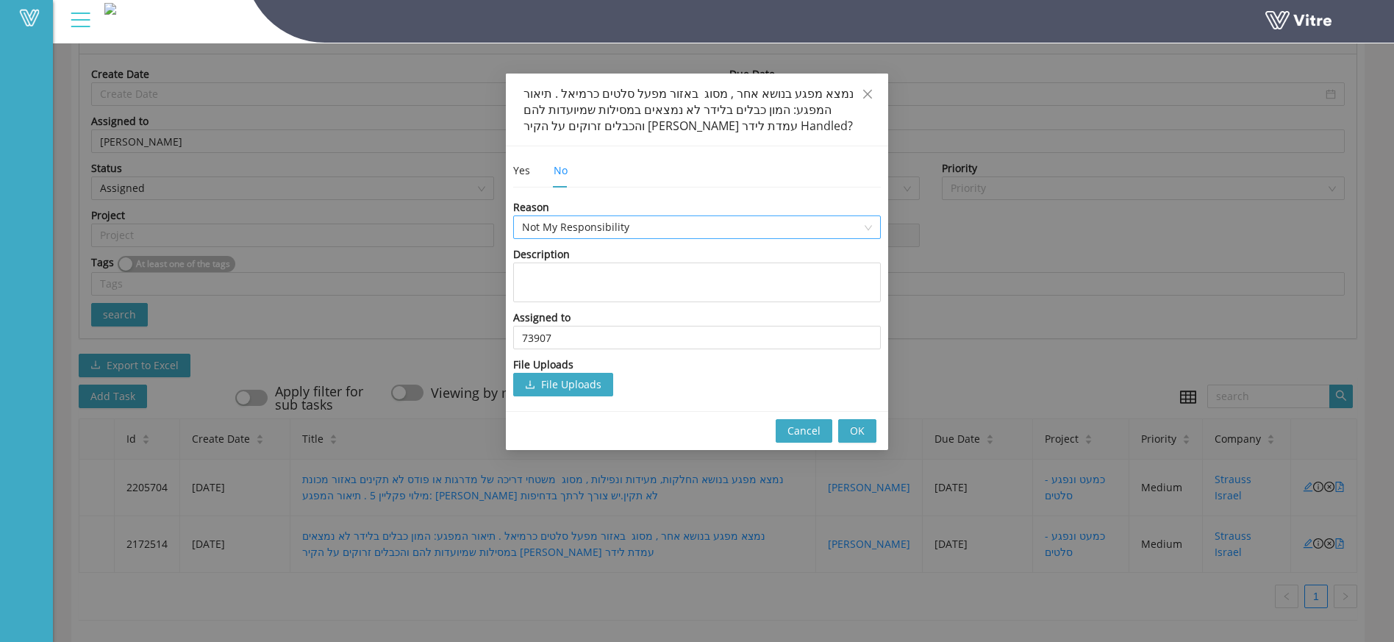
click at [576, 232] on span "Not My Responsibility" at bounding box center [697, 227] width 350 height 22
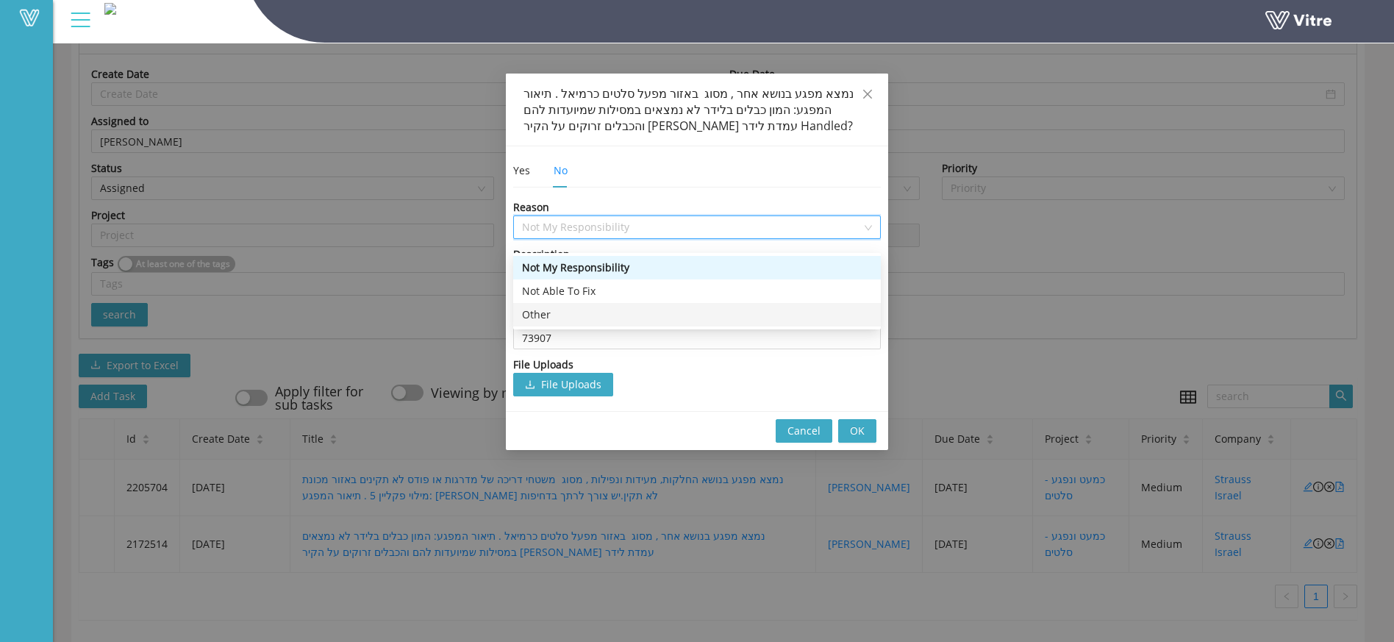
click at [574, 312] on div "Other" at bounding box center [697, 315] width 368 height 24
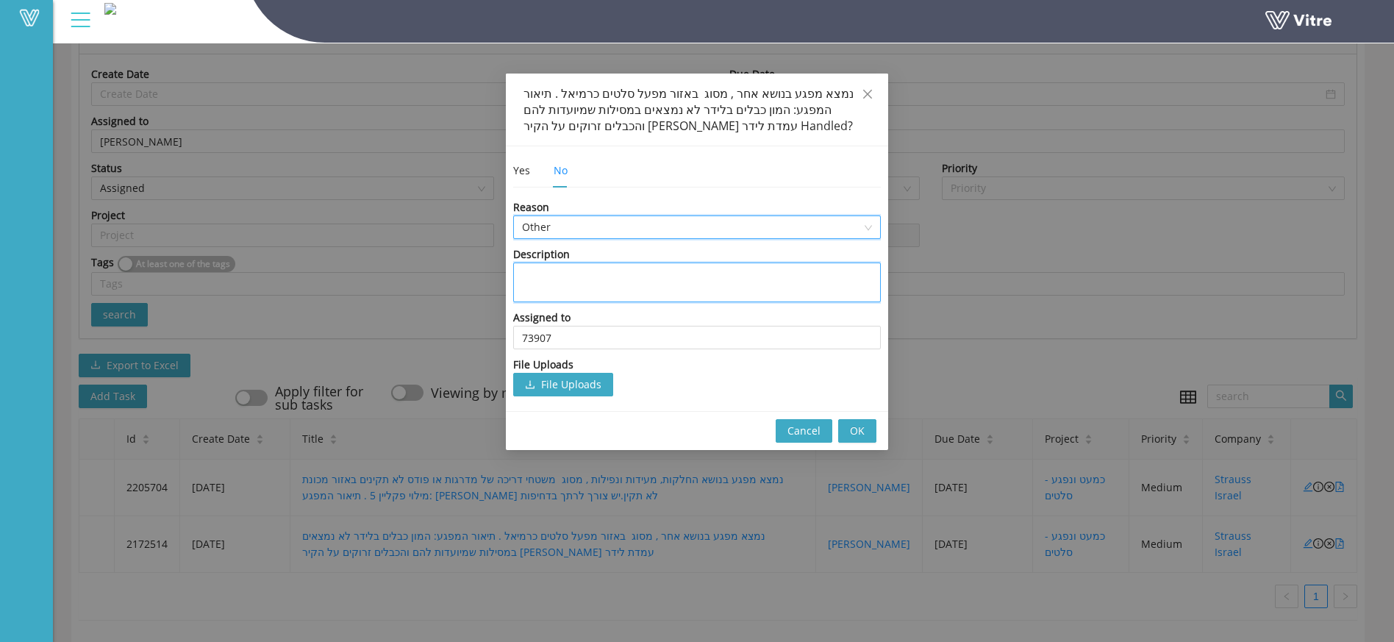
click at [576, 301] on textarea at bounding box center [697, 283] width 368 height 40
type textarea "ל"
type textarea "לא"
type textarea "לא כ"
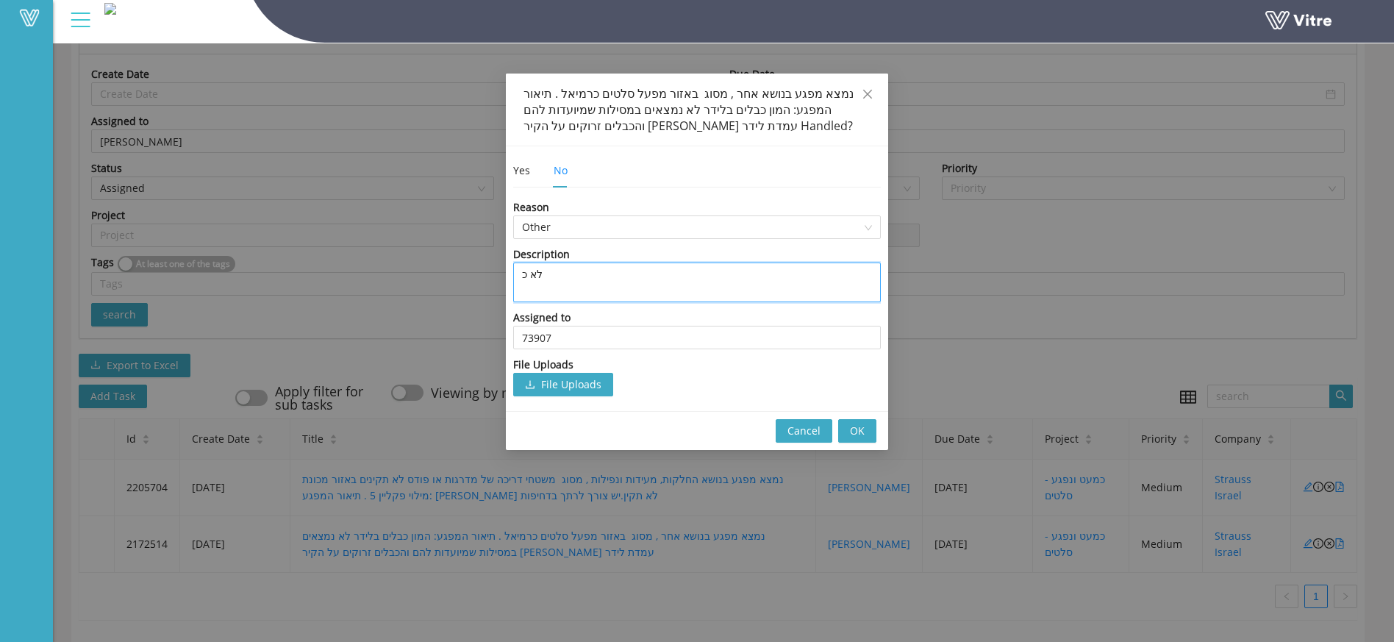
type textarea "לא כמ"
type textarea "לא כמע"
type textarea "לא כמעט"
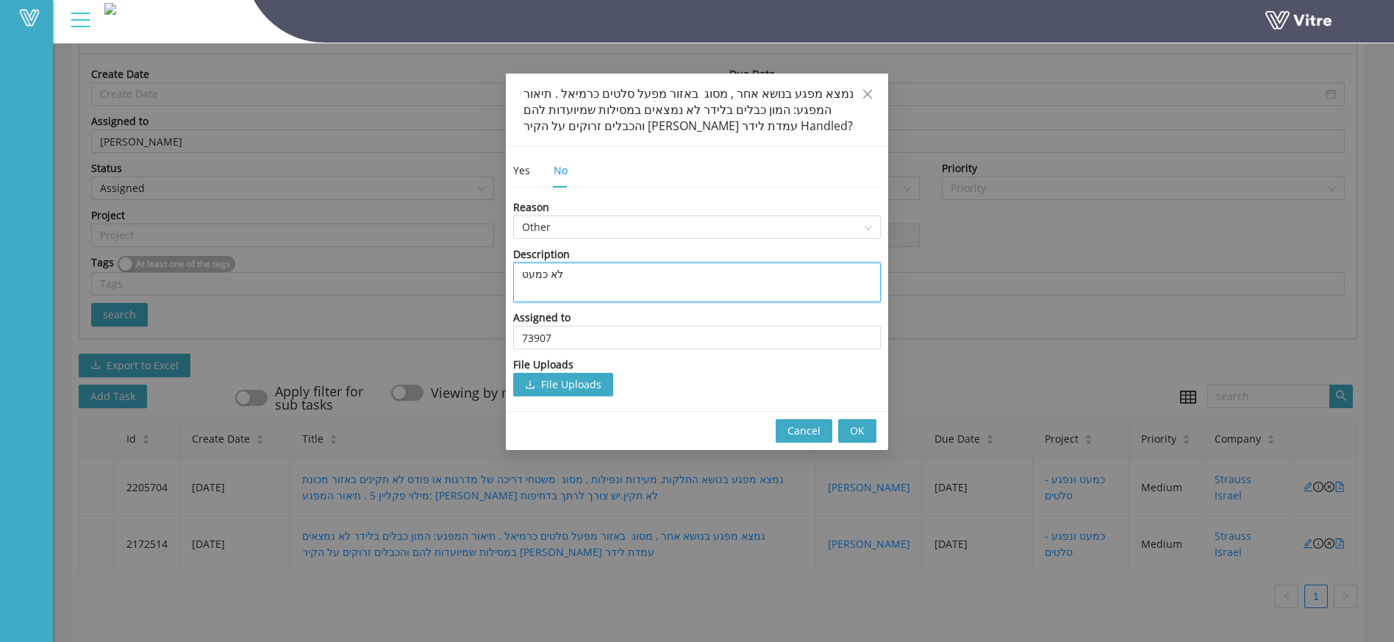
type textarea "לא כמעט ו"
type textarea "לא כמעט ונ"
type textarea "לא כמעט ונפ"
type textarea "לא כמעט ונפג"
type textarea "לא כמעט ונפגע"
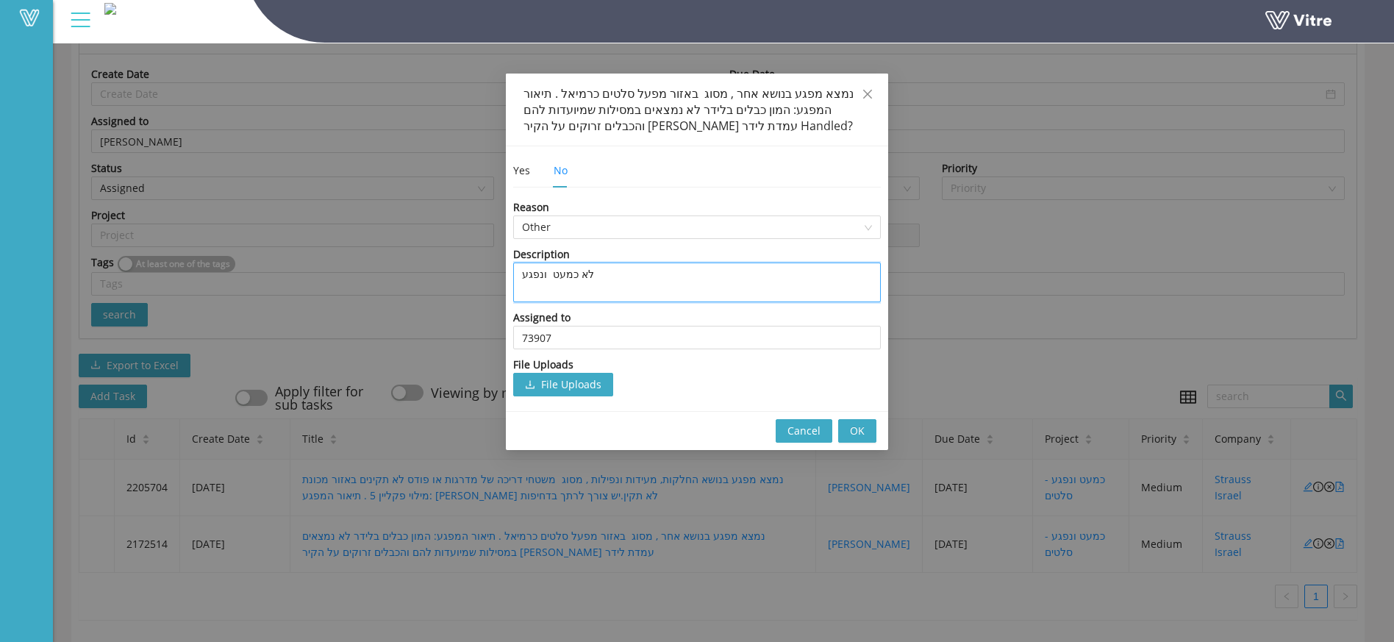
type textarea "לא כמעט ונפגע"
type textarea "לא כמעט ונפגע נ"
type textarea "לא כמעט ונפגע נד"
type textarea "לא כמעט ונפגע נדר"
type textarea "לא כמעט ונפגע נדרש"
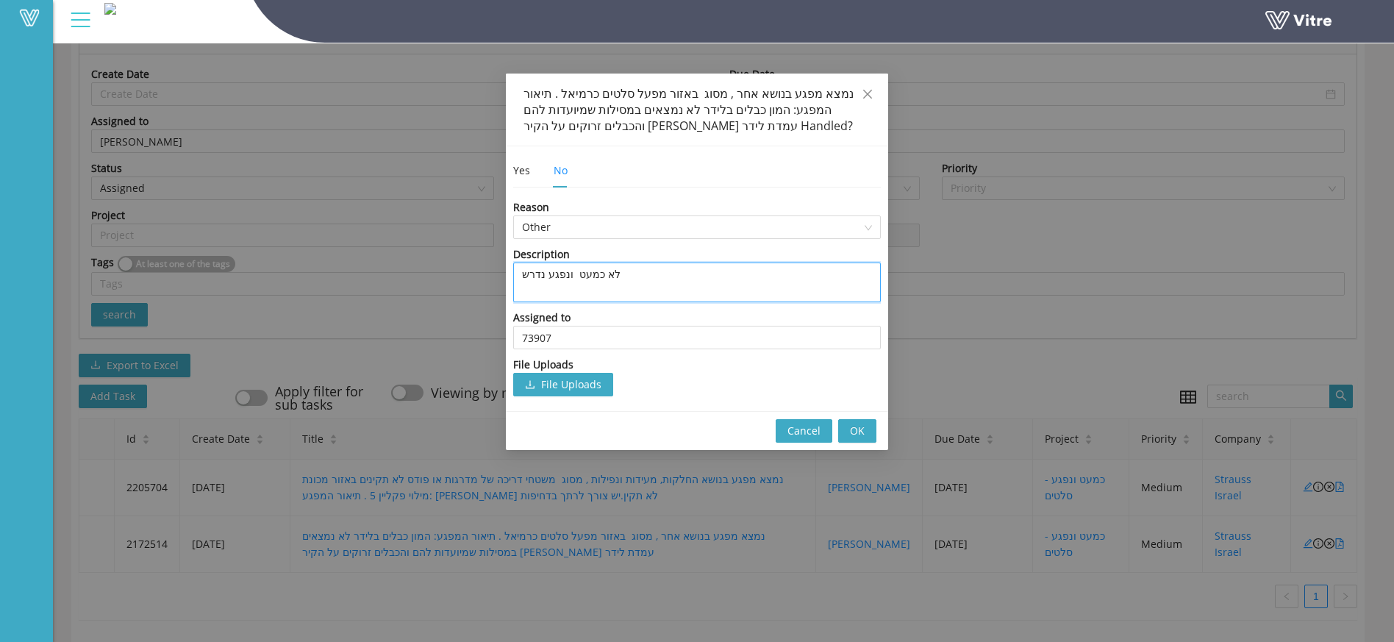
type textarea "לא כמעט ונפגע נדרש"
type textarea "לא כמעט ונפגע נדרש ל"
type textarea "לא כמעט ונפגע נדרש לפ"
type textarea "לא כמעט ונפגע נדרש ל"
type textarea "לא כמעט ונפגע נדרש לט"
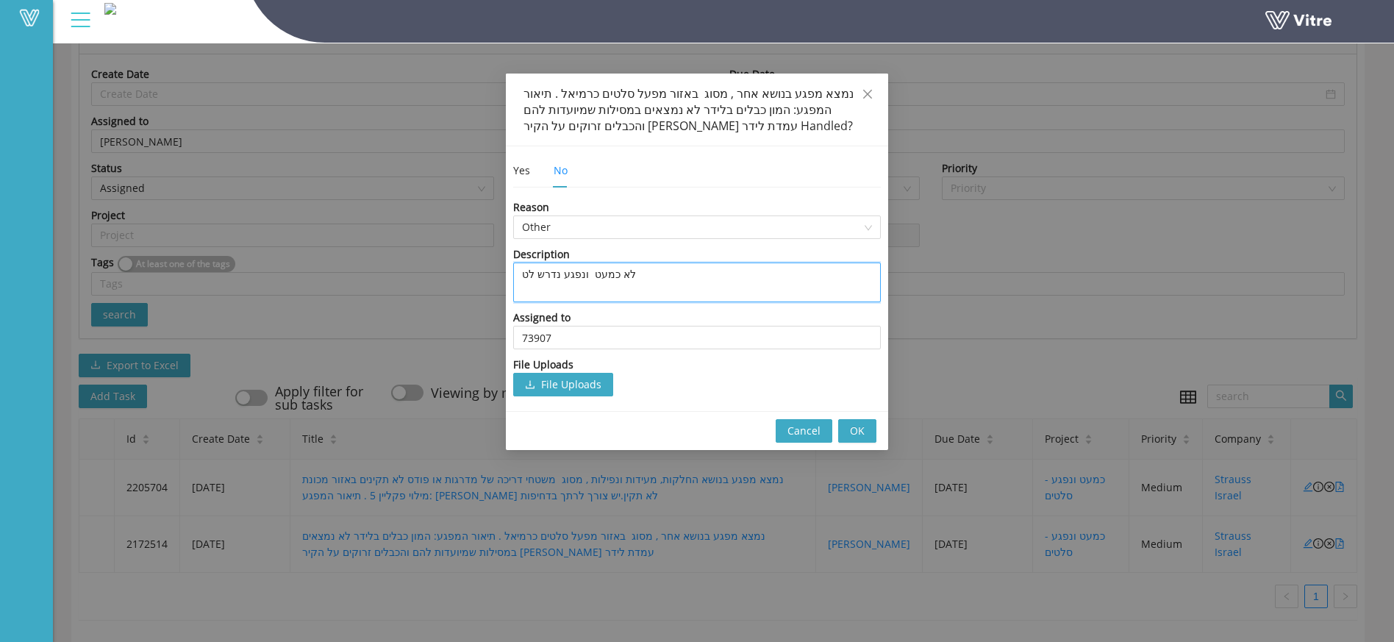
type textarea "לא כמעט ונפגע נדרש לטפ"
type textarea "לא כמעט ונפגע נדרש לטפ ל"
type textarea "לא כמעט ונפגע נדרש לטפ"
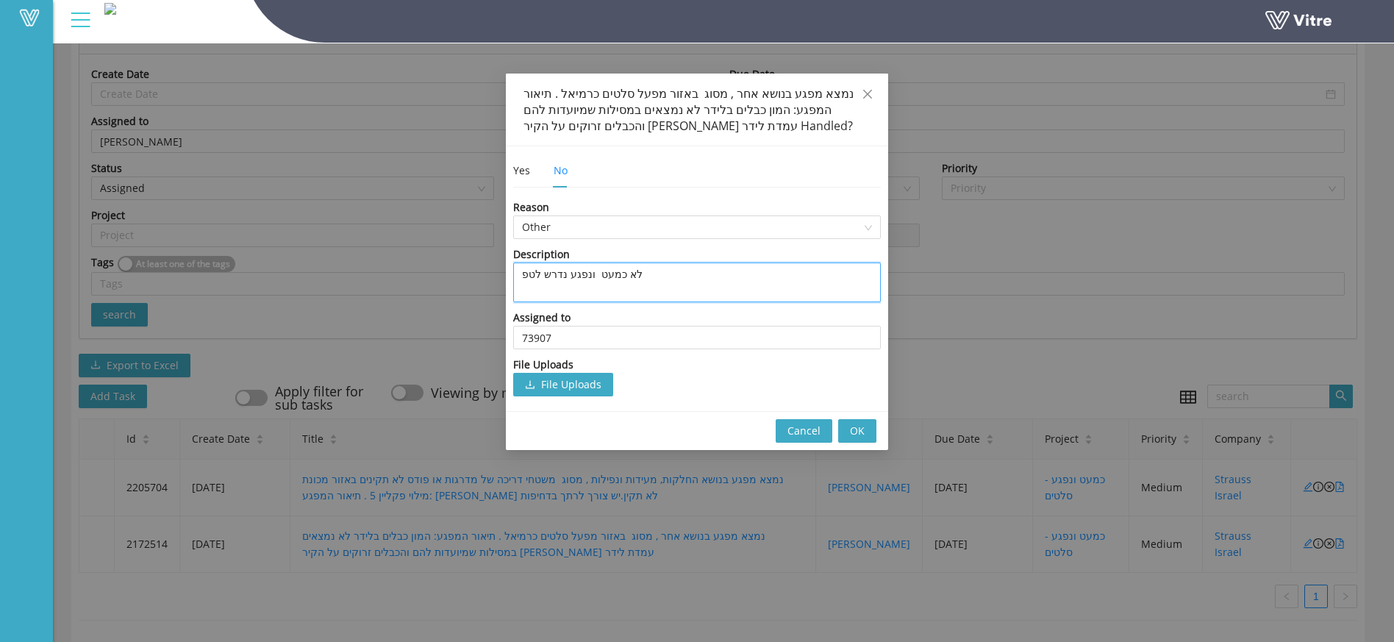
type textarea "לא כמעט ונפגע נדרש לטפל"
type textarea "לא כמעט ונפגע נדרש לטפל ב"
type textarea "לא כמעט ונפגע נדרש לטפל במ"
type textarea "לא כמעט ונפגע נדרש לטפל במס"
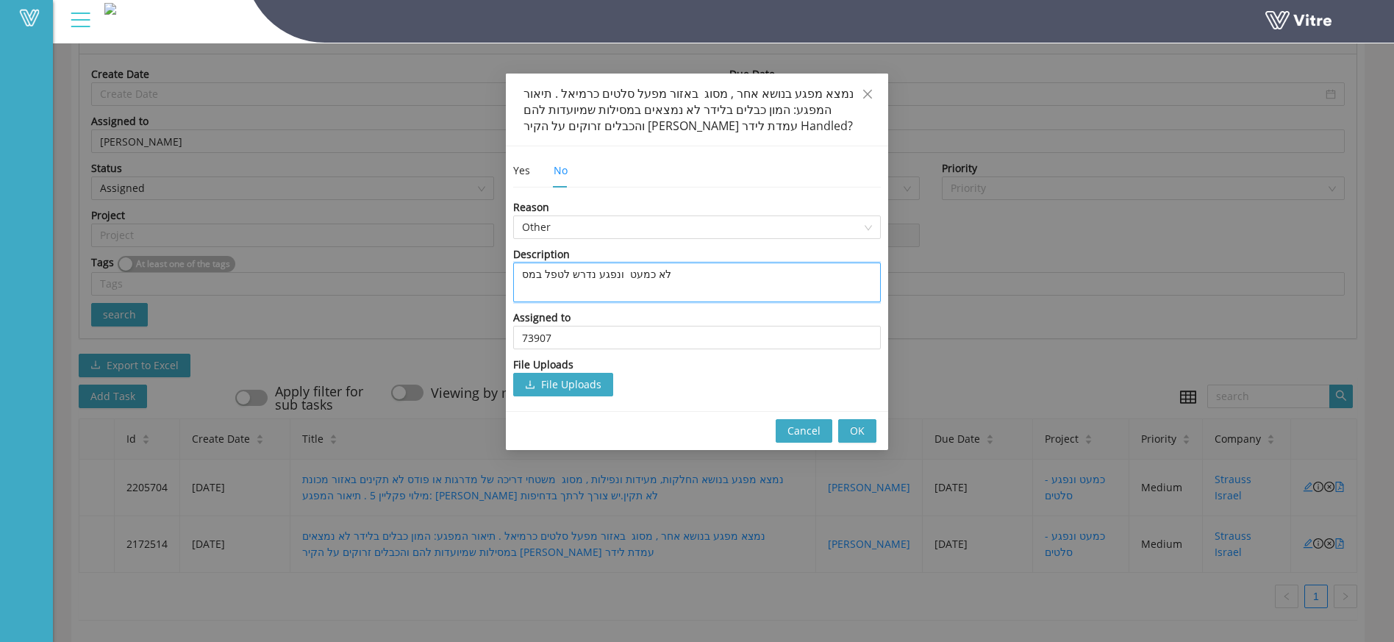
type textarea "לא כמעט ונפגע נדרש לטפל במסג"
type textarea "לא כמעט ונפגע נדרש לטפל במסגר"
type textarea "לא כמעט ונפגע נדרש לטפל במסגרת"
type textarea "לא כמעט ונפגע נדרש לטפל במסגרת כ"
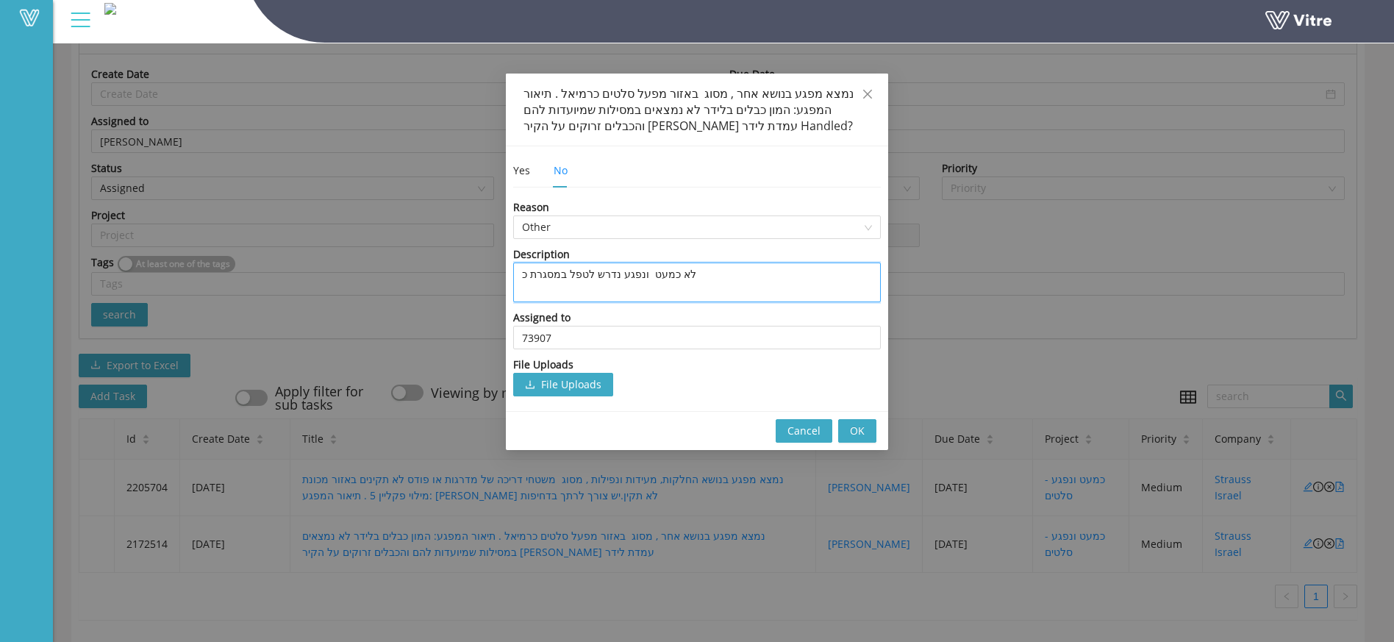
type textarea "לא כמעט ונפגע נדרש לטפל במסגרת"
type textarea "לא כמעט ונפגע נדרש לטפל במסגרת פ"
type textarea "לא כמעט ונפגע נדרש לטפל במסגרת פר"
type textarea "לא כמעט ונפגע נדרש לטפל במסגרת פרו"
type textarea "לא כמעט ונפגע נדרש לטפל במסגרת [PERSON_NAME]"
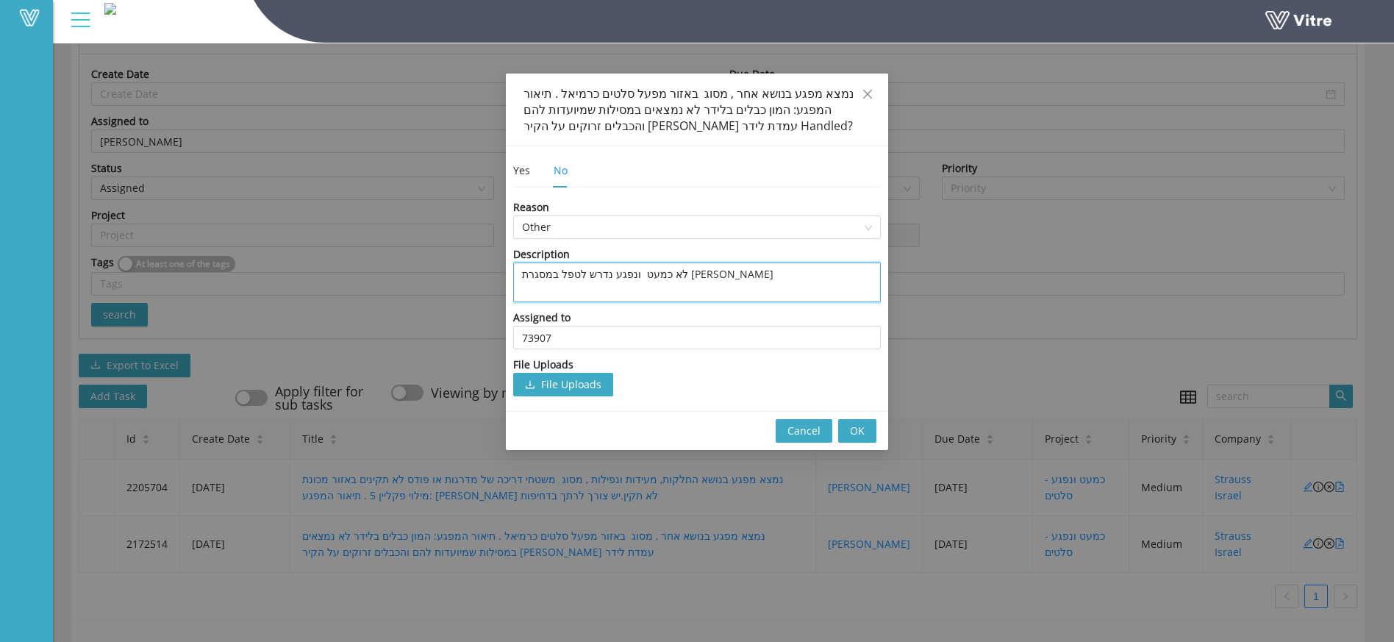
type textarea "לא כמעט ונפגע נדרש לטפל במסגרת פרויק"
type textarea "לא כמעט ונפגע נדרש לטפל במסגרת פרויקט"
type textarea "לא כמעט ונפגע נדרש לטפל במסגרת פרויקט כ"
type textarea "לא כמעט ונפגע נדרש לטפל במסגרת פרויקט כב"
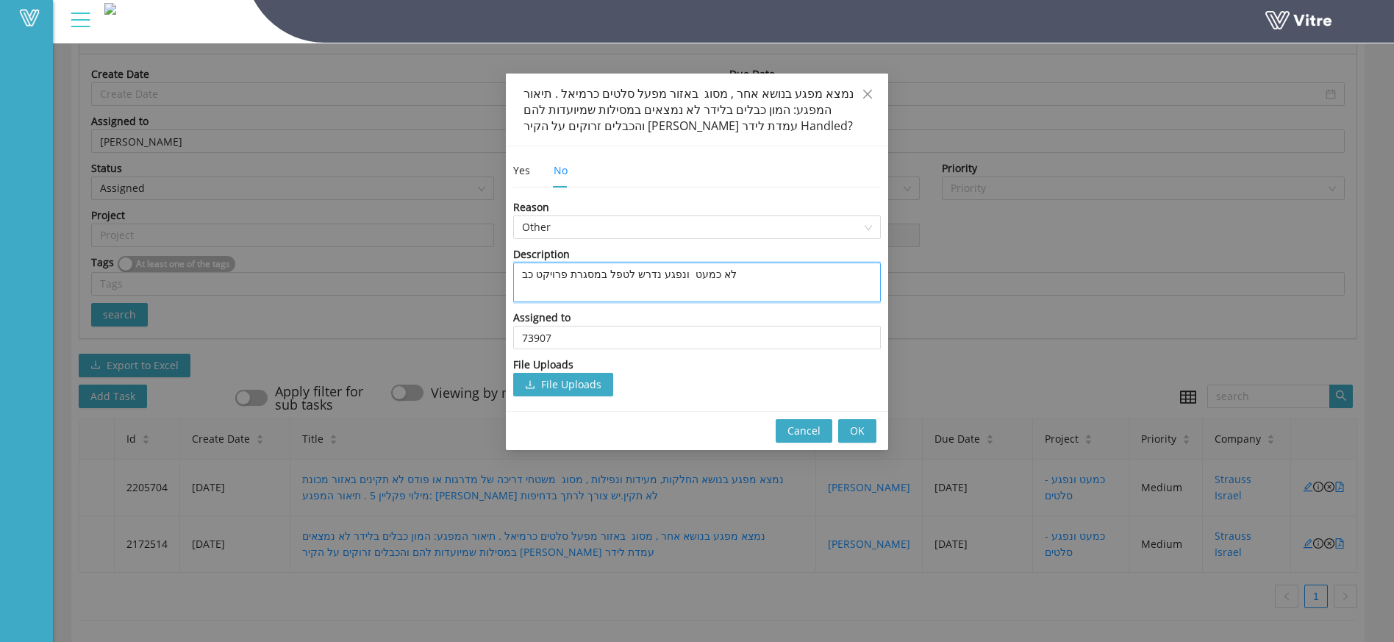
type textarea "לא כמעט ונפגע נדרש לטפל במסגרת פרויקט כבי"
type textarea "לא כמעט ונפגע נדרש לטפל במסגרת פרויקט כביל"
type textarea "לא כמעט ונפגע נדרש לטפל במסגרת פרויקט כבילה"
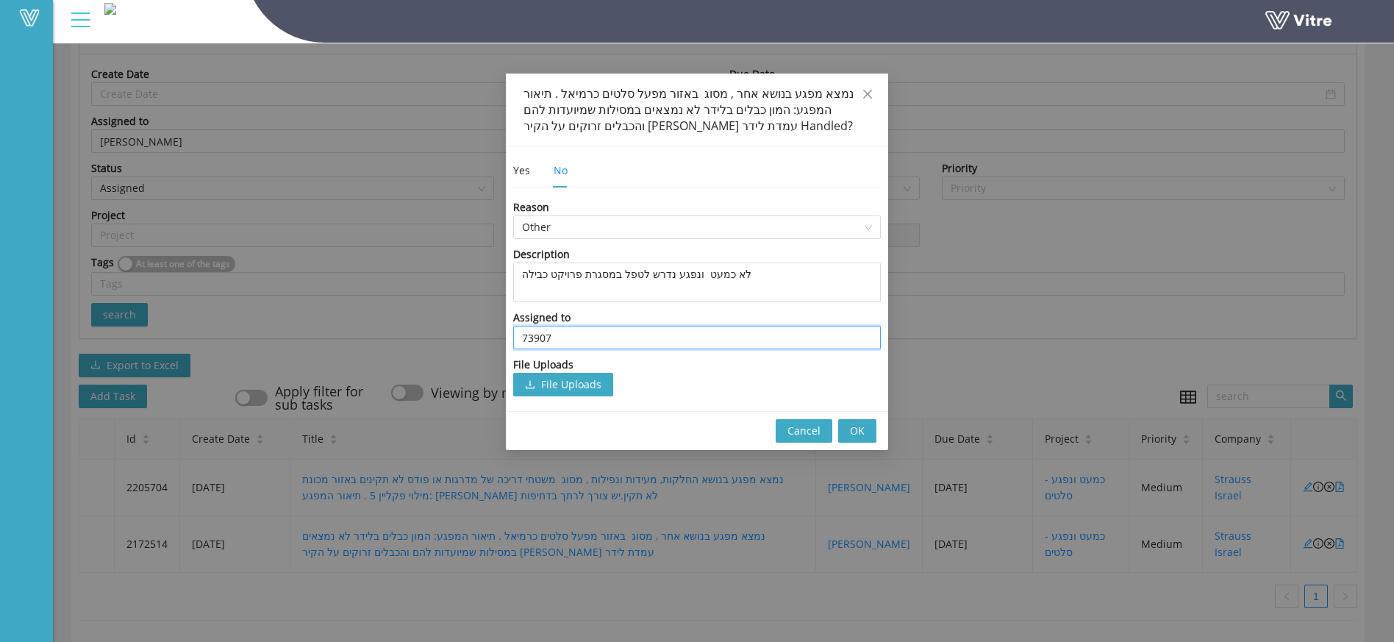
drag, startPoint x: 558, startPoint y: 342, endPoint x: 20, endPoint y: 367, distance: 538.9
click at [20, 367] on body "Vitre Tasks Strauss Israel Tasks Open Unassigned Open Assigned Open Past Due Da…" at bounding box center [691, 208] width 1383 height 642
drag, startPoint x: 583, startPoint y: 223, endPoint x: 571, endPoint y: 222, distance: 11.8
click at [578, 223] on span "Other" at bounding box center [697, 227] width 350 height 22
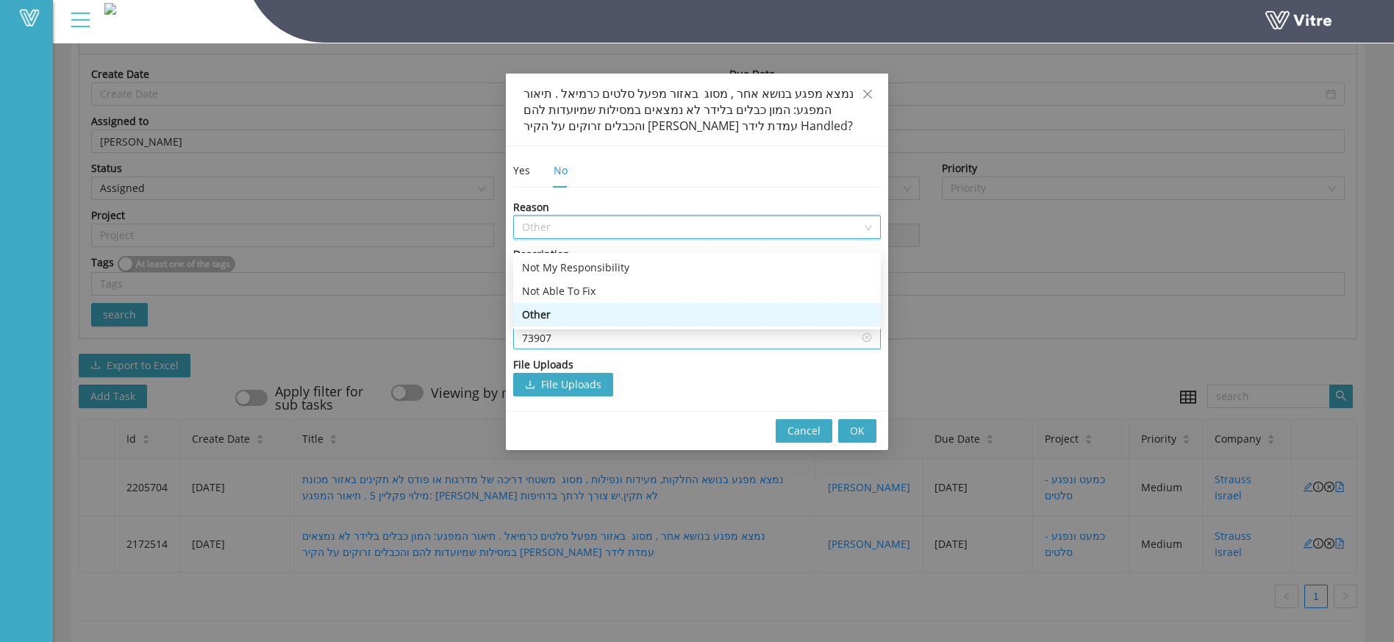
click at [738, 341] on input "73907" at bounding box center [697, 338] width 350 height 22
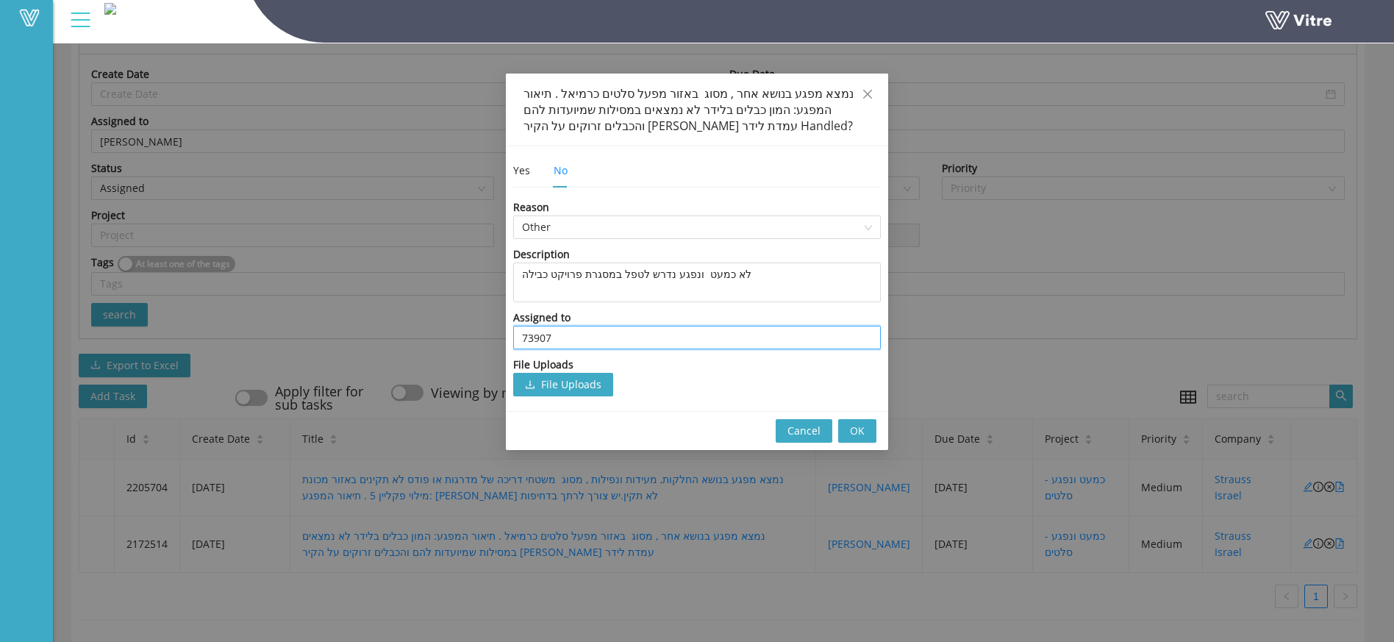
drag, startPoint x: 582, startPoint y: 342, endPoint x: 410, endPoint y: 343, distance: 172.1
click at [410, 343] on div "נמצא מפגע בנושא אחר , מסוג באזור מפעל סלטים כרמיאל . תיאור המפגע: המון כבלים בל…" at bounding box center [697, 321] width 1394 height 642
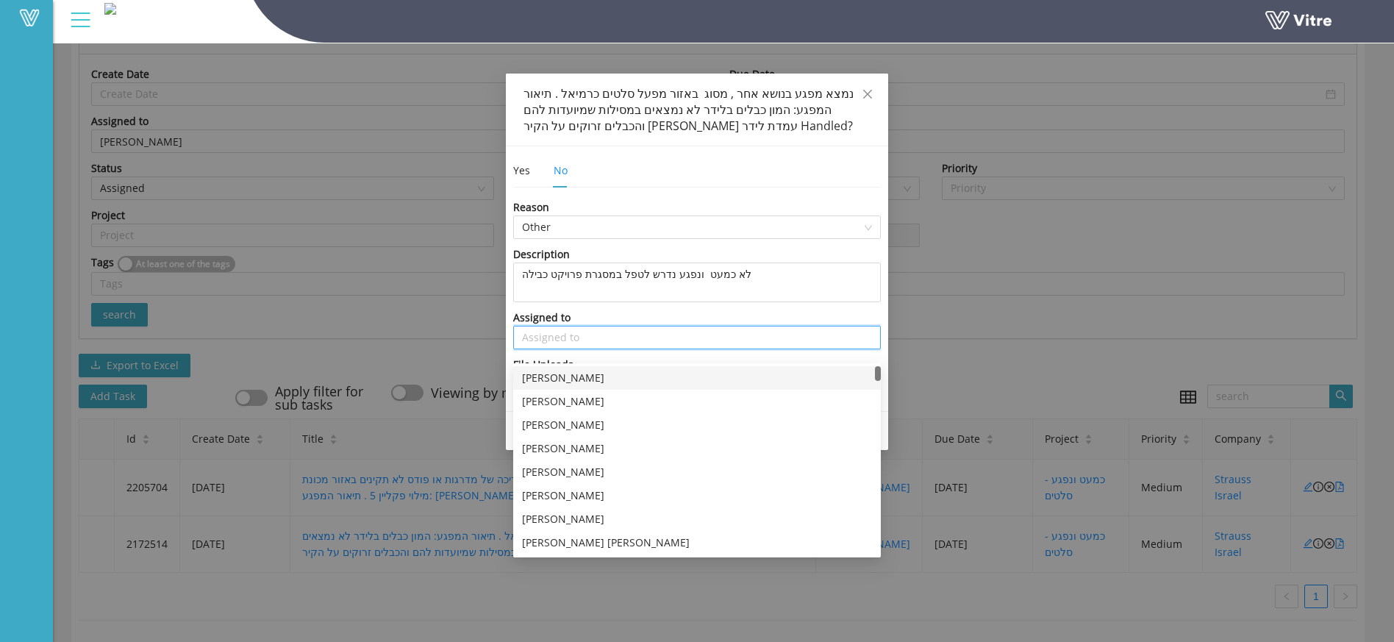
click at [809, 335] on input "search" at bounding box center [697, 338] width 350 height 22
click at [809, 321] on div "Assigned to" at bounding box center [697, 318] width 368 height 16
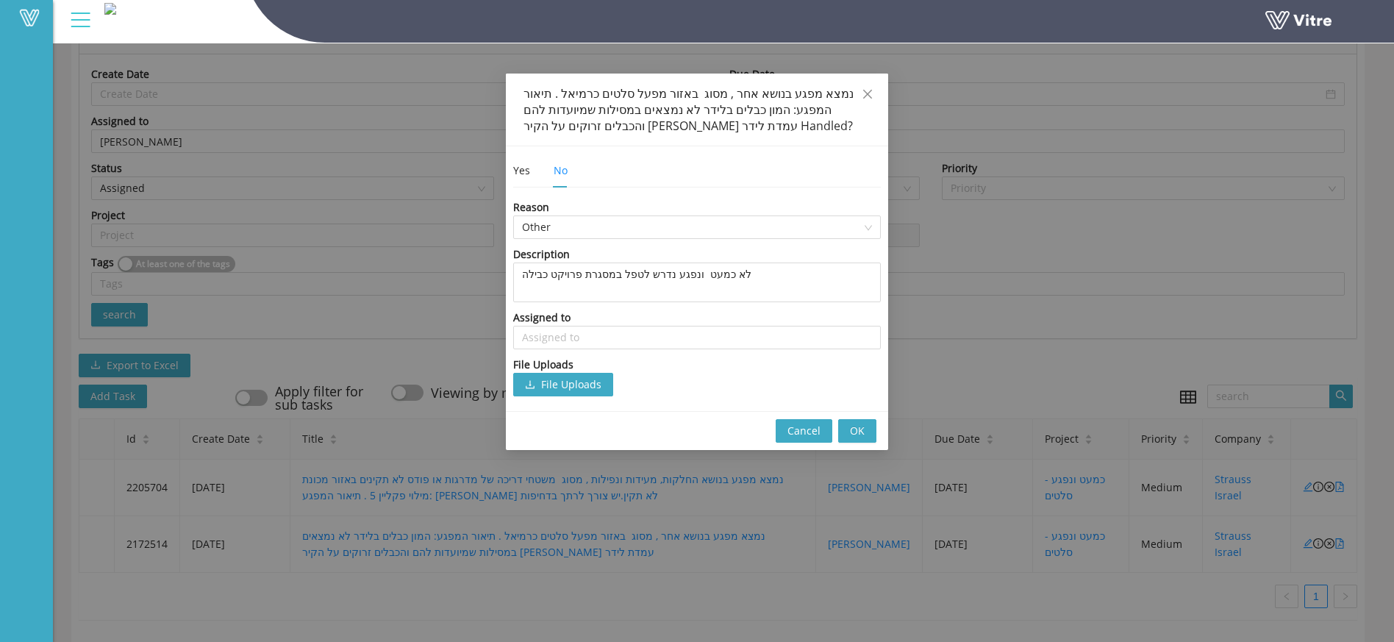
click at [863, 432] on span "OK" at bounding box center [857, 431] width 15 height 16
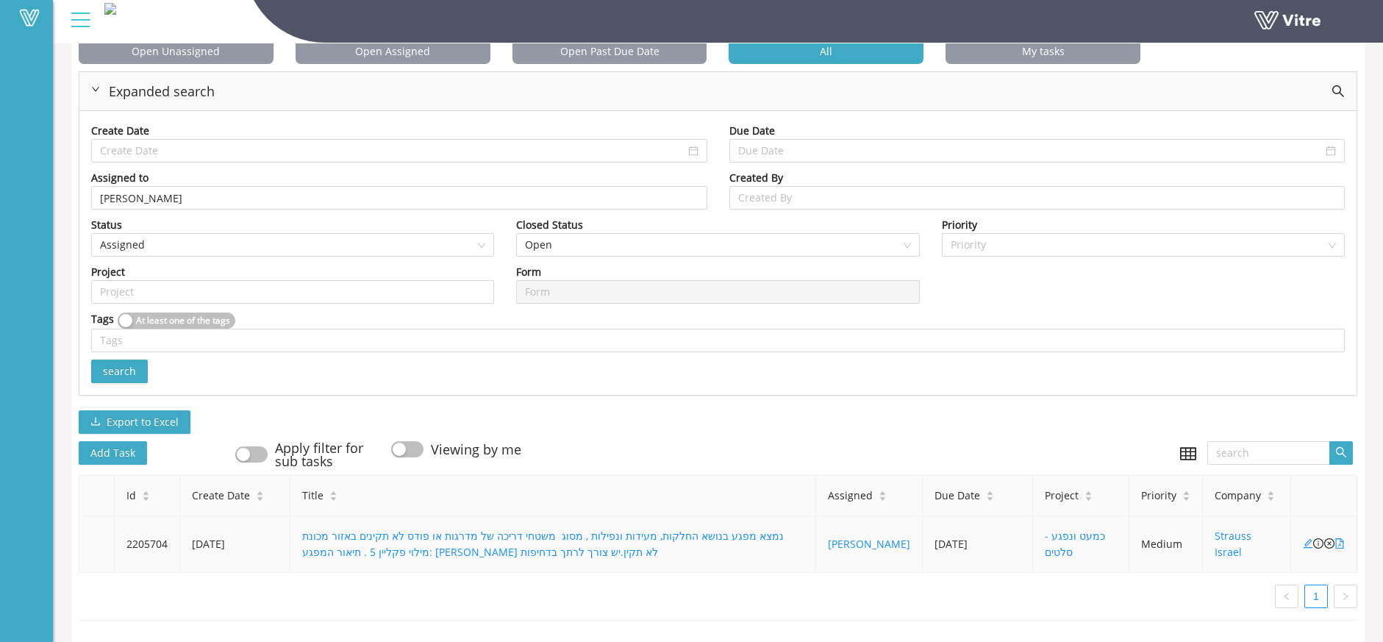
scroll to position [104, 0]
